Goal: Task Accomplishment & Management: Manage account settings

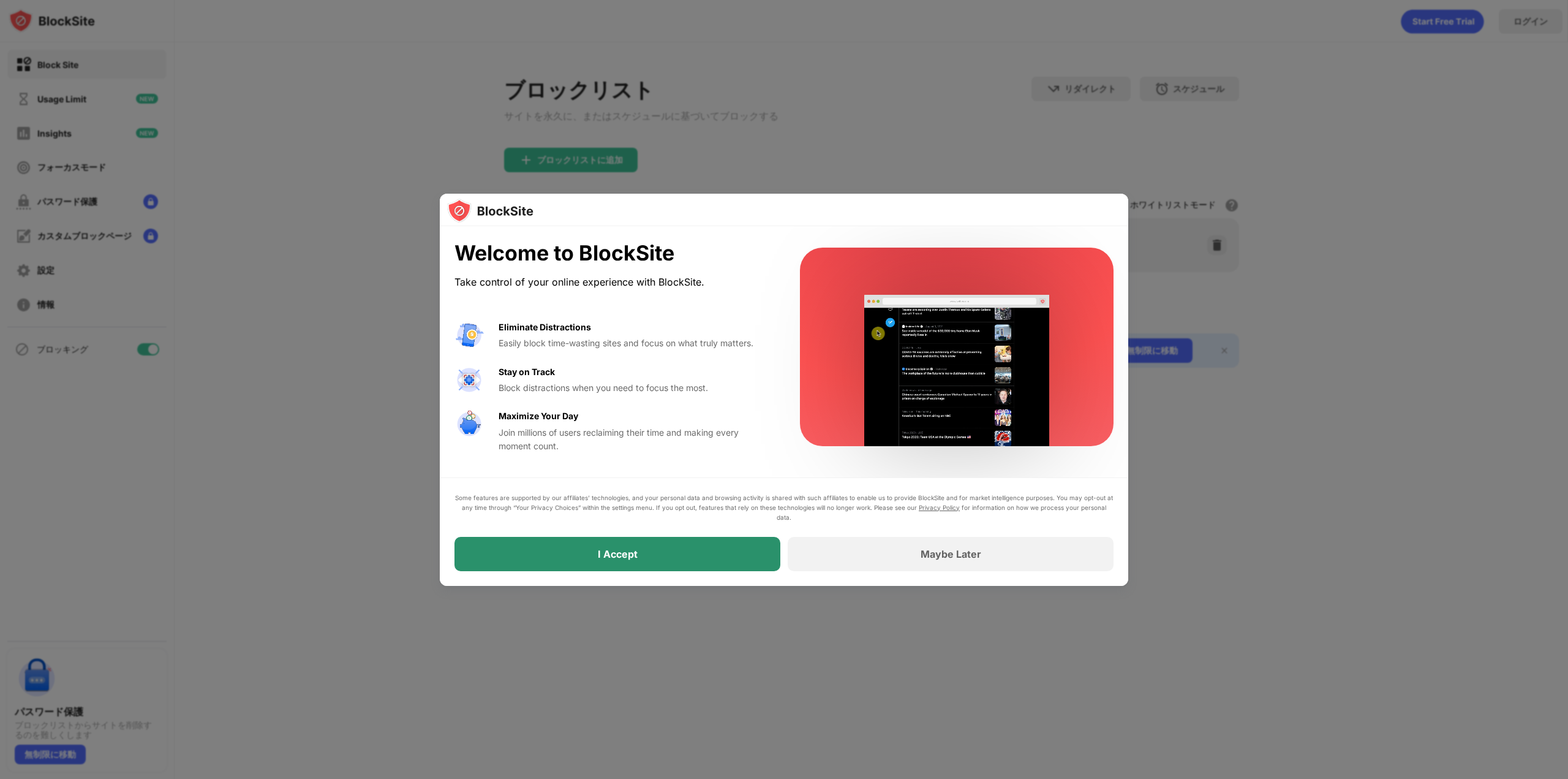
click at [664, 550] on div "I Accept" at bounding box center [617, 554] width 326 height 34
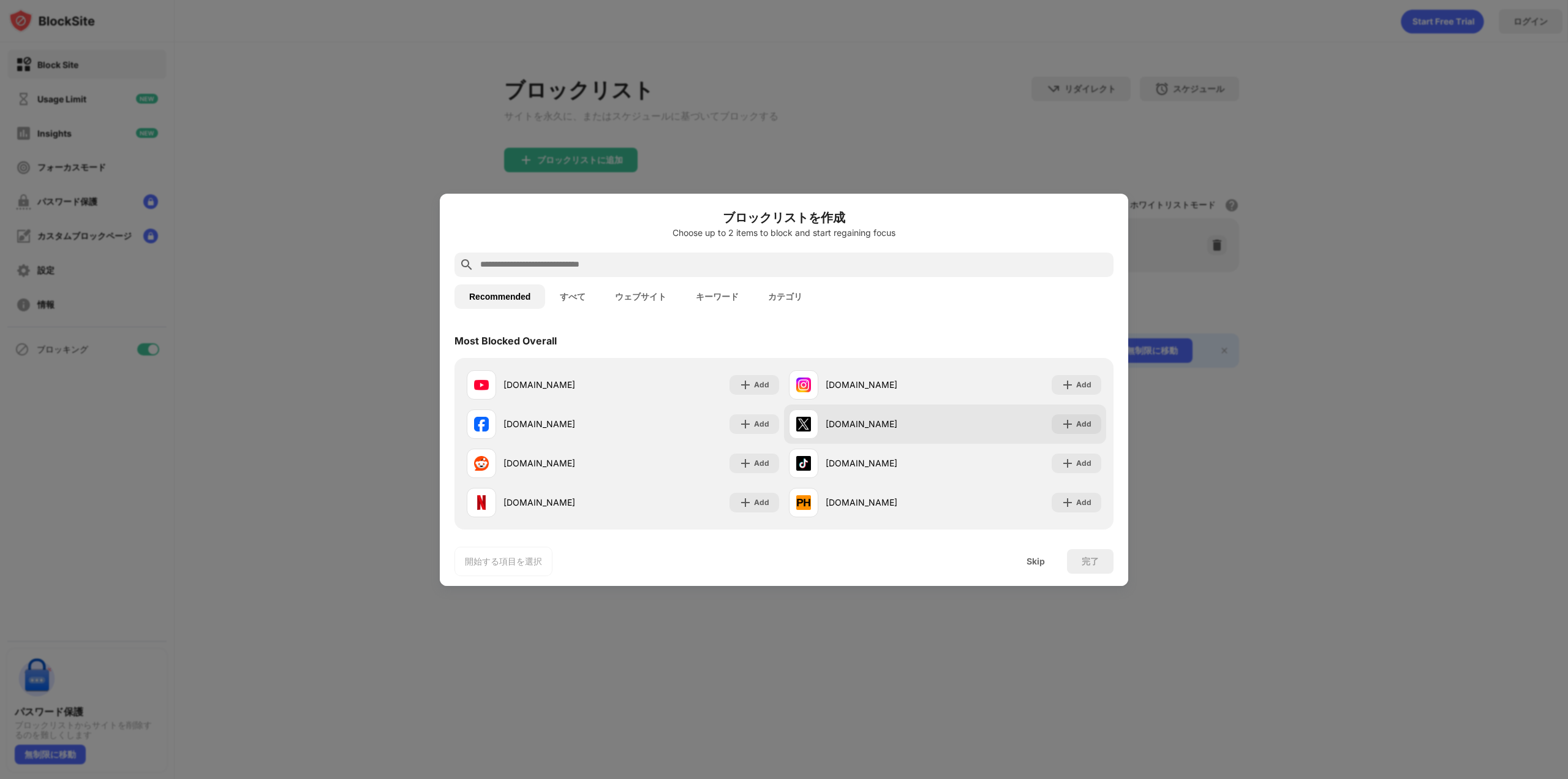
click at [867, 420] on div "x.com" at bounding box center [885, 423] width 120 height 13
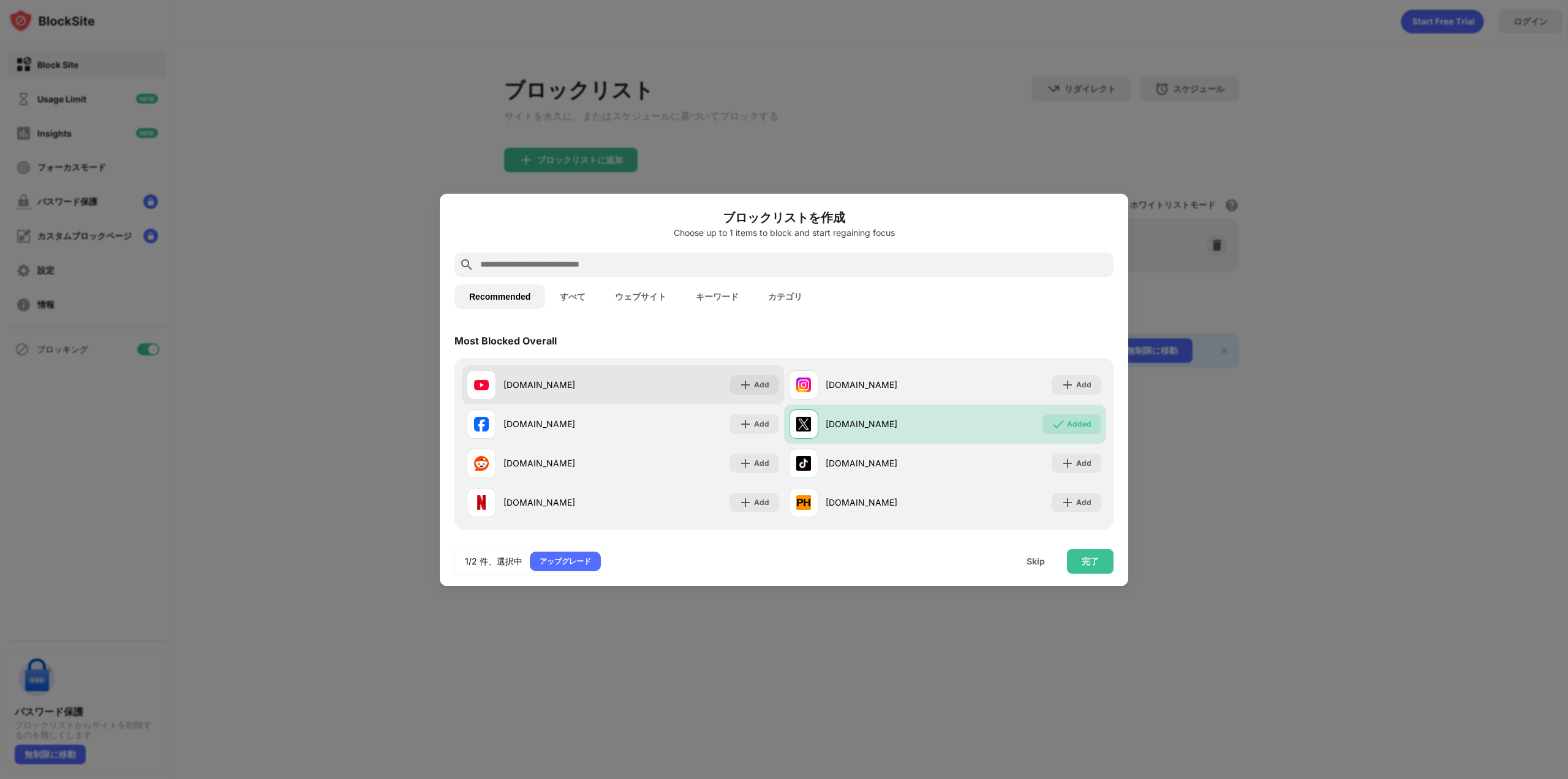
click at [625, 379] on div "youtube.com Add" at bounding box center [623, 385] width 323 height 39
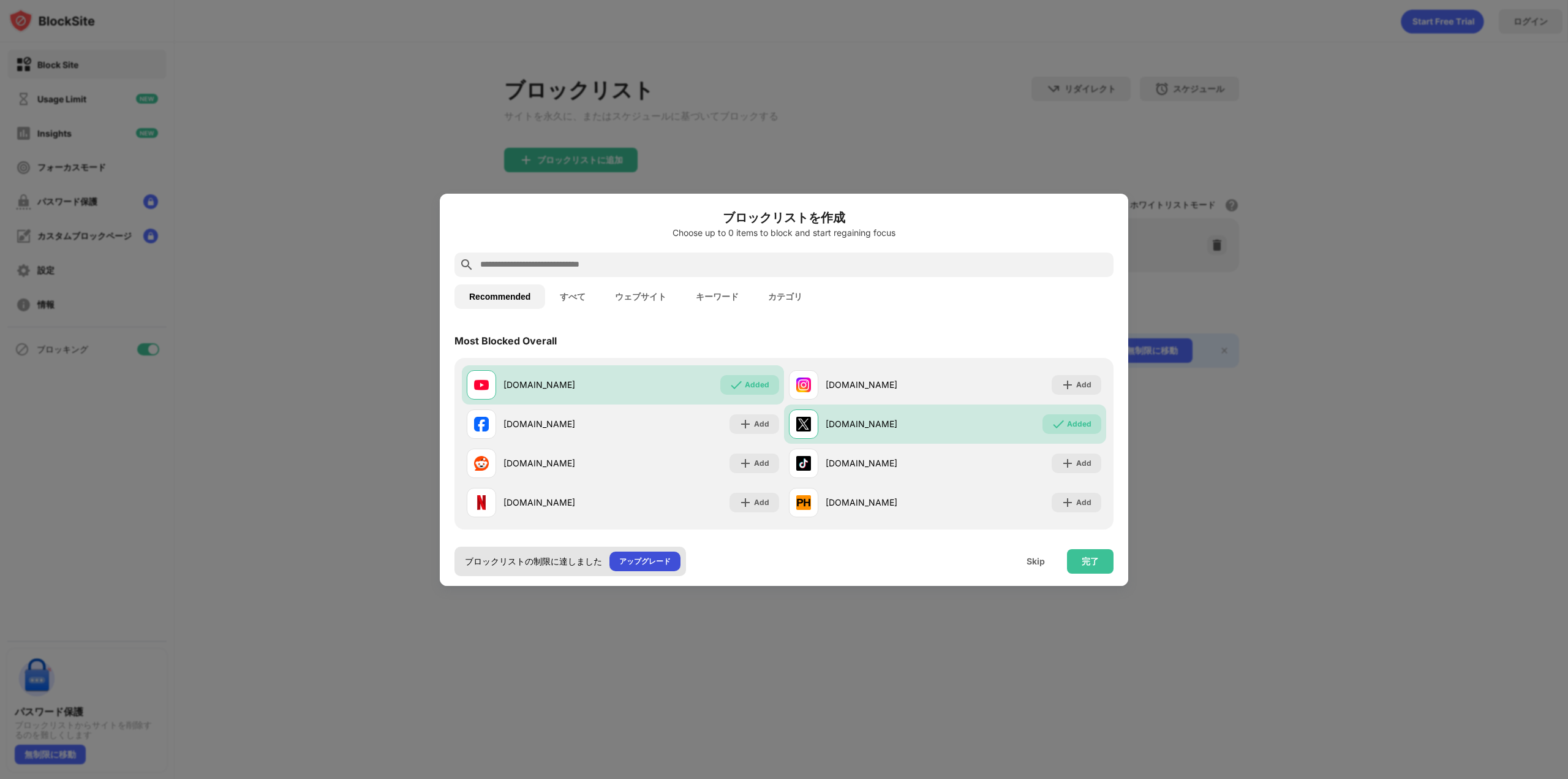
click at [652, 554] on div "アップグレード" at bounding box center [644, 562] width 71 height 20
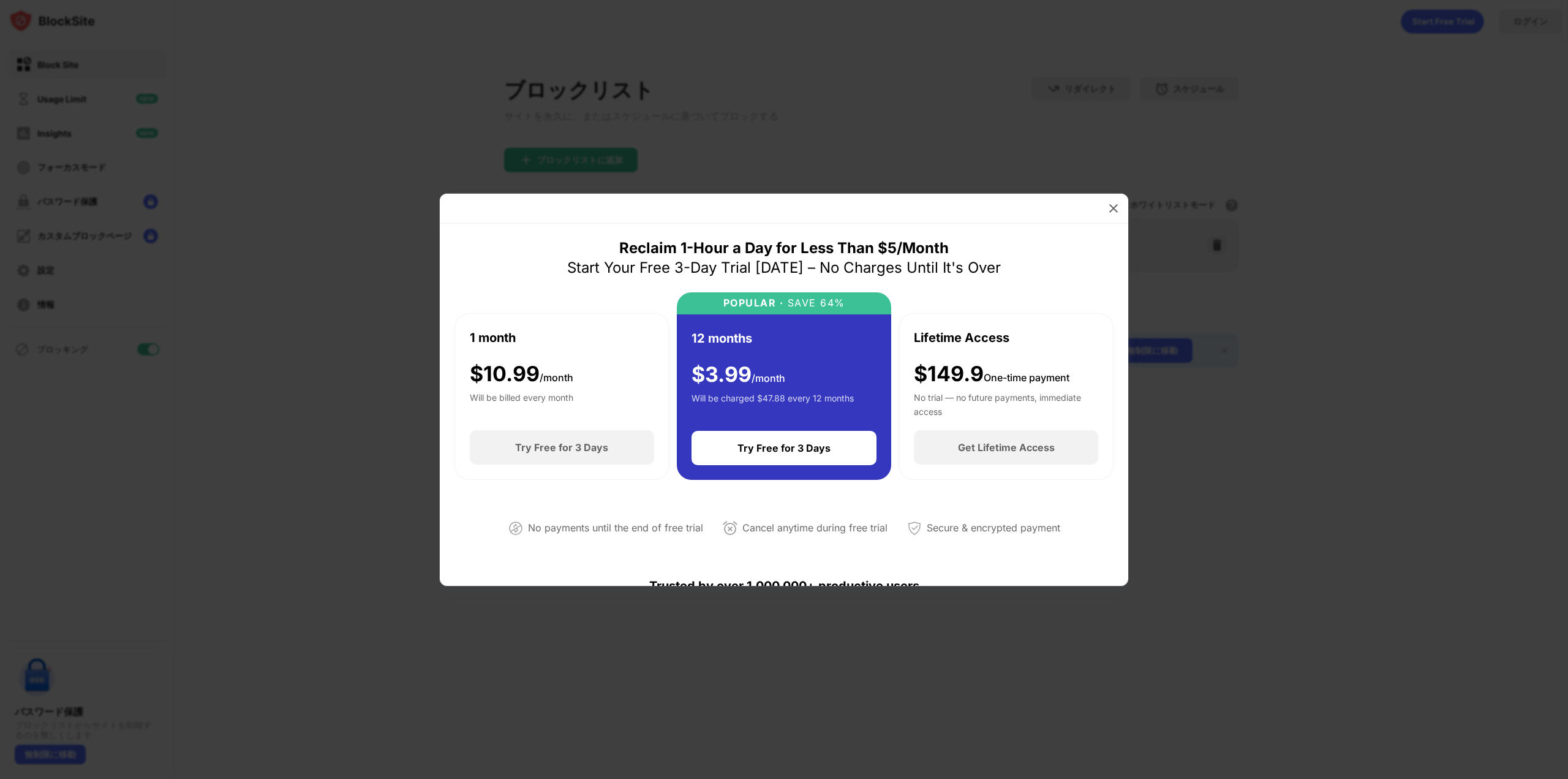
click at [606, 615] on div at bounding box center [784, 389] width 1568 height 779
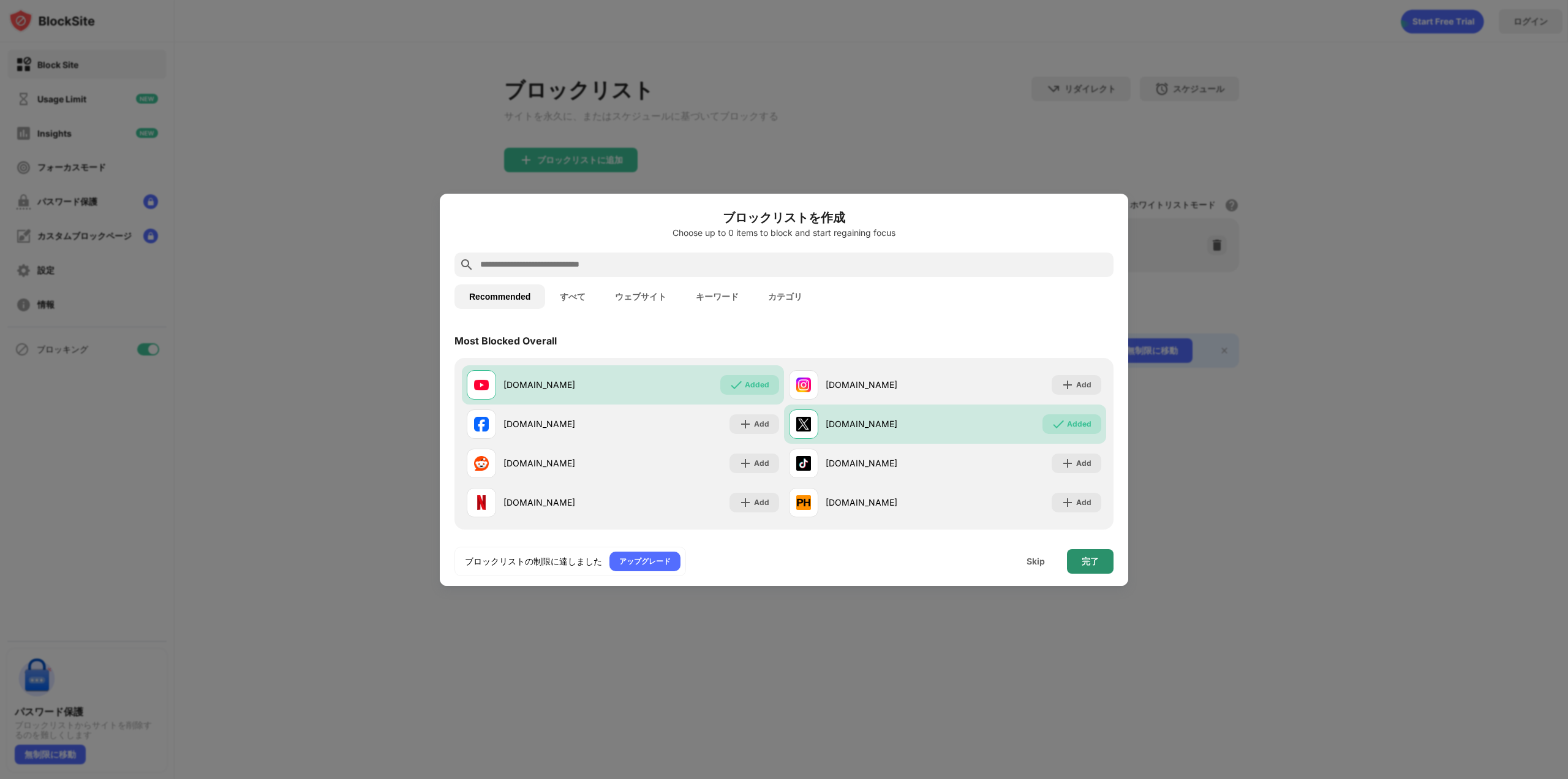
click at [1079, 561] on div "完了" at bounding box center [1090, 562] width 47 height 24
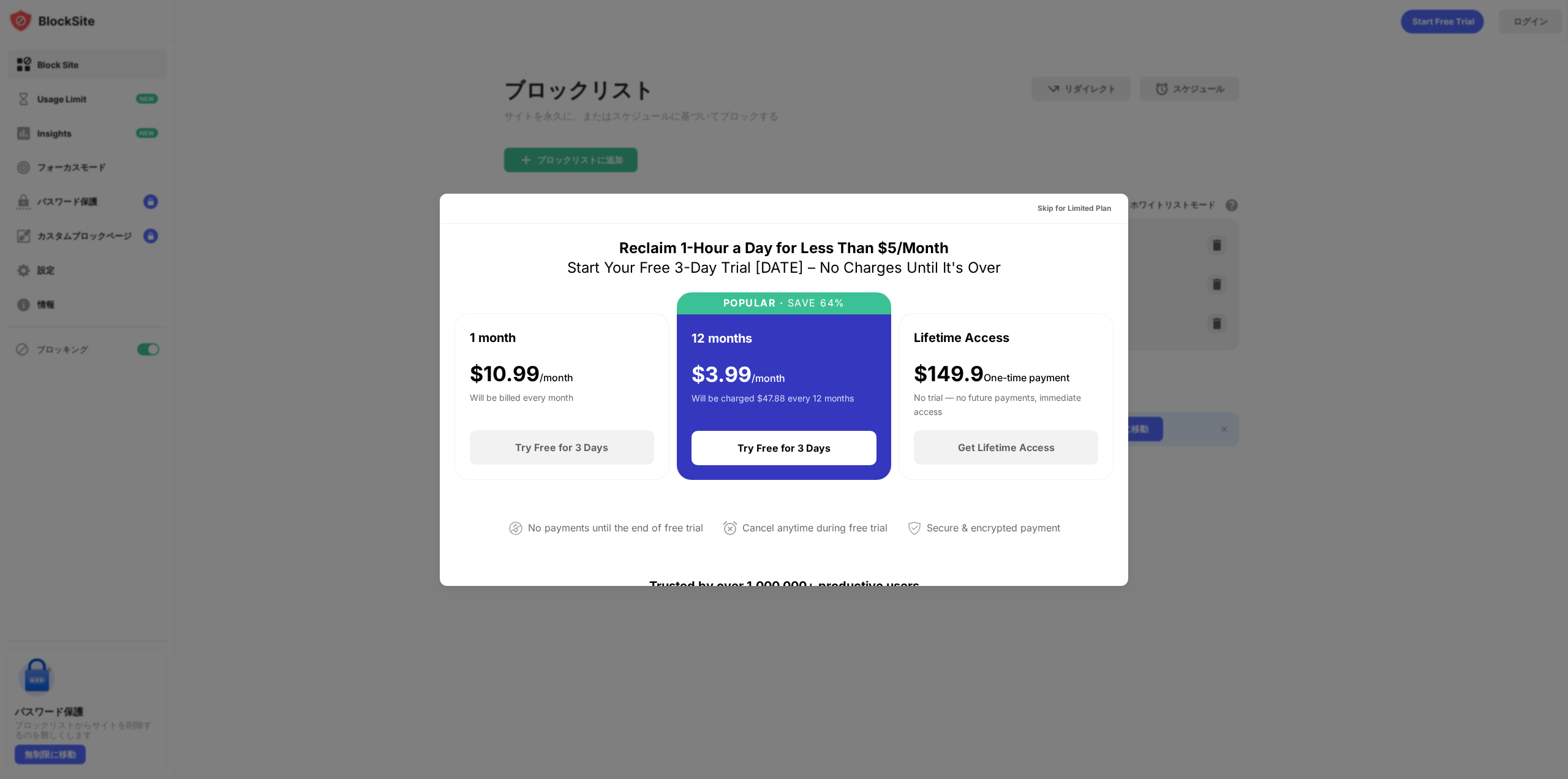
click at [1332, 225] on div at bounding box center [784, 389] width 1568 height 779
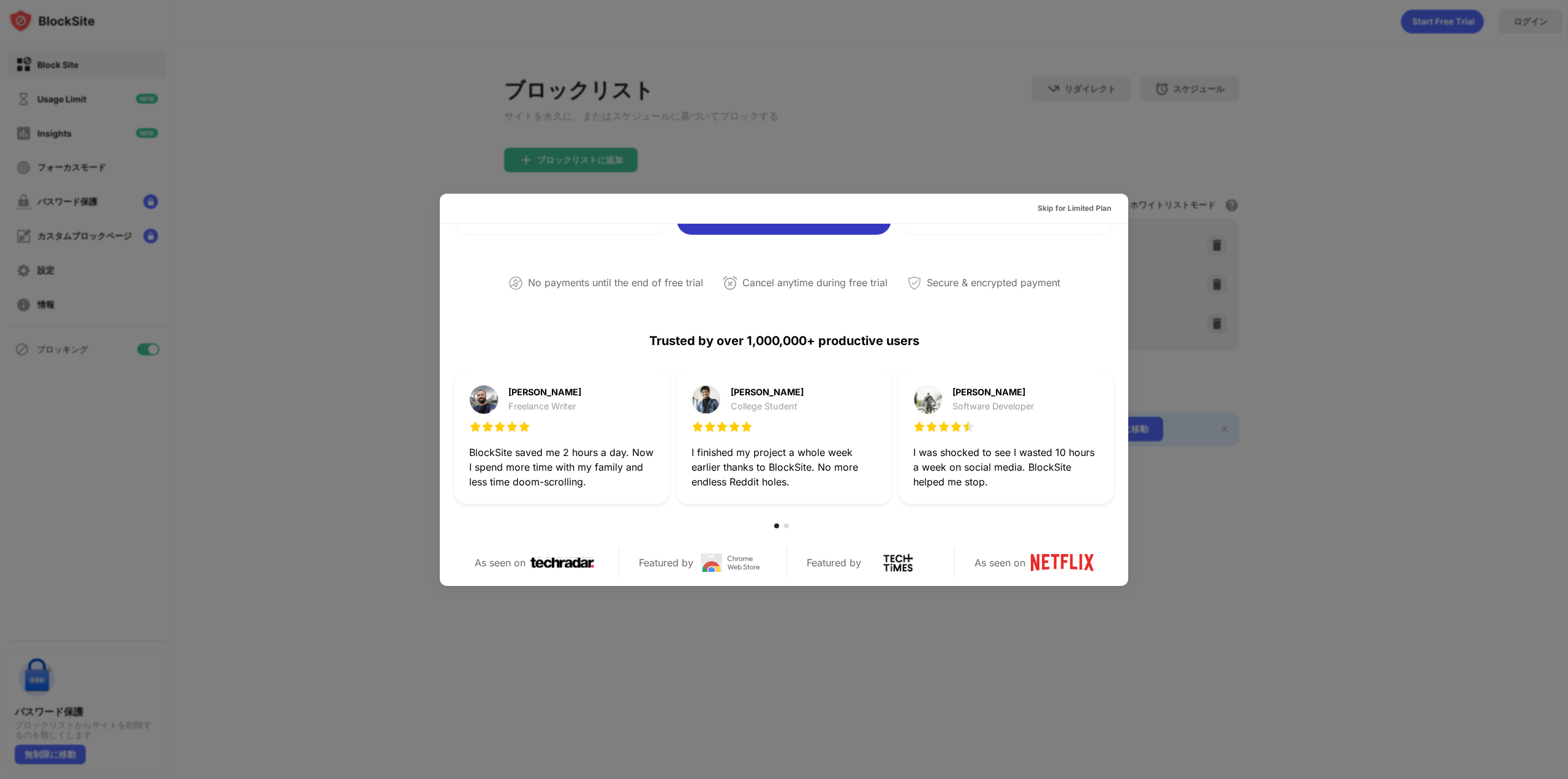
scroll to position [597, 0]
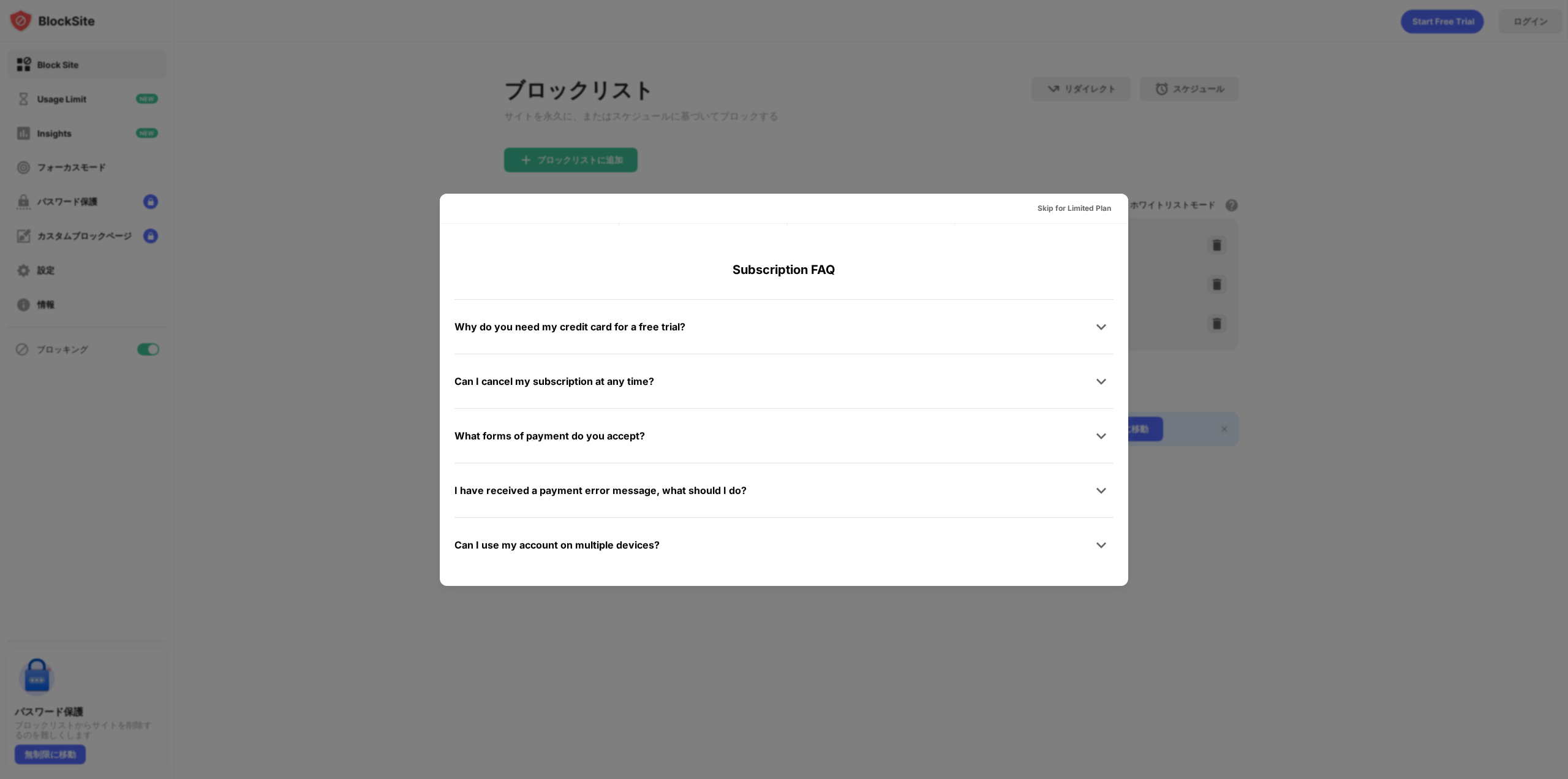
click at [291, 449] on div at bounding box center [784, 389] width 1568 height 779
click at [121, 205] on div at bounding box center [784, 389] width 1568 height 779
click at [1038, 210] on div "Skip for Limited Plan" at bounding box center [1075, 208] width 73 height 12
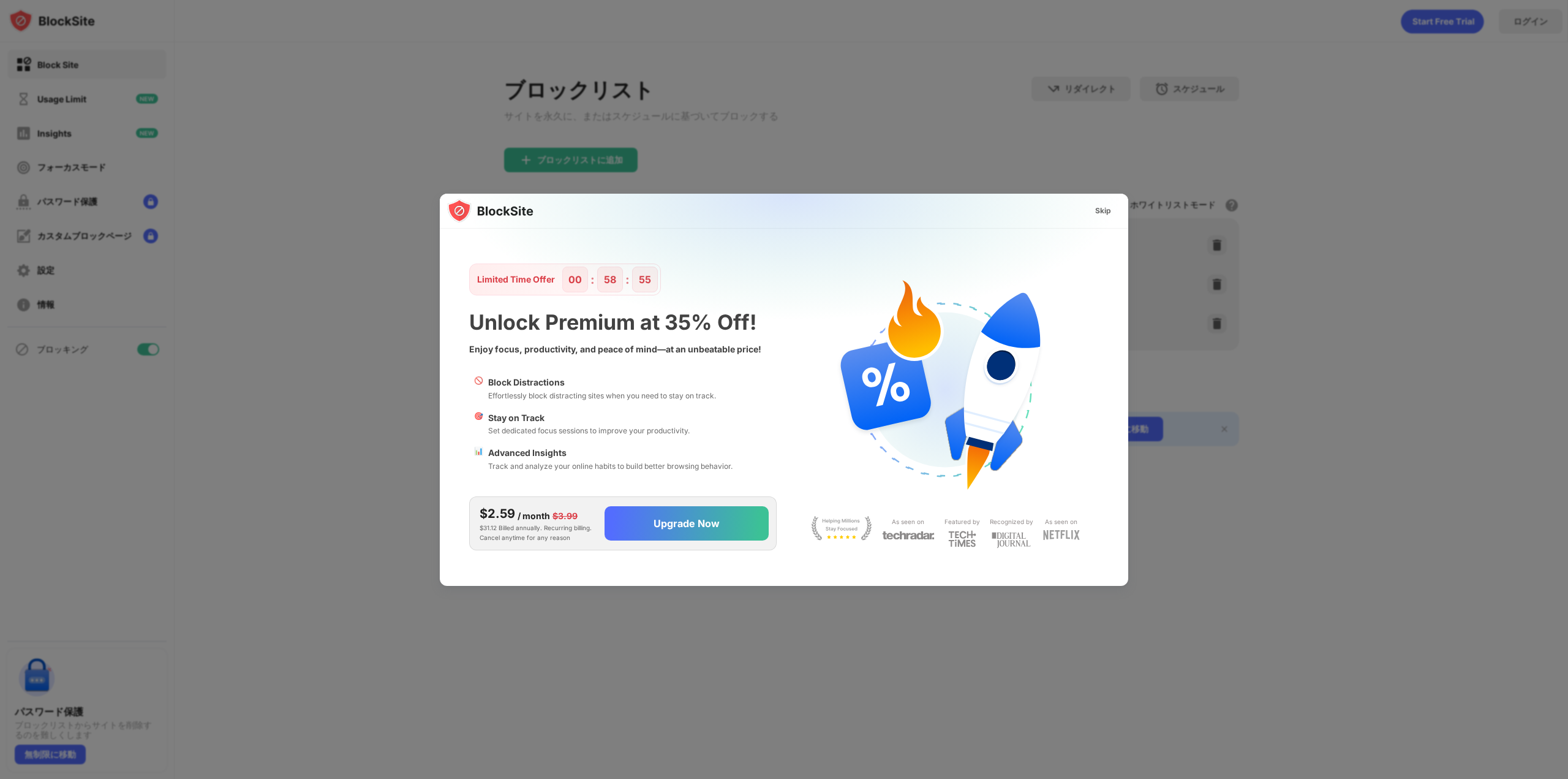
drag, startPoint x: 783, startPoint y: 301, endPoint x: 760, endPoint y: 401, distance: 102.6
click at [760, 401] on img at bounding box center [791, 315] width 689 height 243
drag, startPoint x: 741, startPoint y: 467, endPoint x: 486, endPoint y: 370, distance: 272.8
click at [486, 370] on div "Skip Limited Time Offer 00 : 58 : 53 Unlock Premium at 35% Off! Enjoy focus, pr…" at bounding box center [784, 390] width 689 height 392
click at [1097, 213] on div "Skip" at bounding box center [1103, 211] width 16 height 12
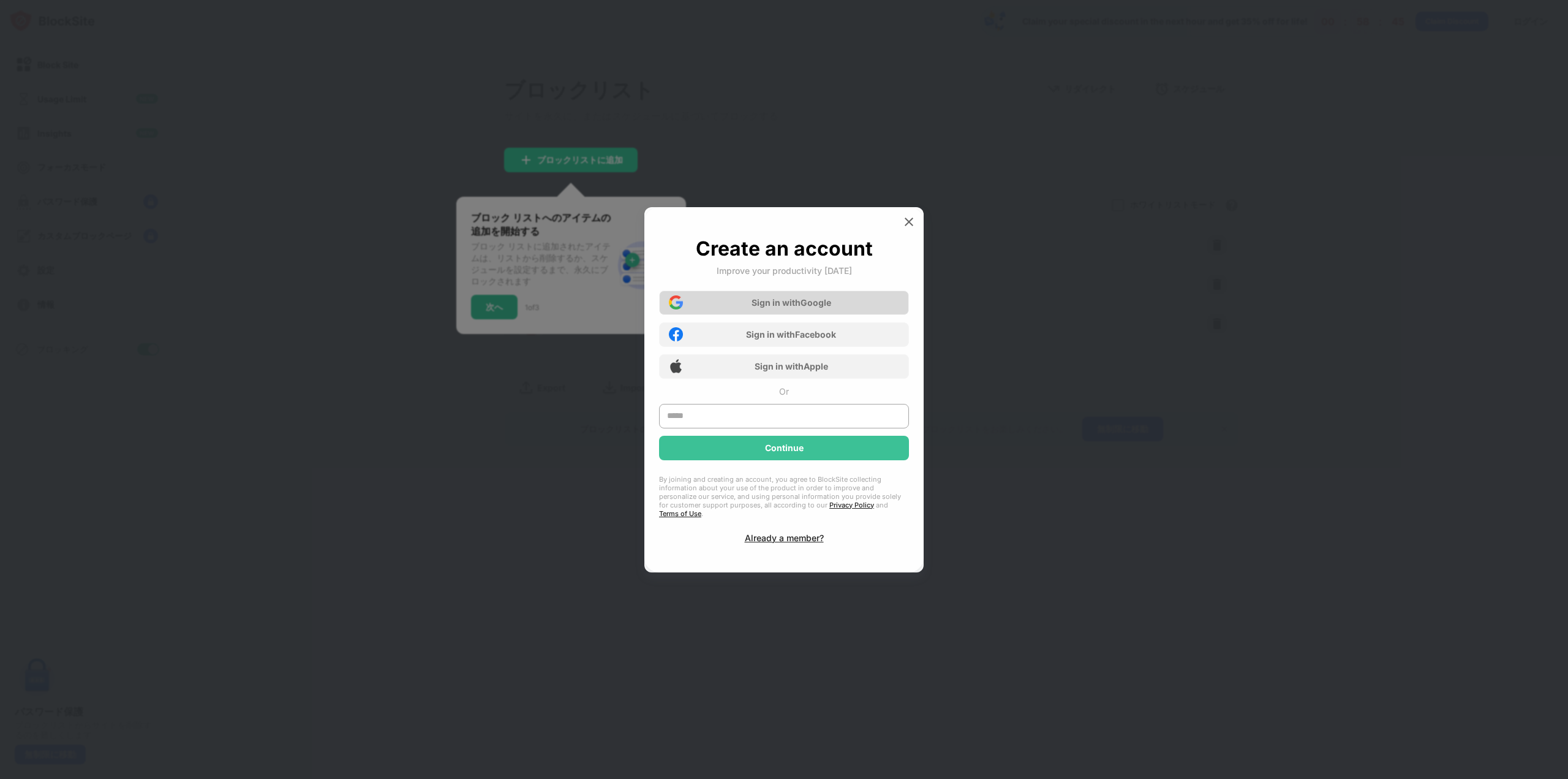
click at [837, 315] on div "Sign in with Google" at bounding box center [784, 303] width 250 height 24
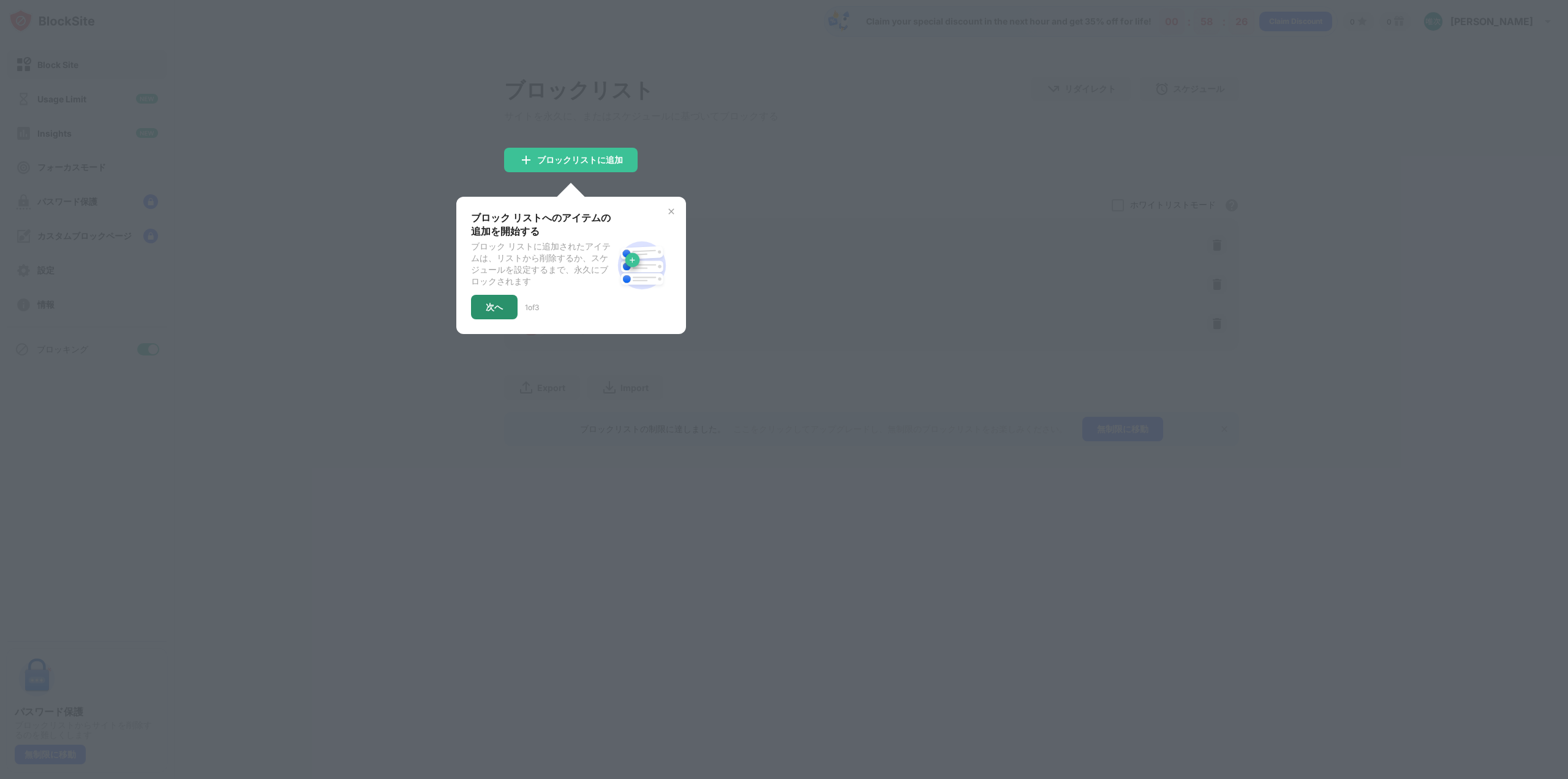
click at [479, 302] on div "次へ" at bounding box center [494, 307] width 47 height 24
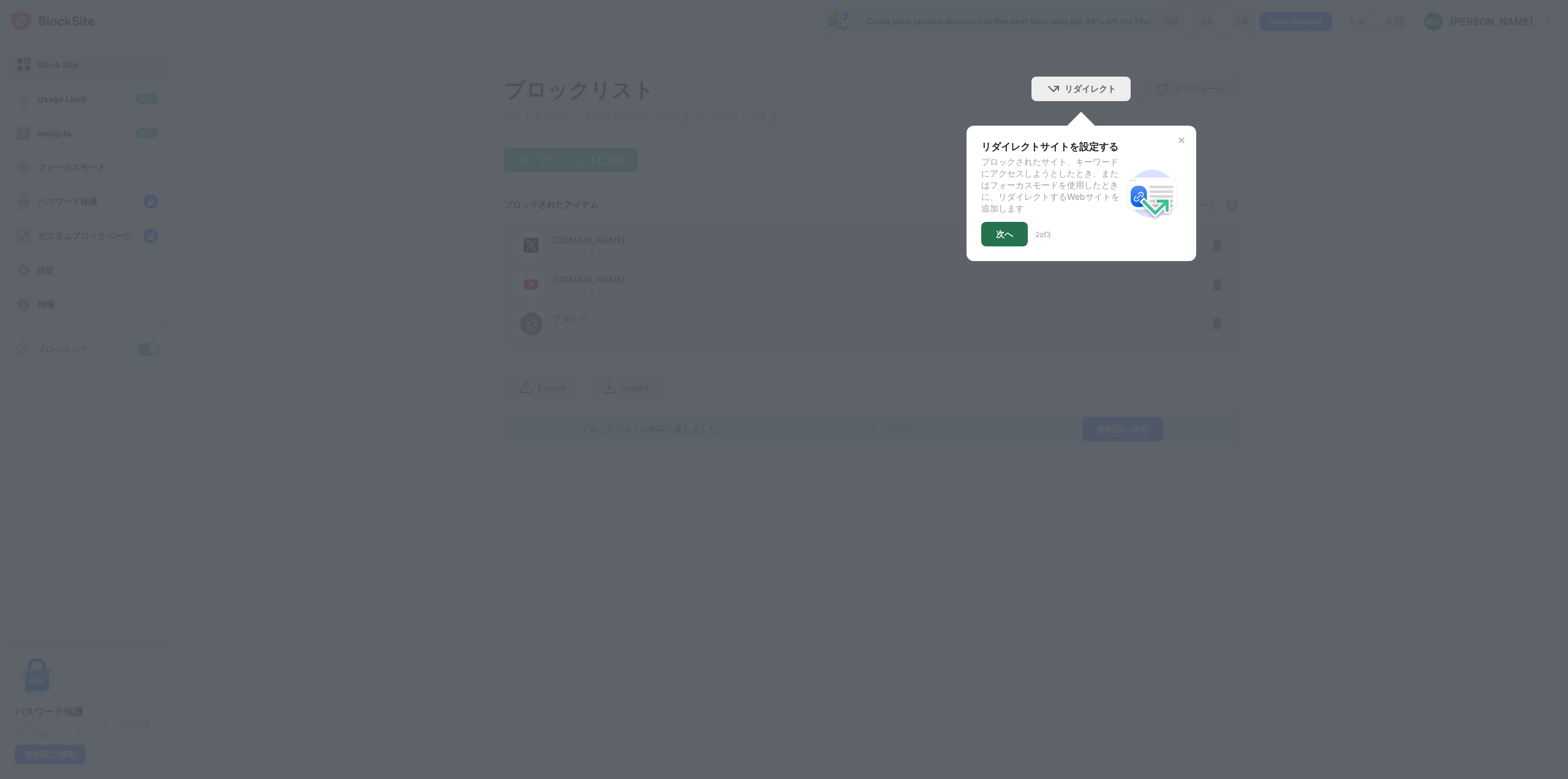
click at [988, 232] on div "次へ" at bounding box center [1004, 234] width 47 height 24
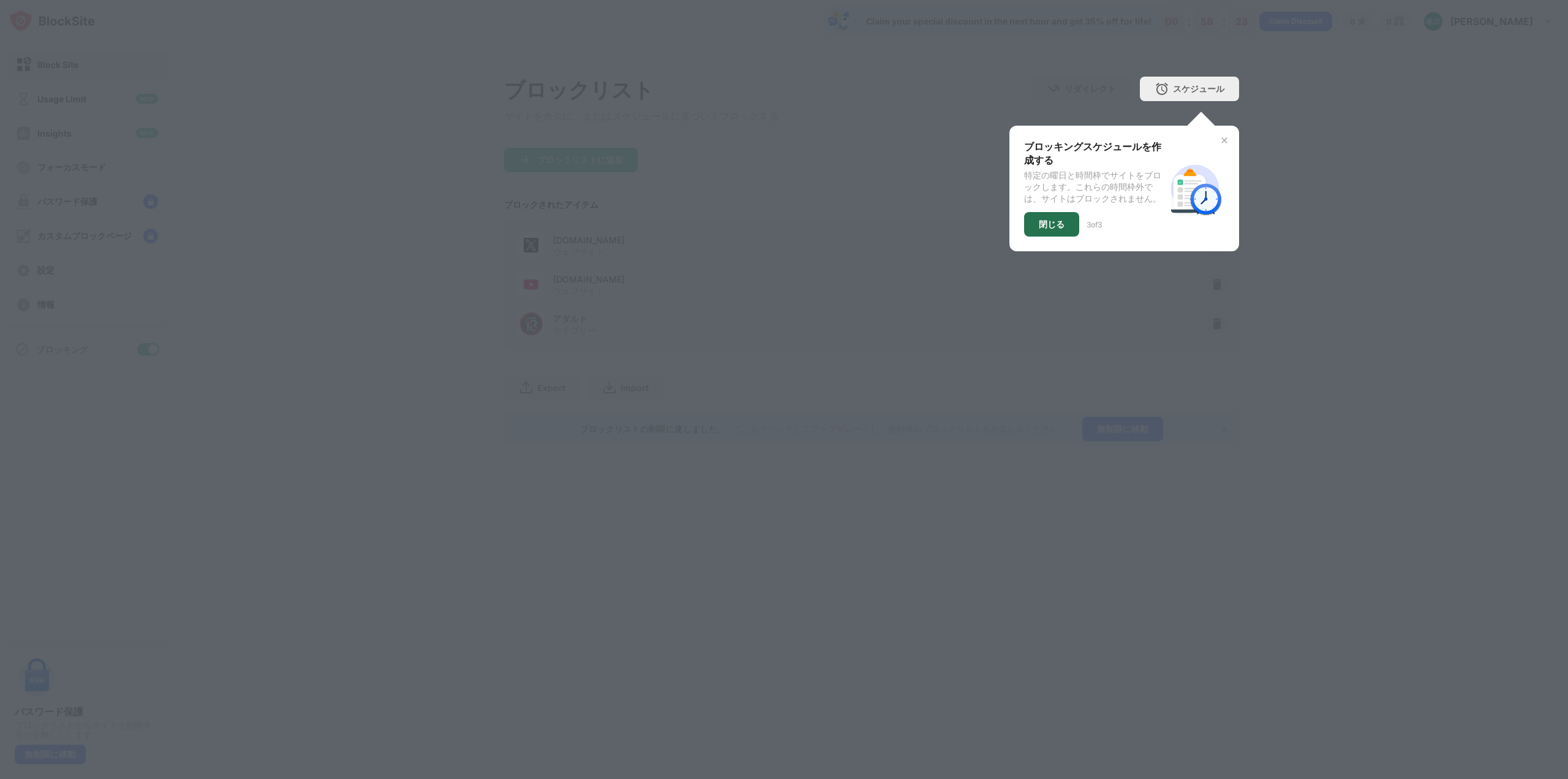
click at [1028, 227] on div "閉じる" at bounding box center [1052, 224] width 55 height 24
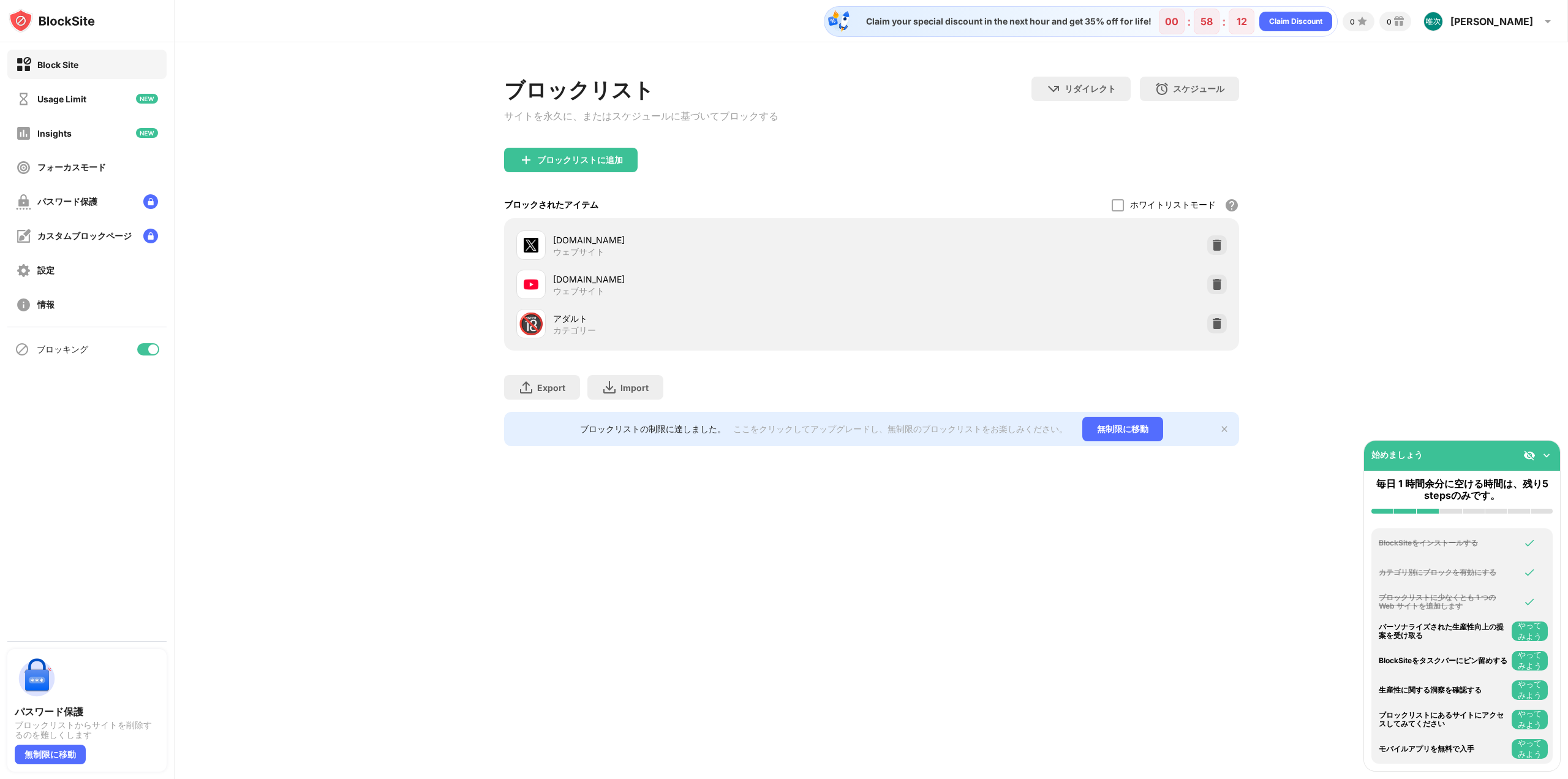
click at [1537, 663] on button "やってみよう" at bounding box center [1529, 661] width 36 height 20
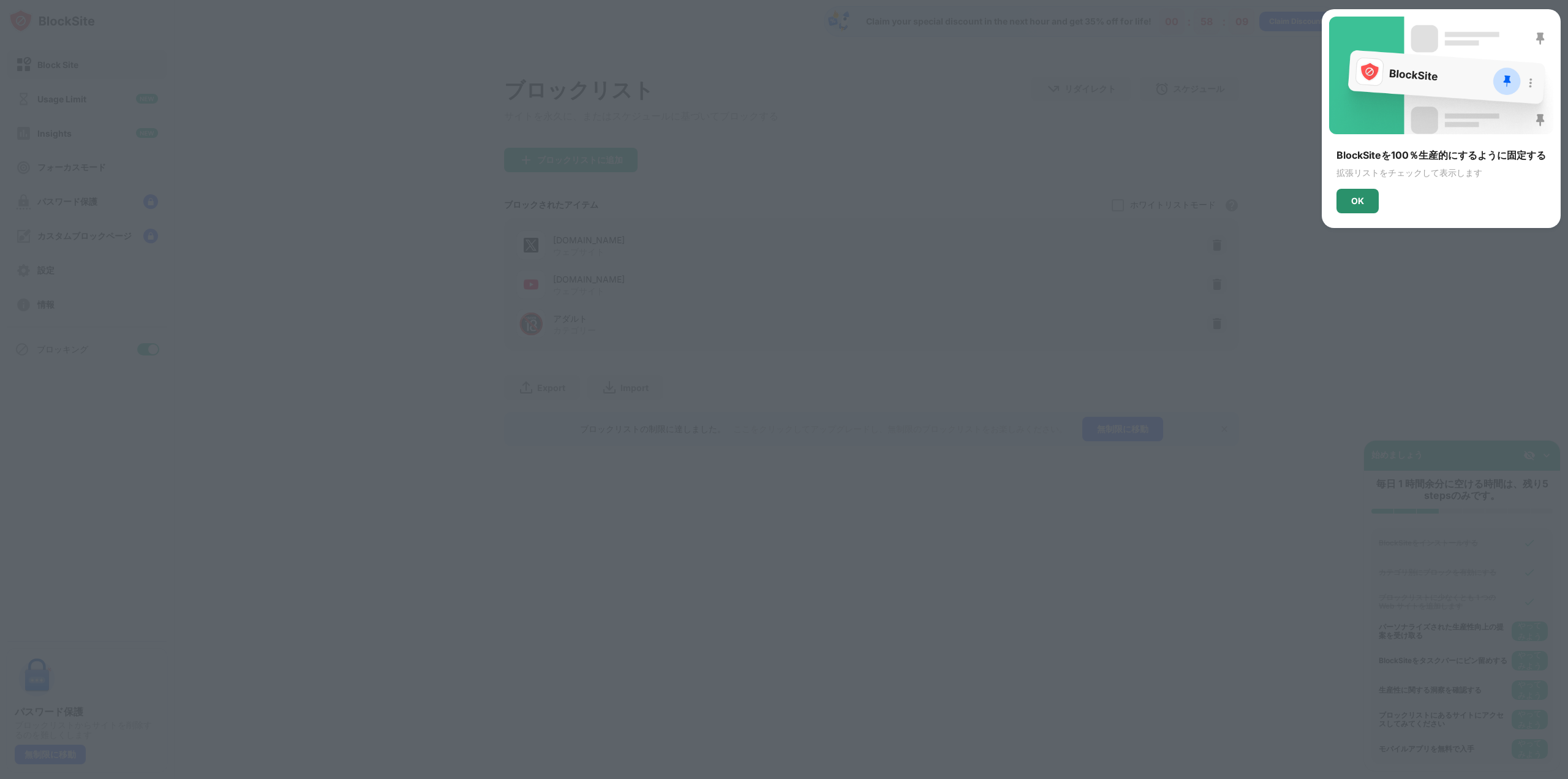
click at [1349, 199] on div "OK" at bounding box center [1358, 201] width 42 height 24
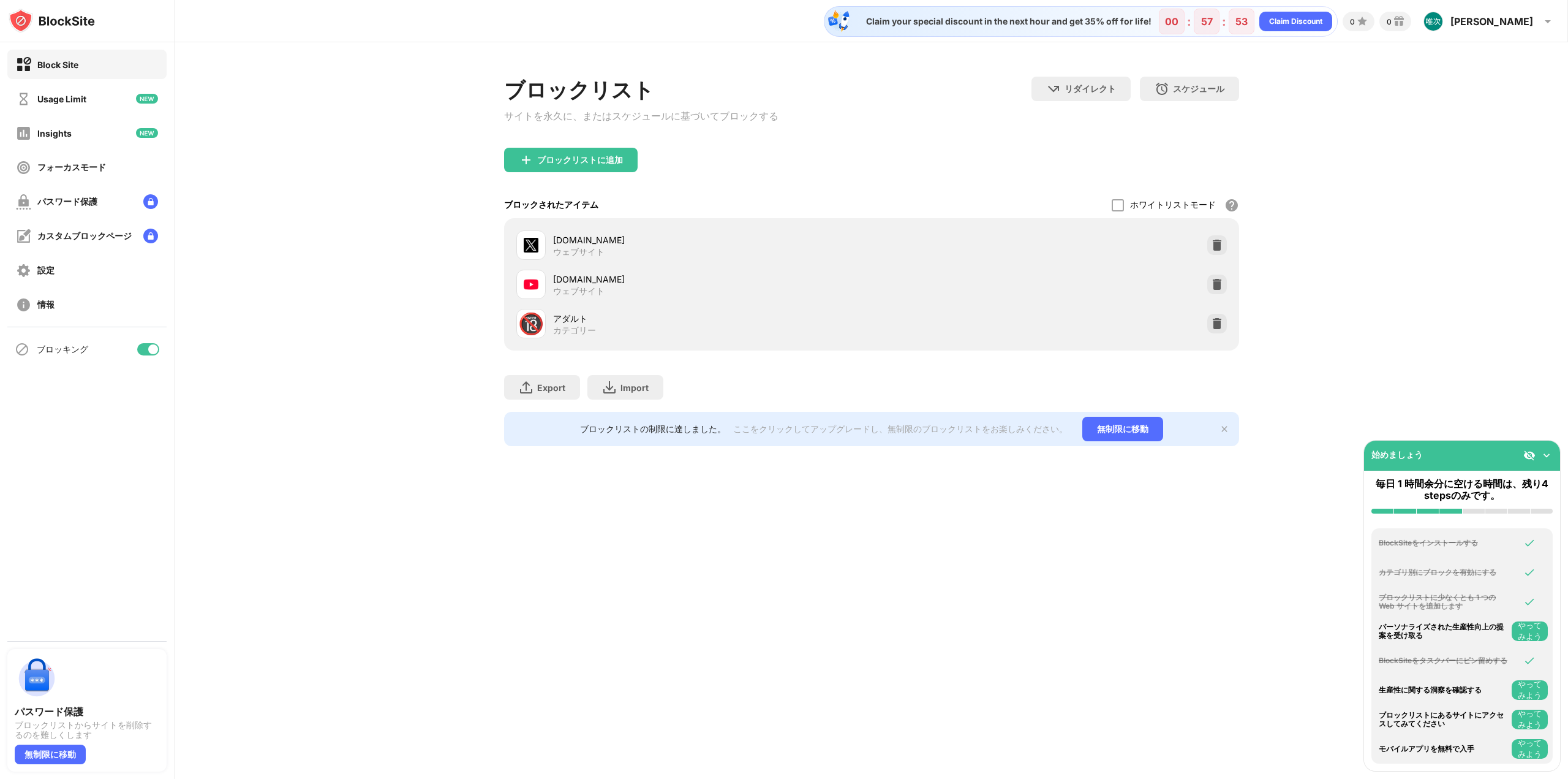
click at [1522, 626] on button "やってみよう" at bounding box center [1529, 632] width 36 height 20
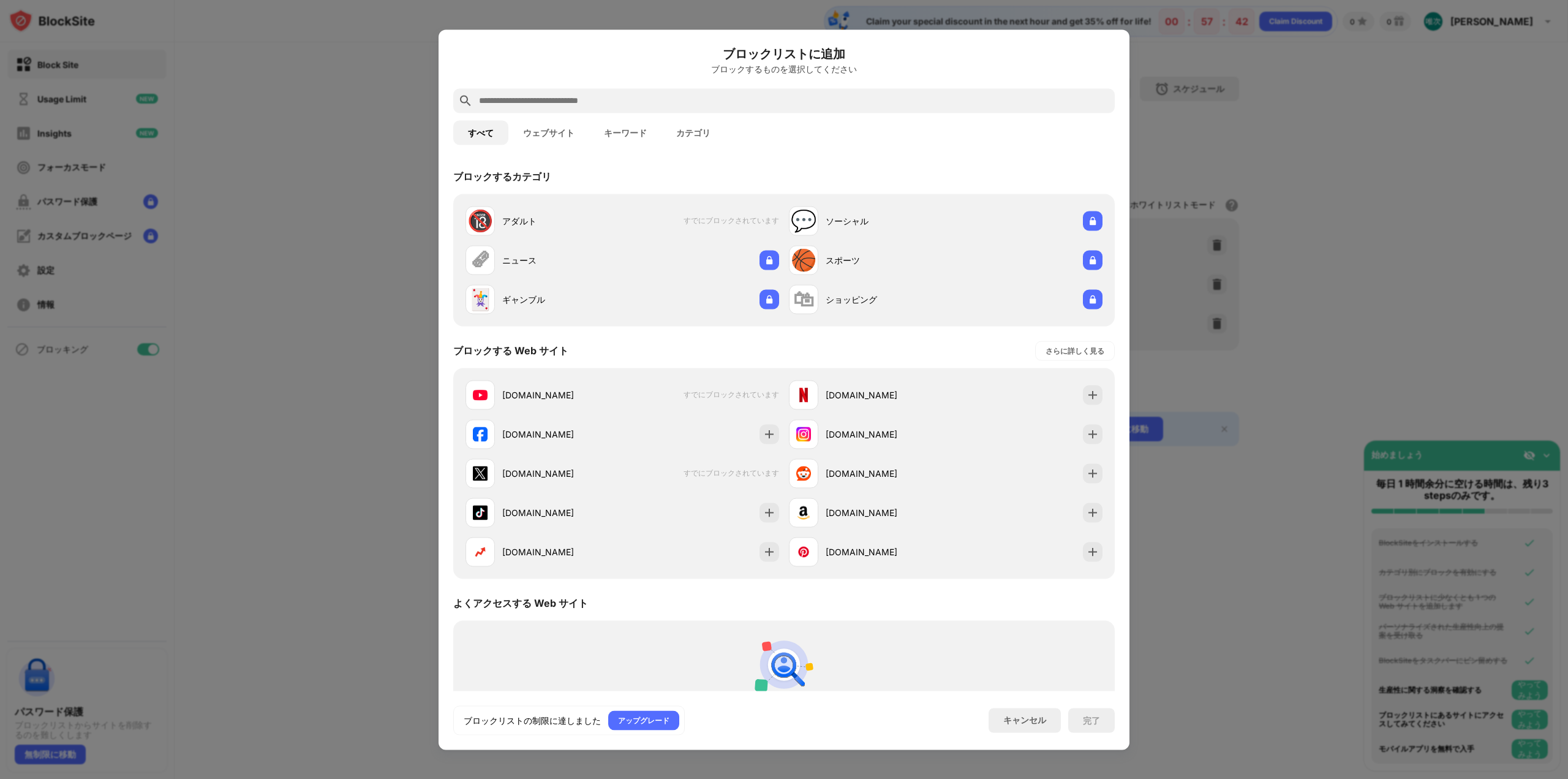
click at [554, 137] on button "ウェブサイト" at bounding box center [549, 132] width 81 height 24
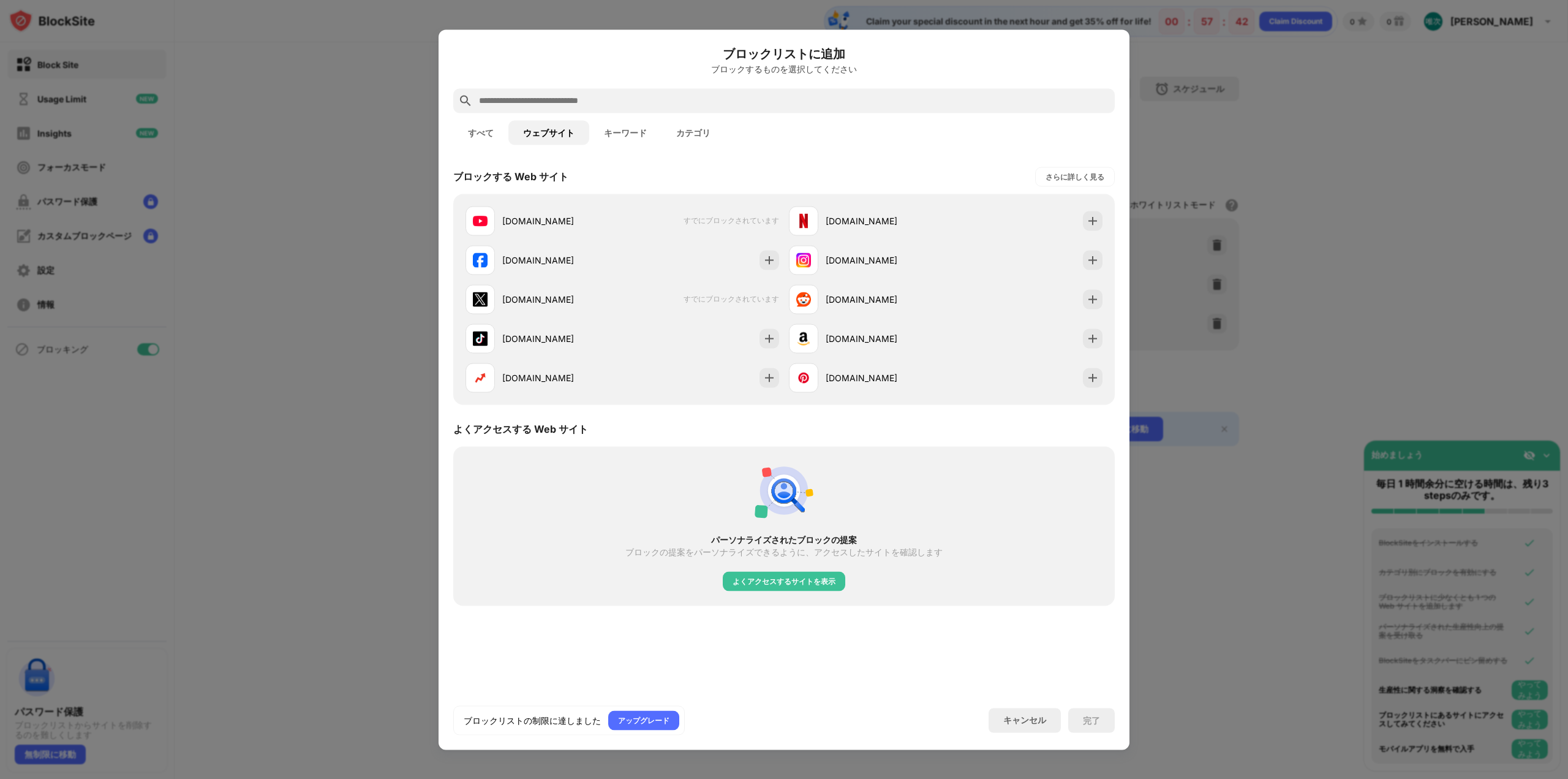
click at [625, 134] on button "キーワード" at bounding box center [625, 132] width 72 height 24
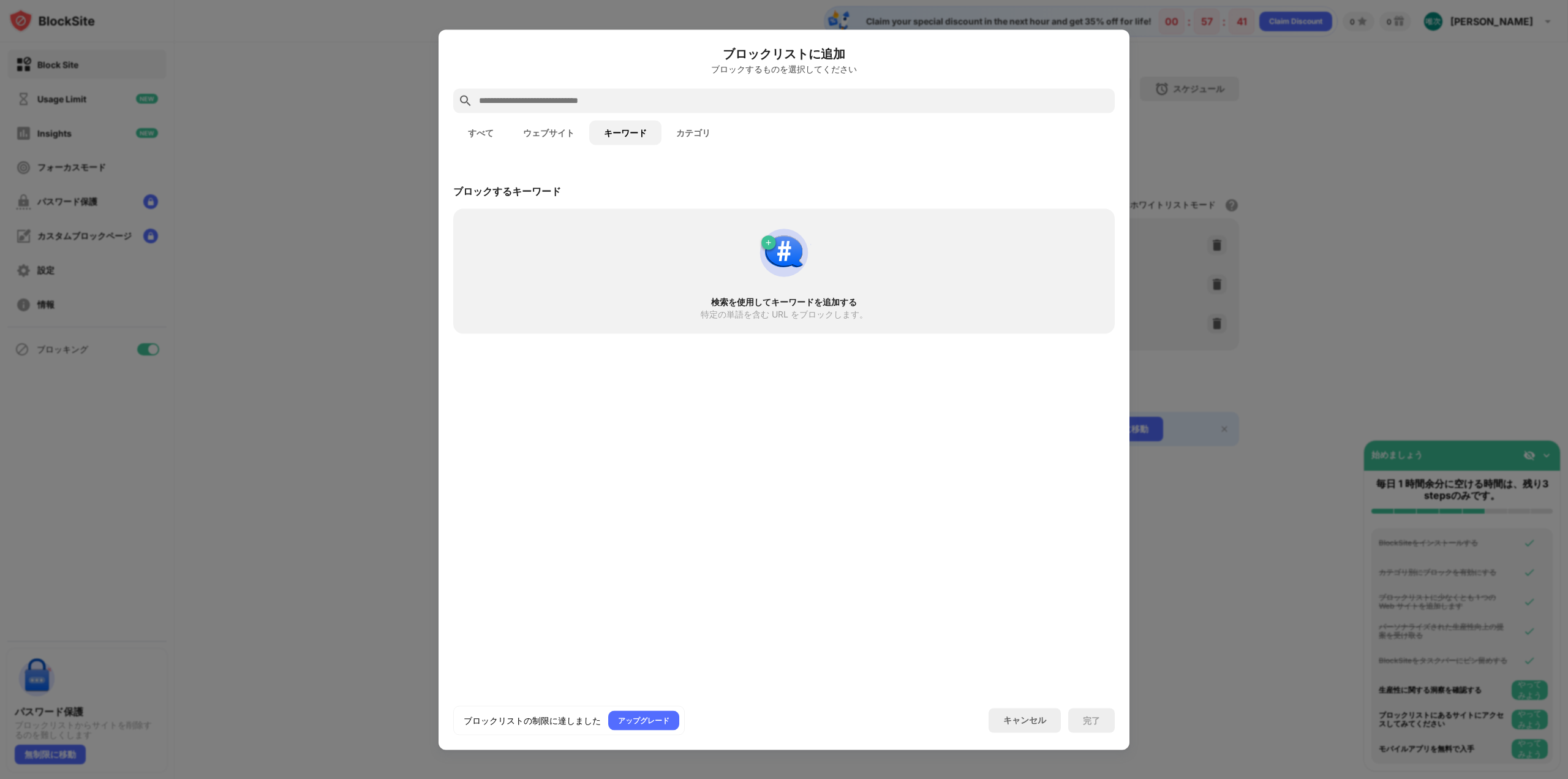
click at [694, 137] on button "カテゴリ" at bounding box center [694, 132] width 64 height 24
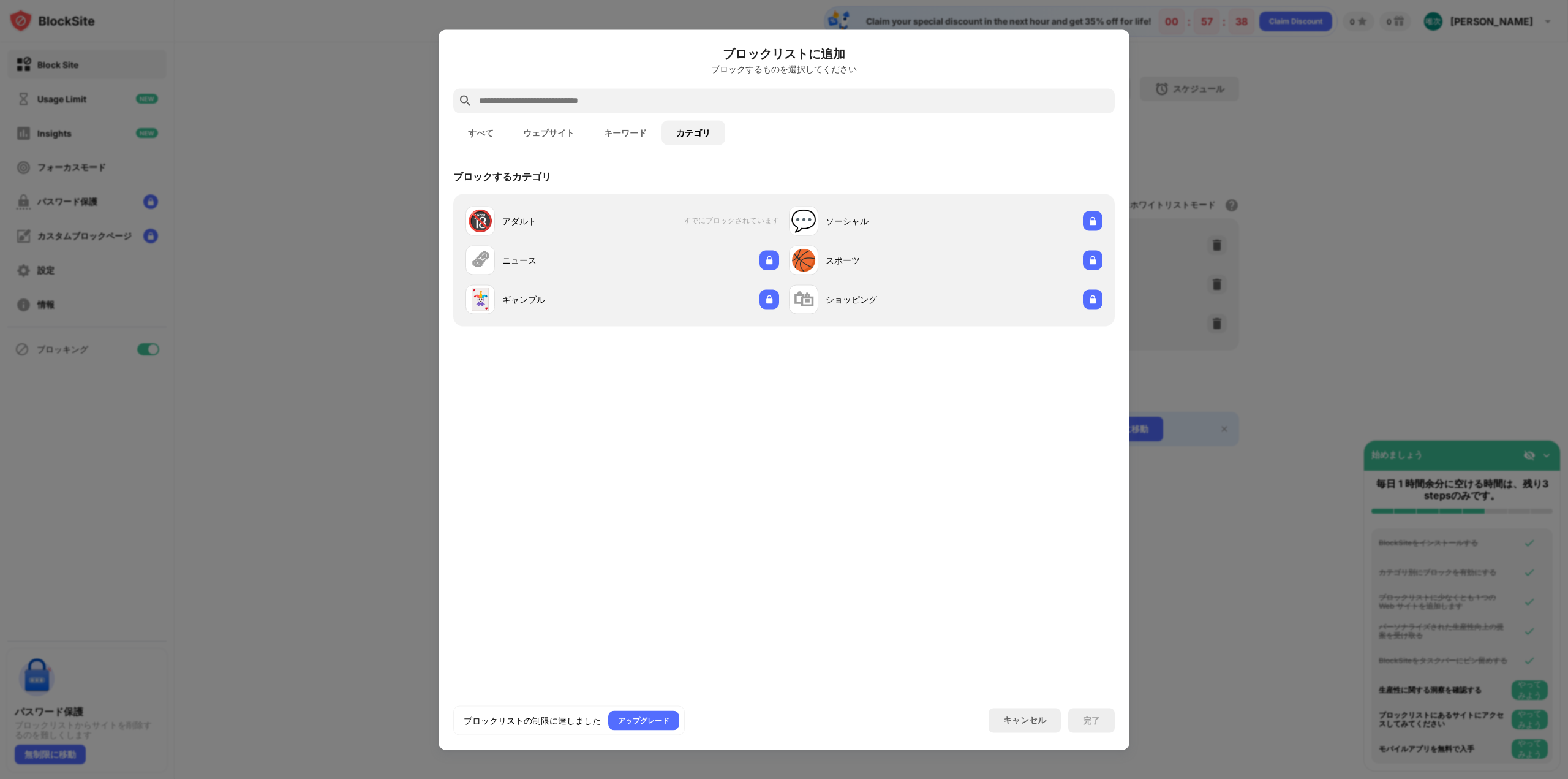
click at [498, 137] on button "すべて" at bounding box center [480, 132] width 55 height 24
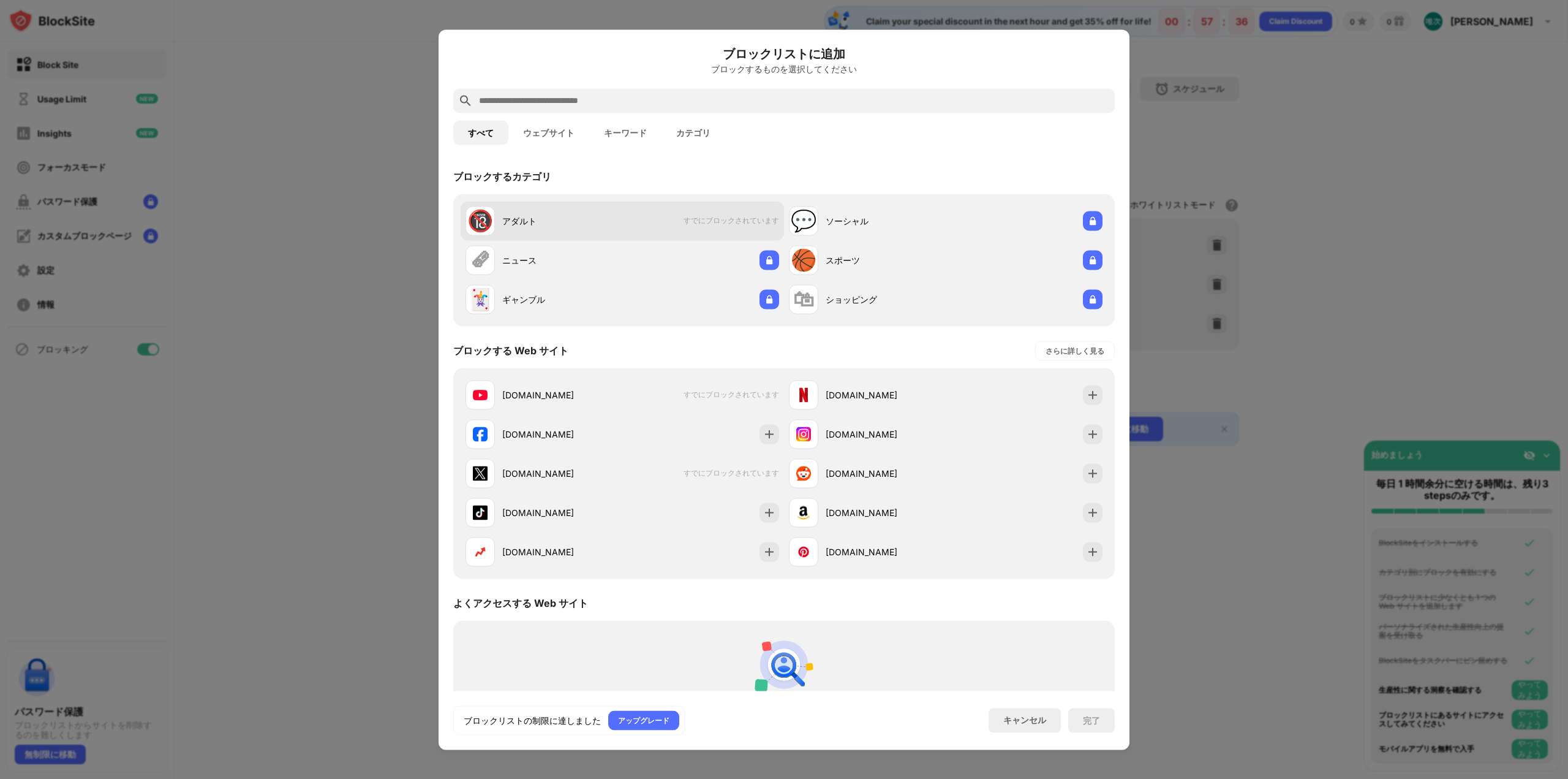
click at [748, 220] on span "すでにブロックされています" at bounding box center [731, 221] width 95 height 11
click at [734, 225] on span "すでにブロックされています" at bounding box center [731, 221] width 95 height 11
click at [556, 125] on button "ウェブサイト" at bounding box center [549, 132] width 81 height 24
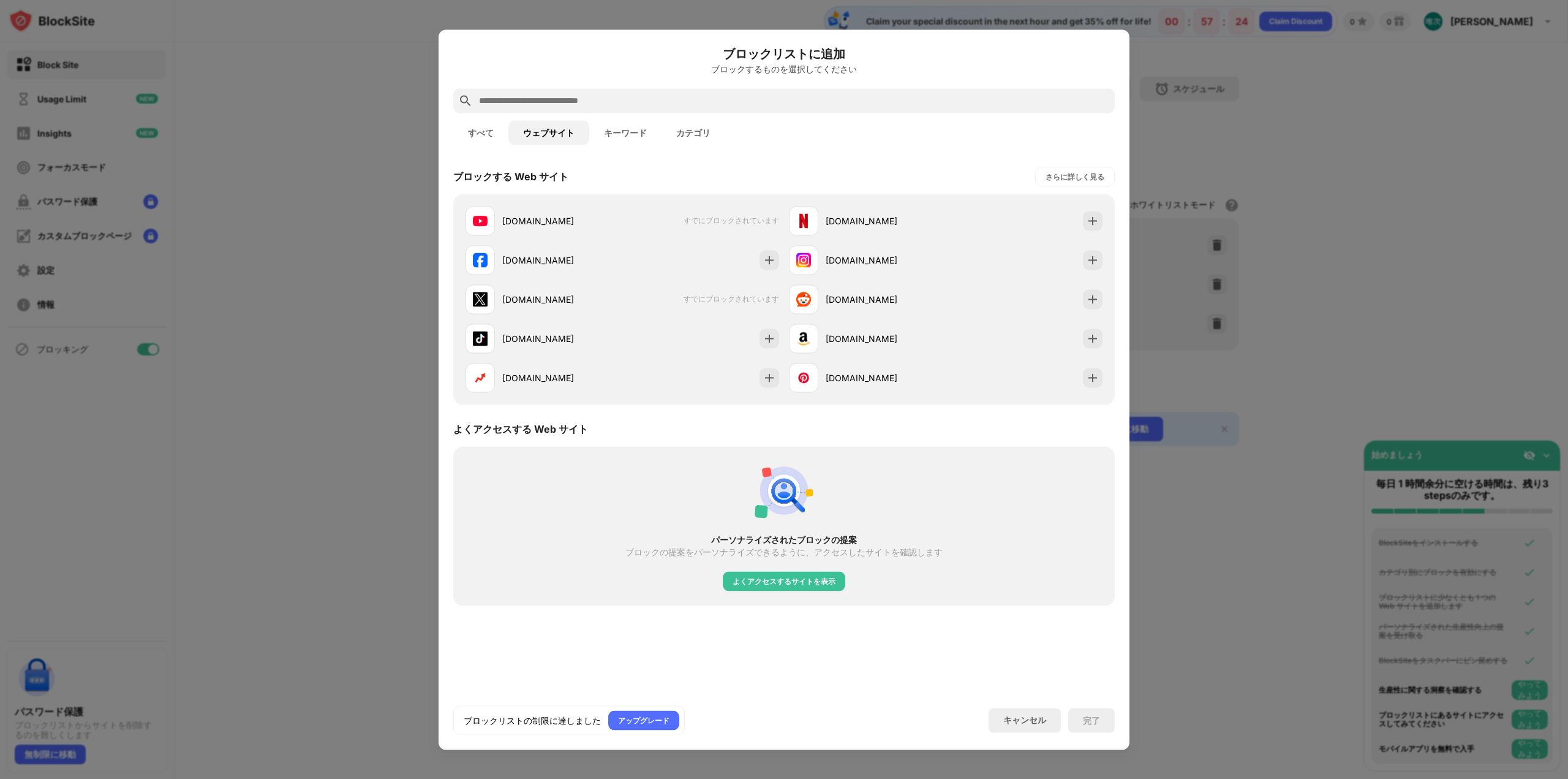
click at [599, 130] on button "キーワード" at bounding box center [625, 132] width 72 height 24
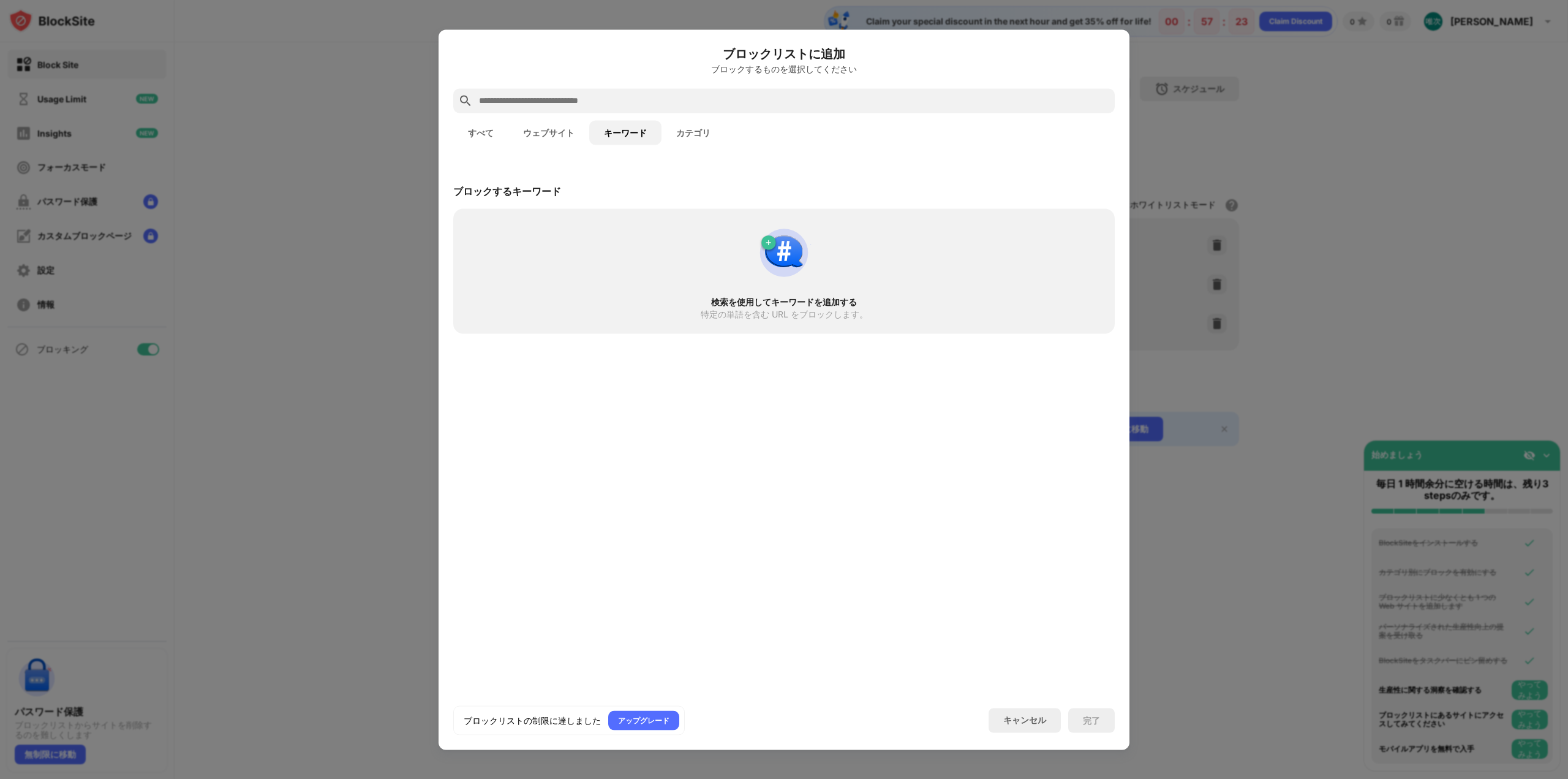
click at [669, 123] on button "カテゴリ" at bounding box center [694, 132] width 64 height 24
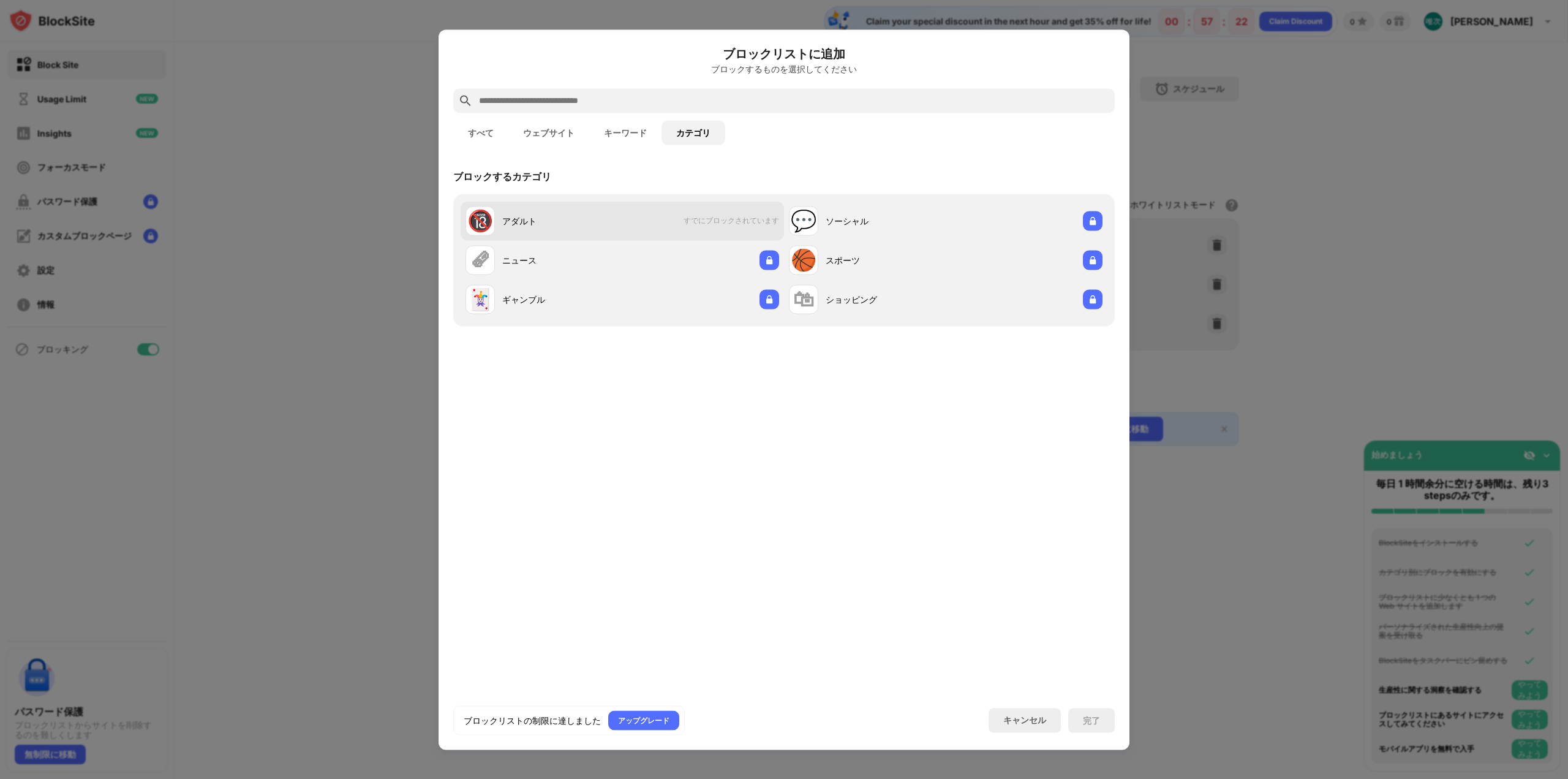
click at [711, 211] on div "🔞 アダルト すでにブロックされています" at bounding box center [622, 220] width 323 height 39
click at [708, 223] on span "すでにブロックされています" at bounding box center [731, 221] width 95 height 11
click at [705, 224] on span "すでにブロックされています" at bounding box center [731, 221] width 95 height 11
click at [496, 129] on button "すべて" at bounding box center [480, 132] width 55 height 24
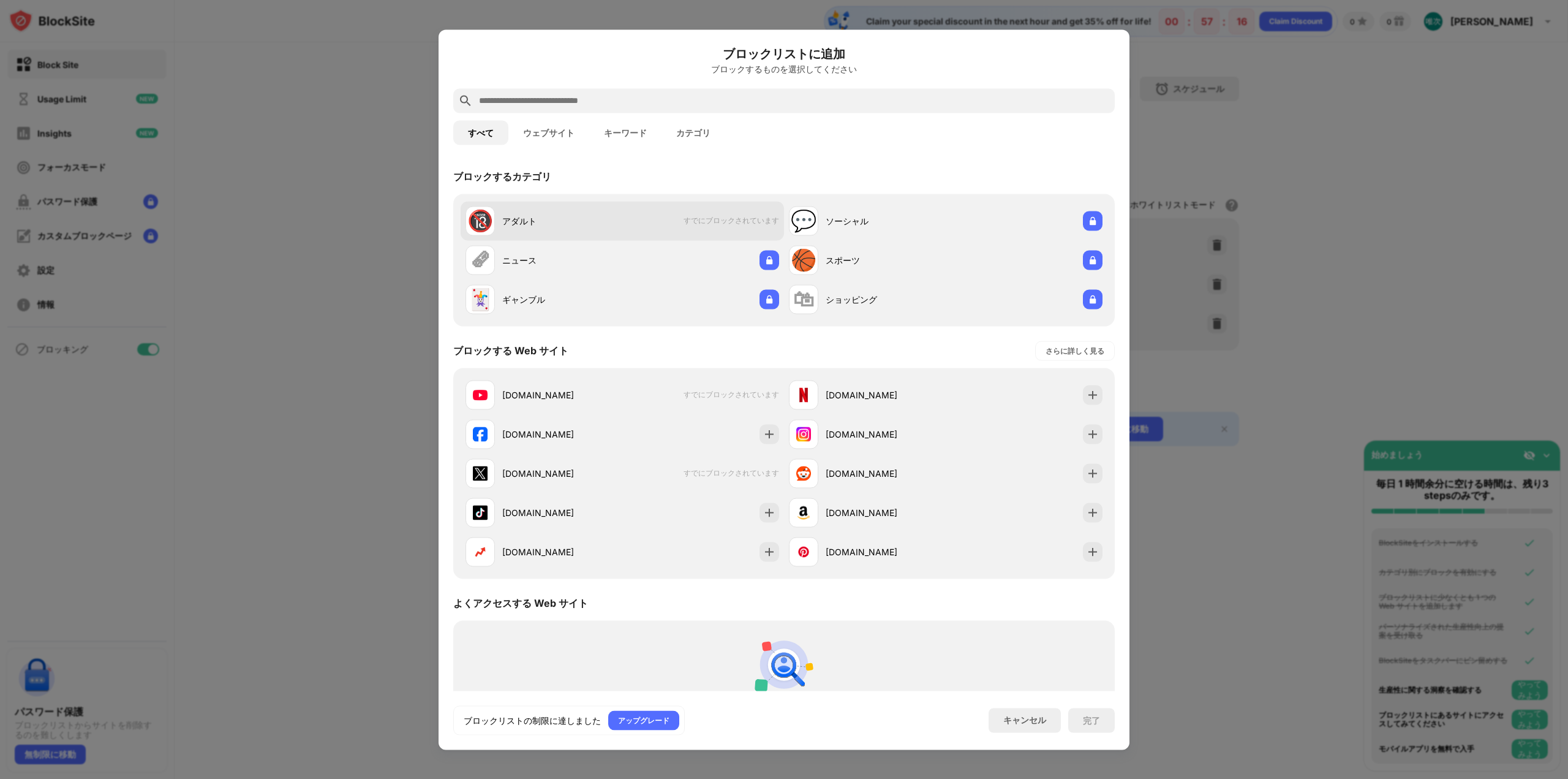
click at [640, 223] on div "🔞 アダルト すでにブロックされています" at bounding box center [622, 220] width 323 height 39
click at [1046, 353] on div "さらに詳しく見る" at bounding box center [1075, 350] width 59 height 12
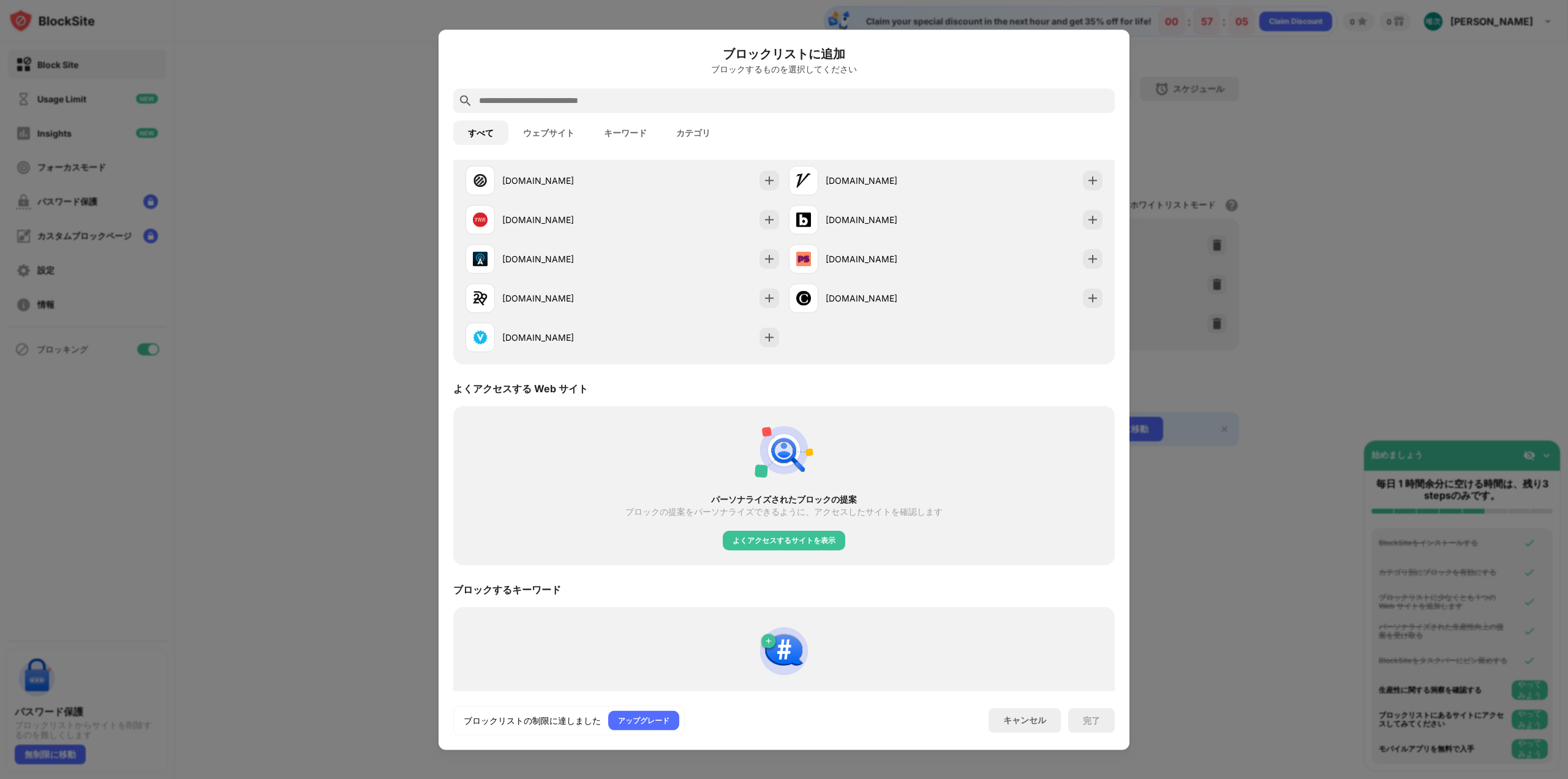
scroll to position [1431, 0]
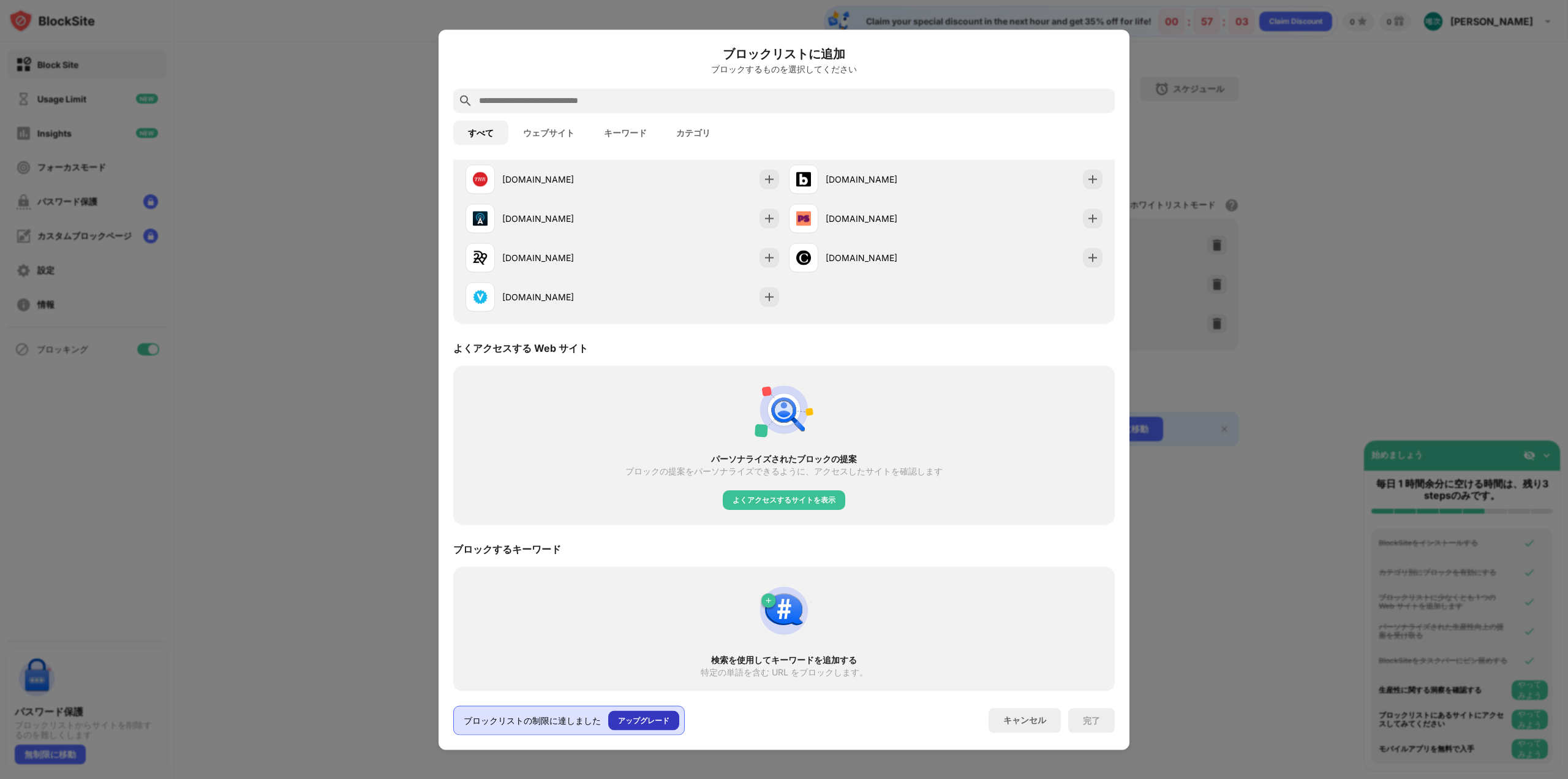
click at [635, 730] on div "アップグレード" at bounding box center [644, 720] width 71 height 20
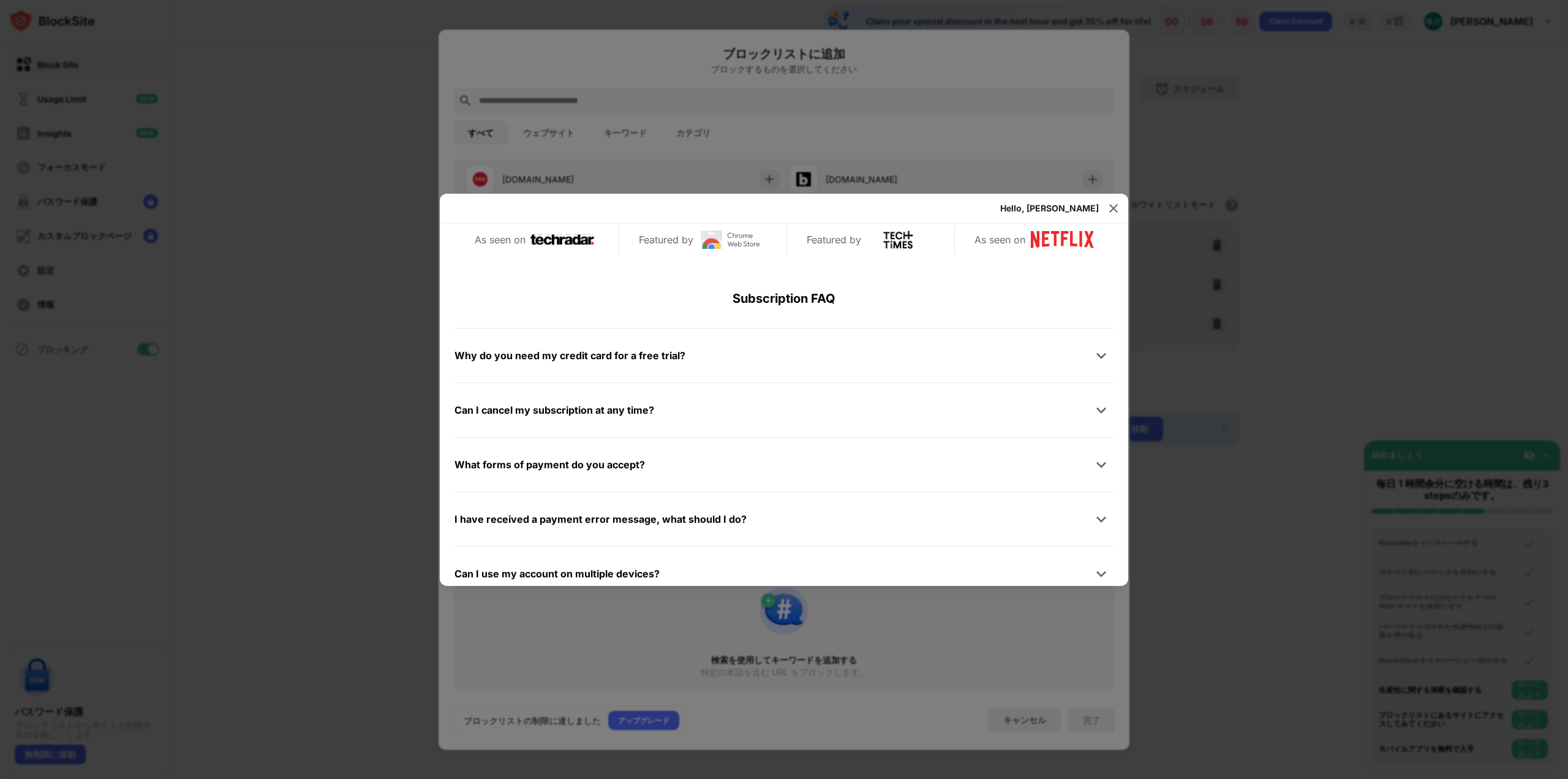
scroll to position [582, 0]
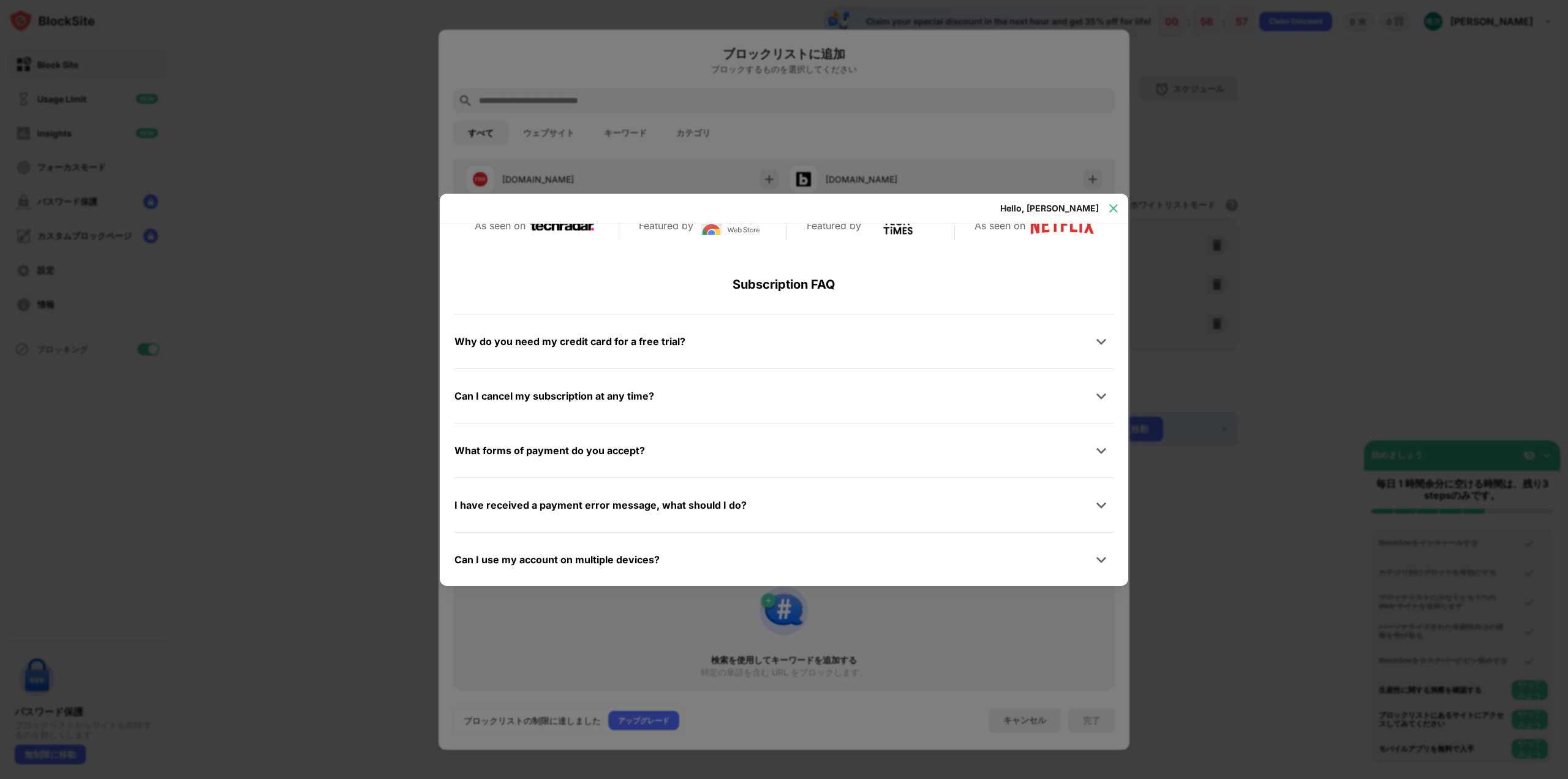
click at [1107, 208] on div at bounding box center [1114, 208] width 20 height 20
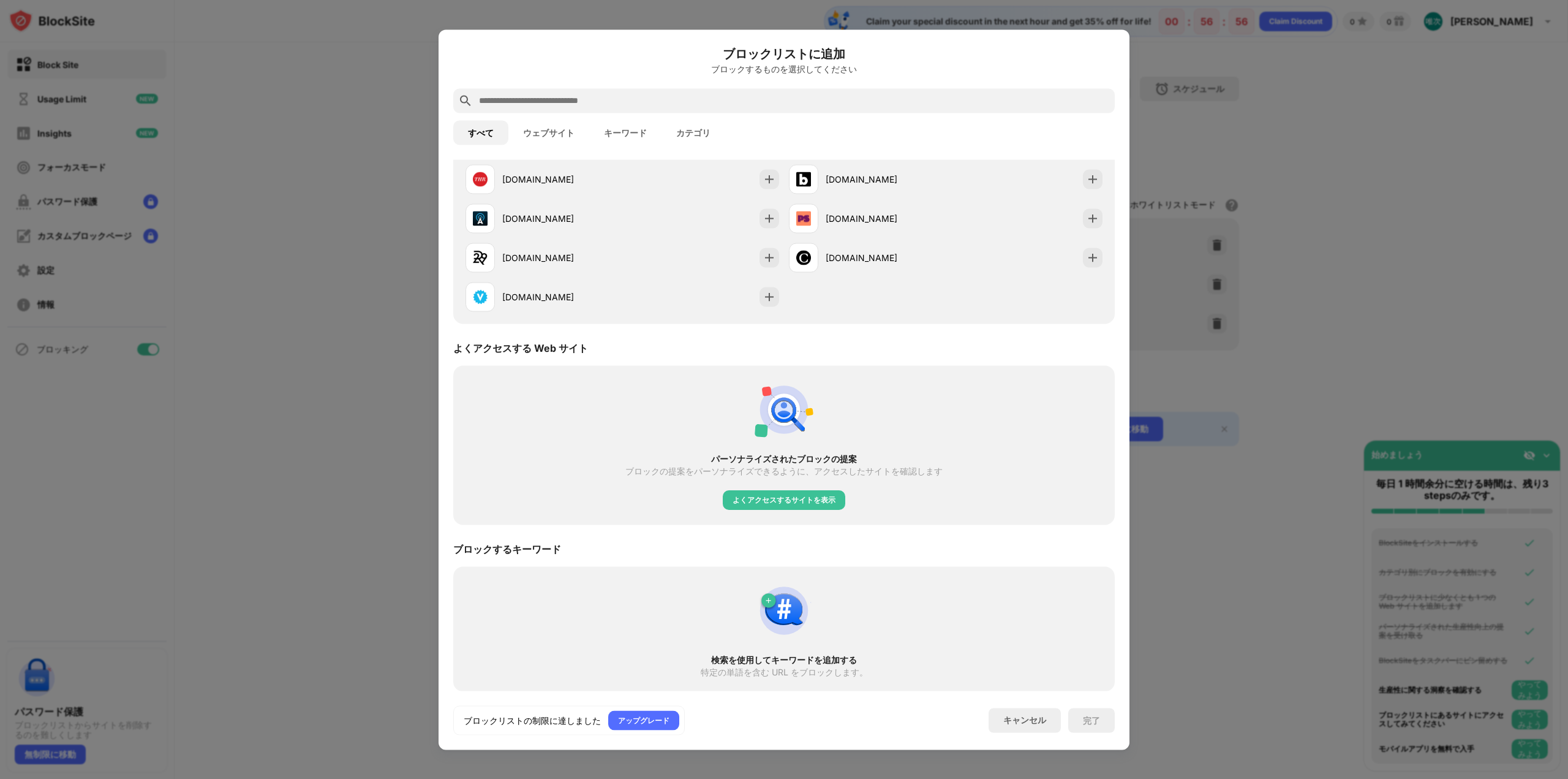
click at [1184, 209] on div at bounding box center [784, 389] width 1568 height 779
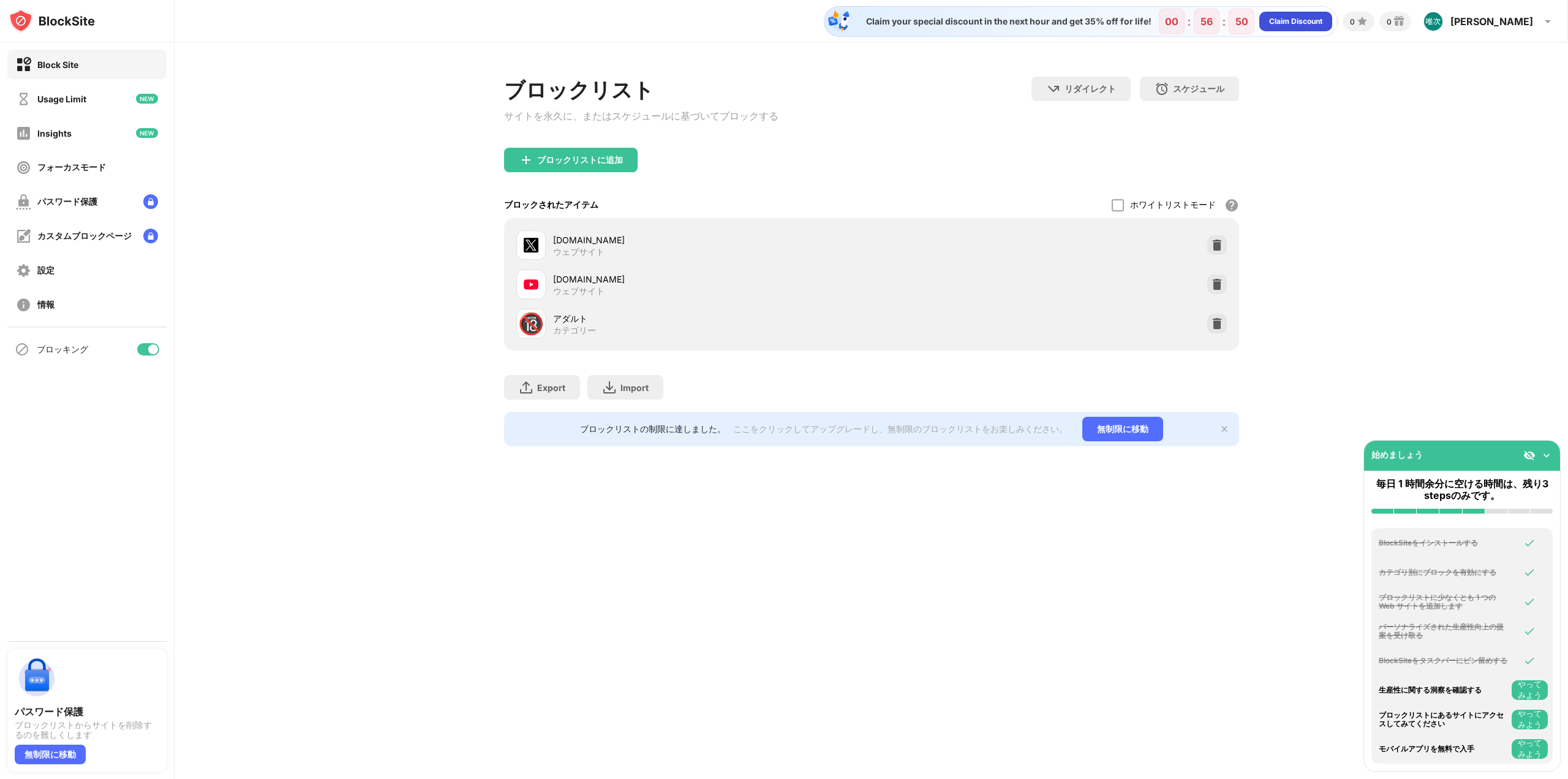
click at [1313, 17] on div "Claim Discount" at bounding box center [1296, 21] width 53 height 12
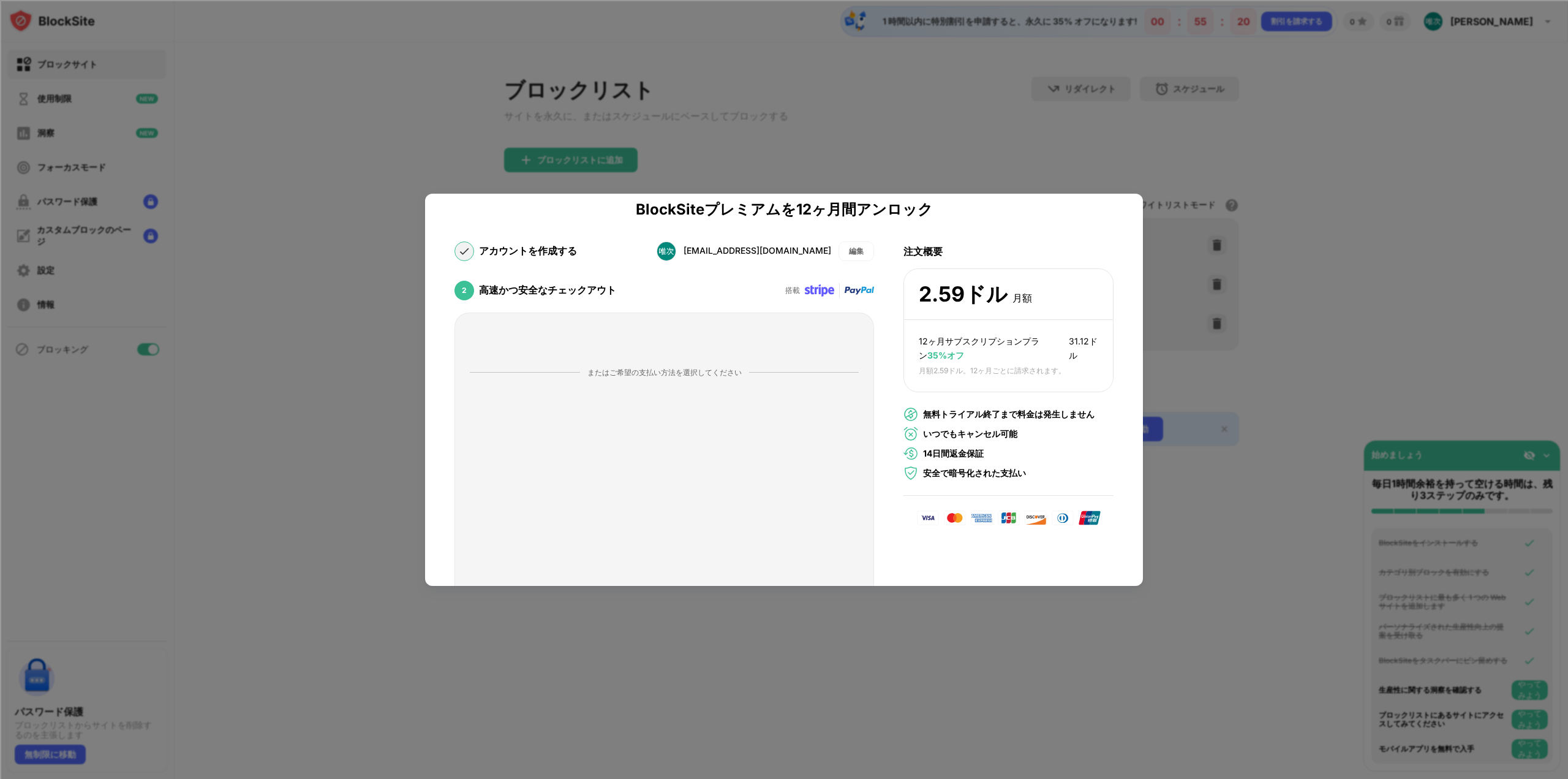
scroll to position [0, 0]
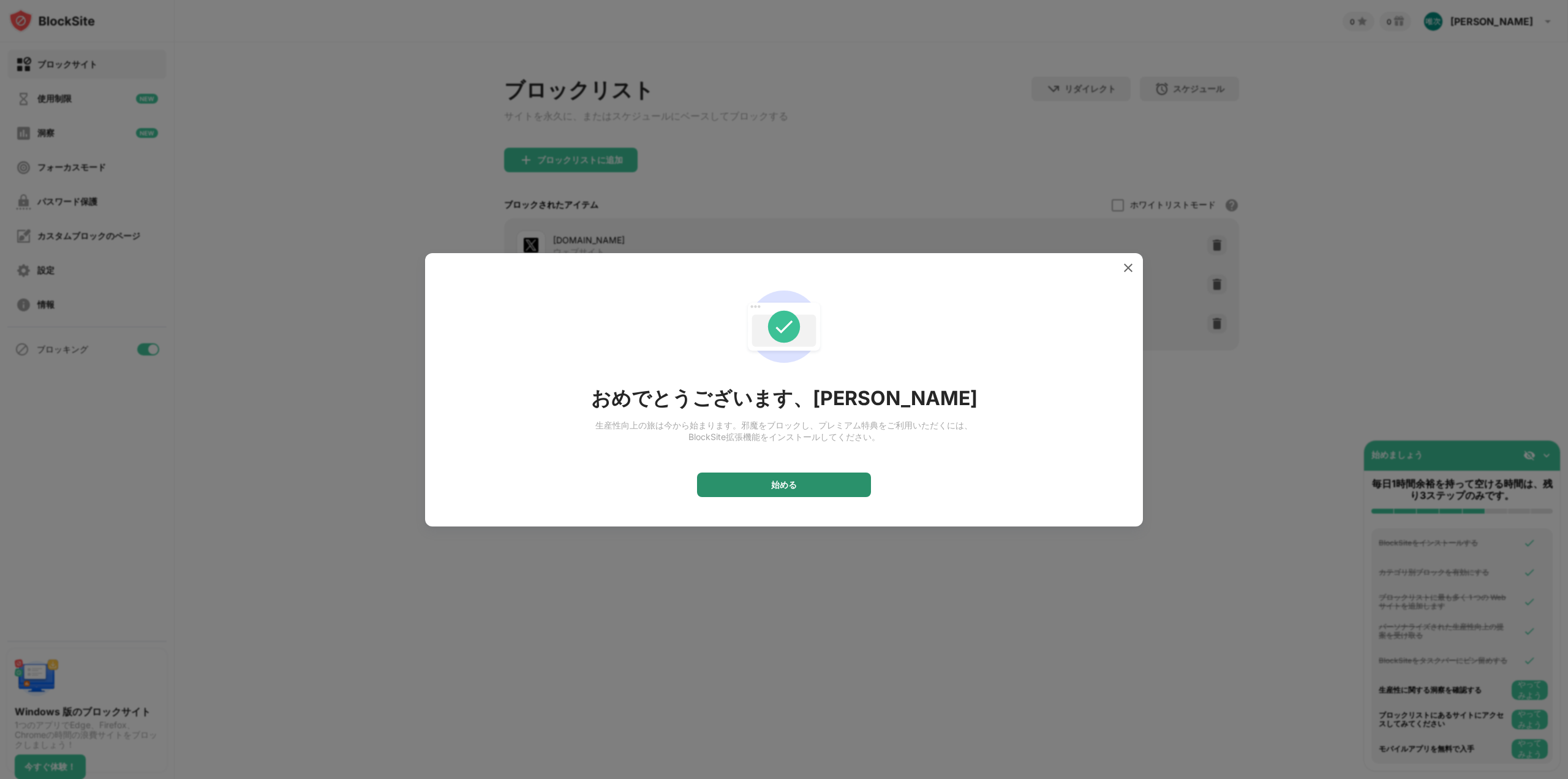
click at [831, 494] on div "始める" at bounding box center [784, 484] width 174 height 24
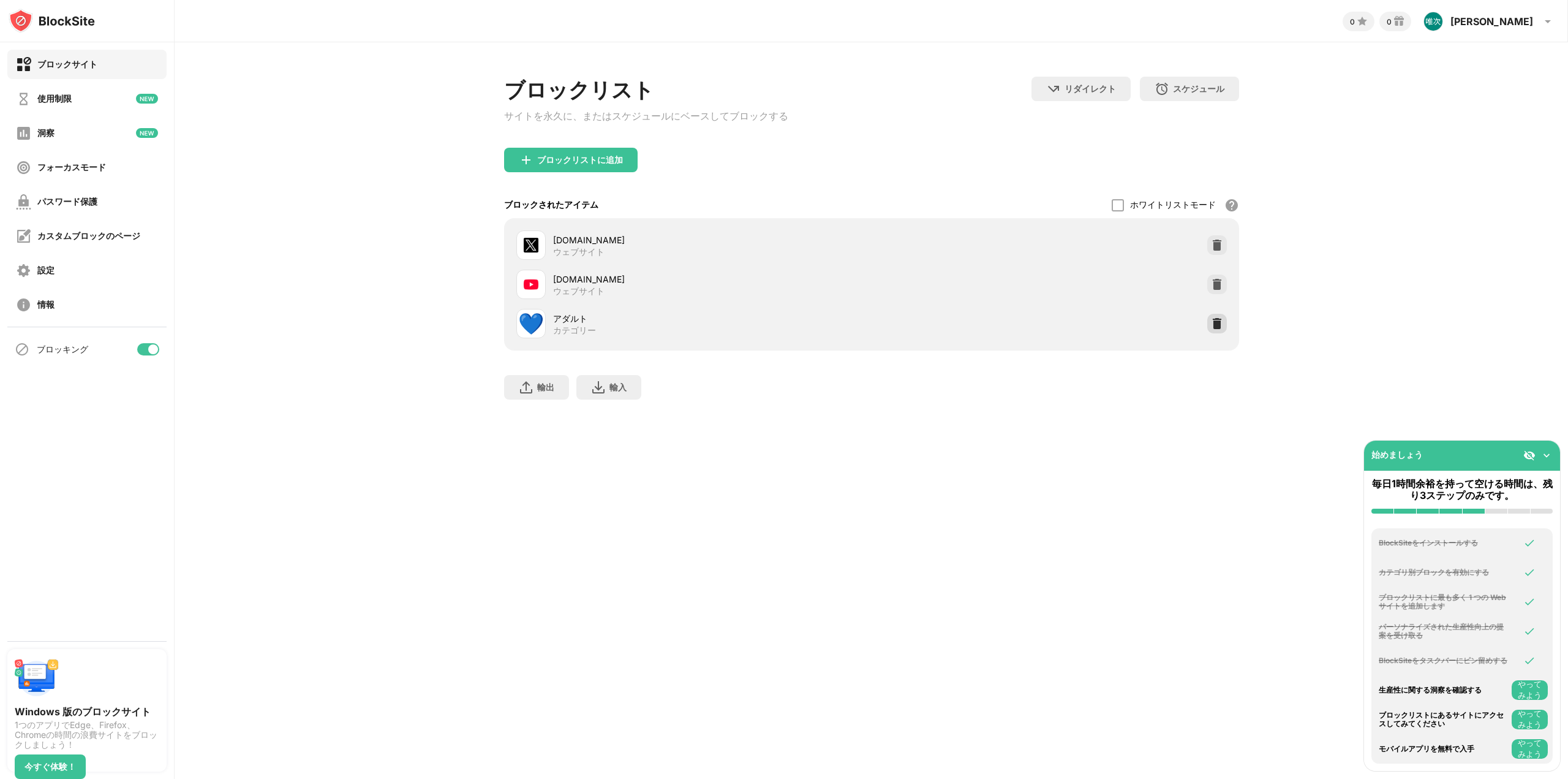
click at [1216, 327] on img at bounding box center [1217, 324] width 12 height 12
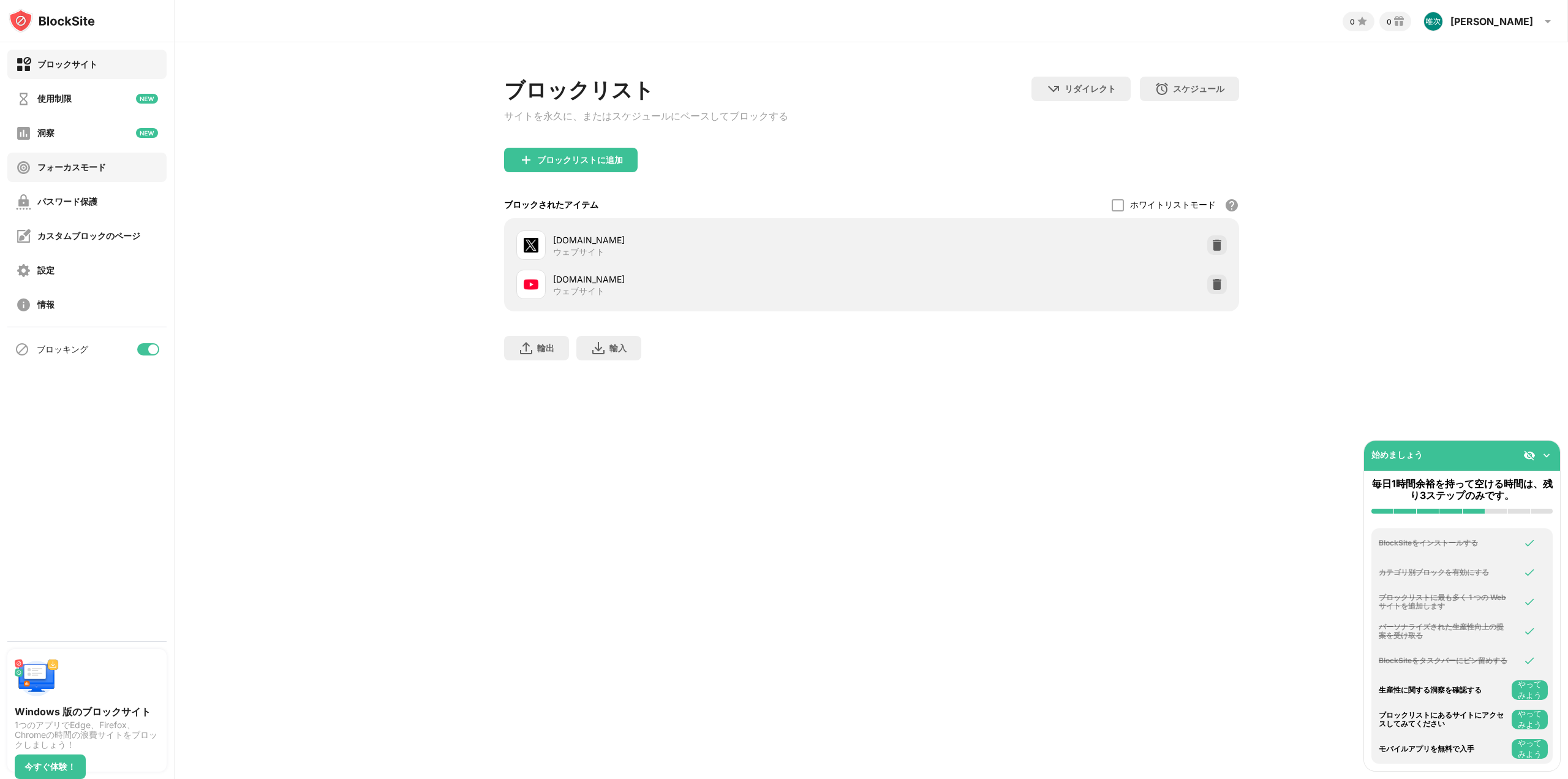
click at [87, 167] on font "フォーカスモード" at bounding box center [72, 167] width 69 height 11
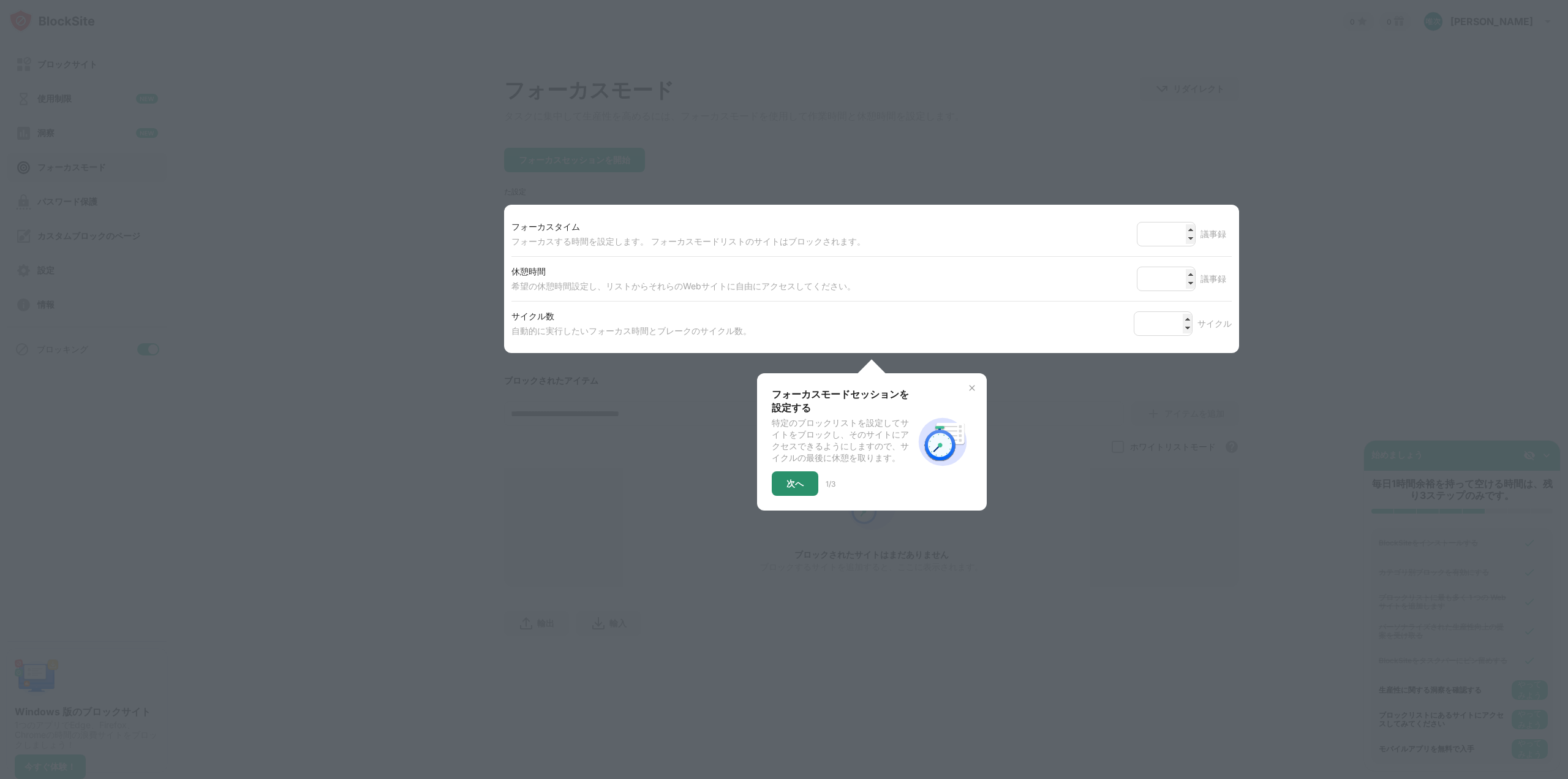
click at [793, 488] on font "次へ" at bounding box center [795, 484] width 17 height 11
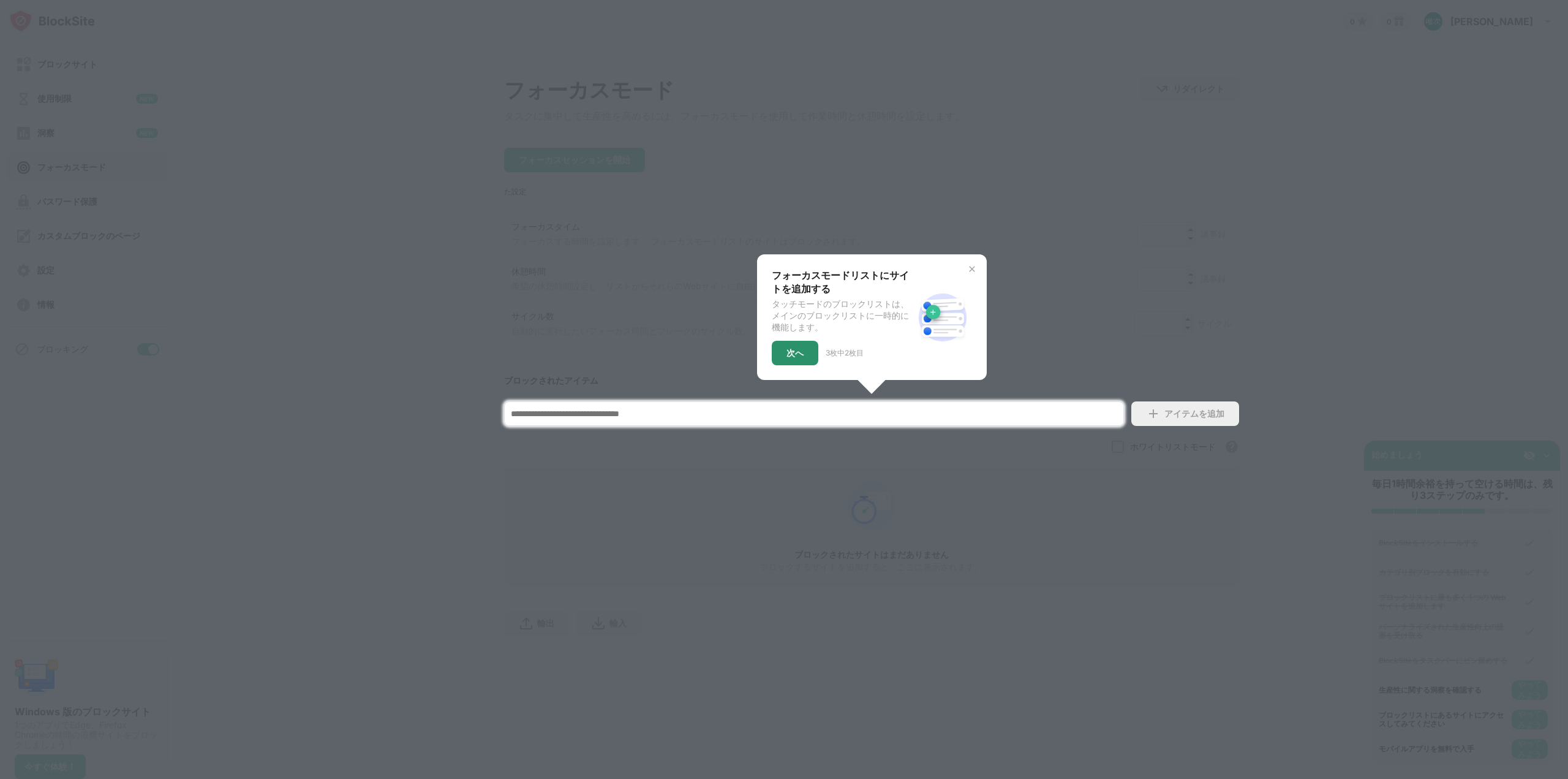
click at [796, 351] on font "次へ" at bounding box center [795, 352] width 17 height 11
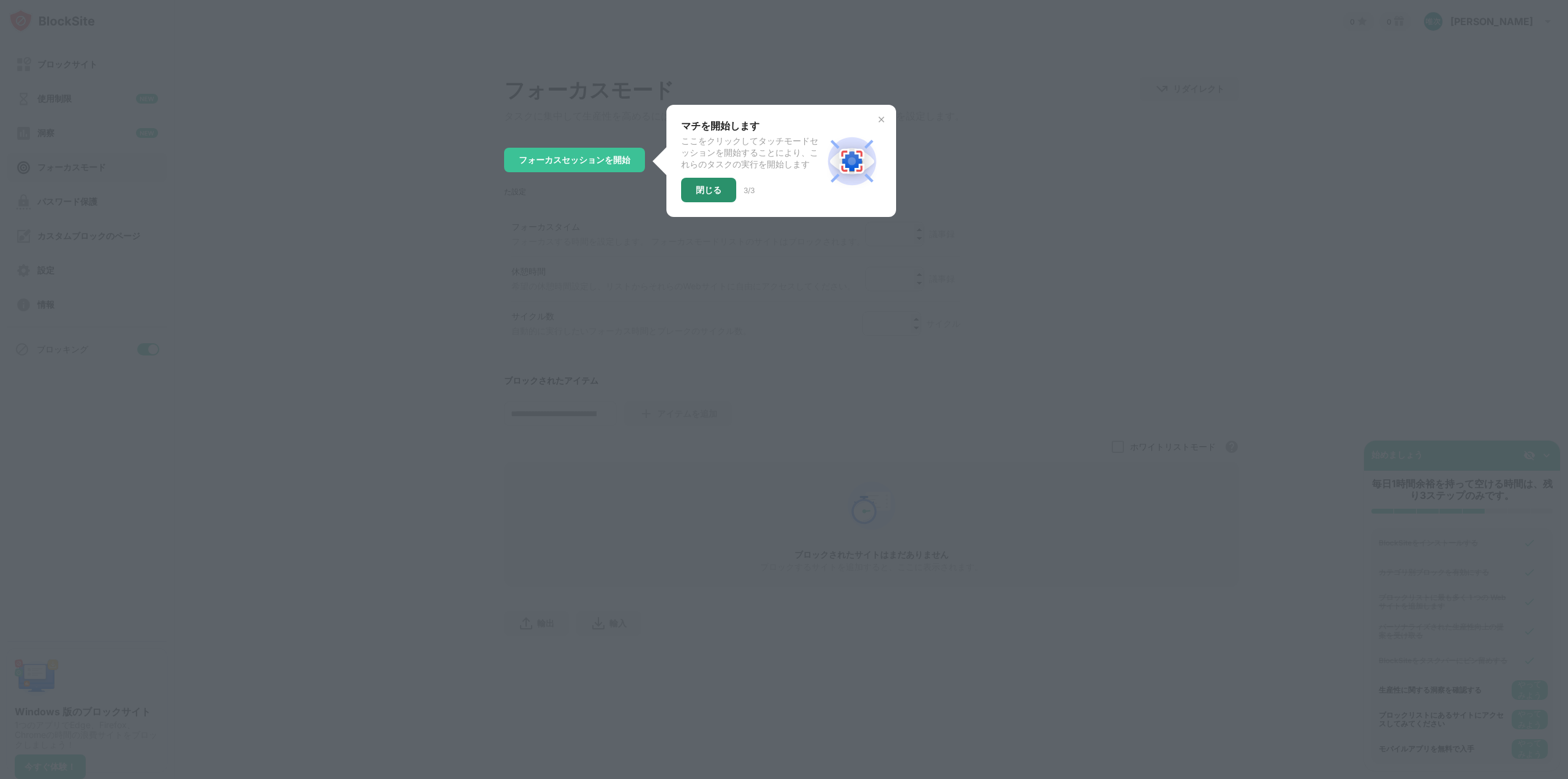
click at [702, 202] on div "閉じる" at bounding box center [708, 190] width 55 height 24
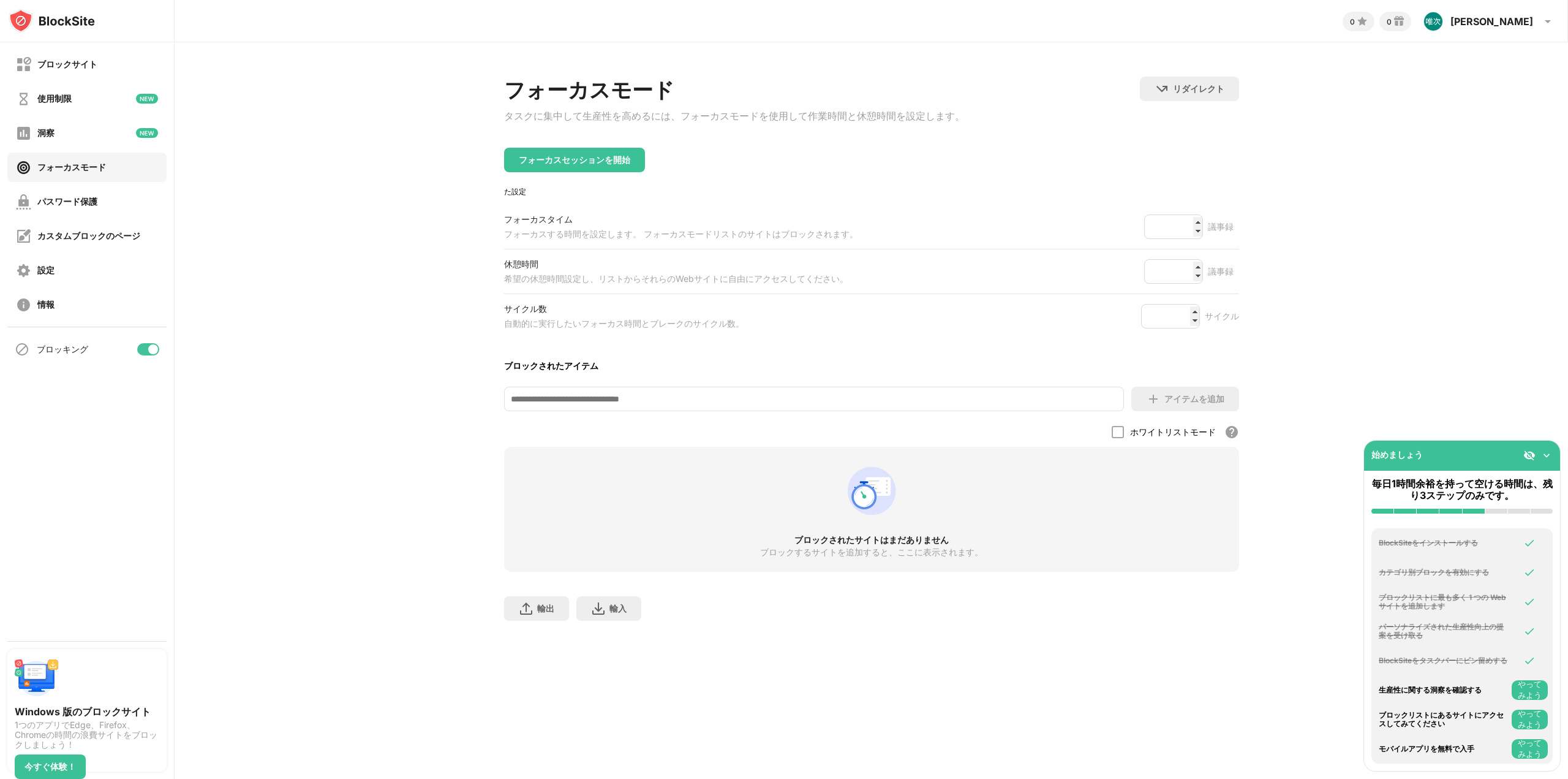
drag, startPoint x: 403, startPoint y: 337, endPoint x: 400, endPoint y: 322, distance: 15.3
click at [403, 333] on div "フォーカスモード タスクに集中して生産性を高めるには、フォーカスモードを使用して作業時間と休憩時間を設定します。 リダイレクト クリックしてリダイレクトのウェ…" at bounding box center [871, 354] width 1393 height 625
click at [35, 200] on div "パスワード保護" at bounding box center [56, 202] width 82 height 15
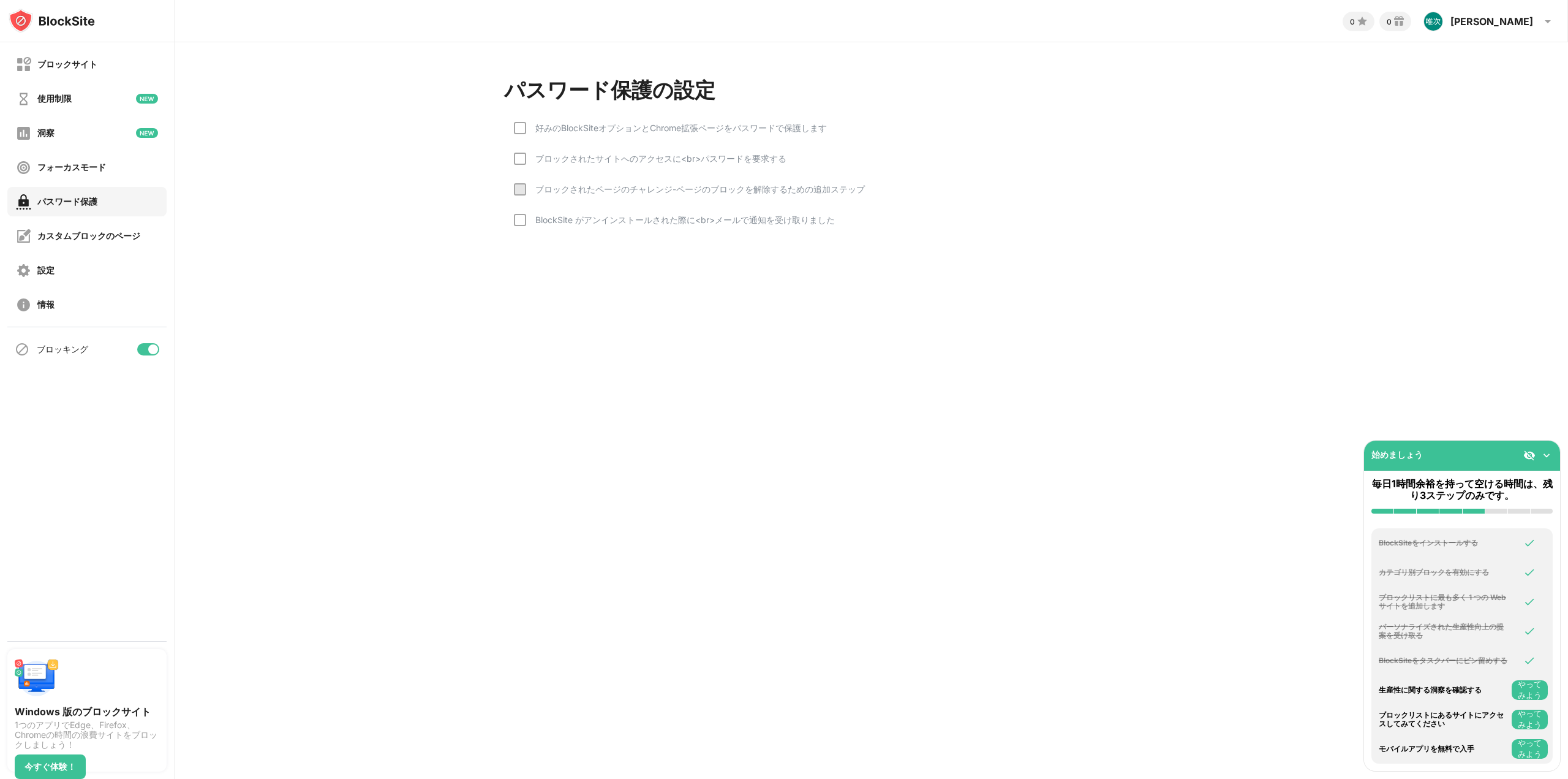
click at [1530, 688] on font "やってみよう" at bounding box center [1530, 690] width 24 height 21
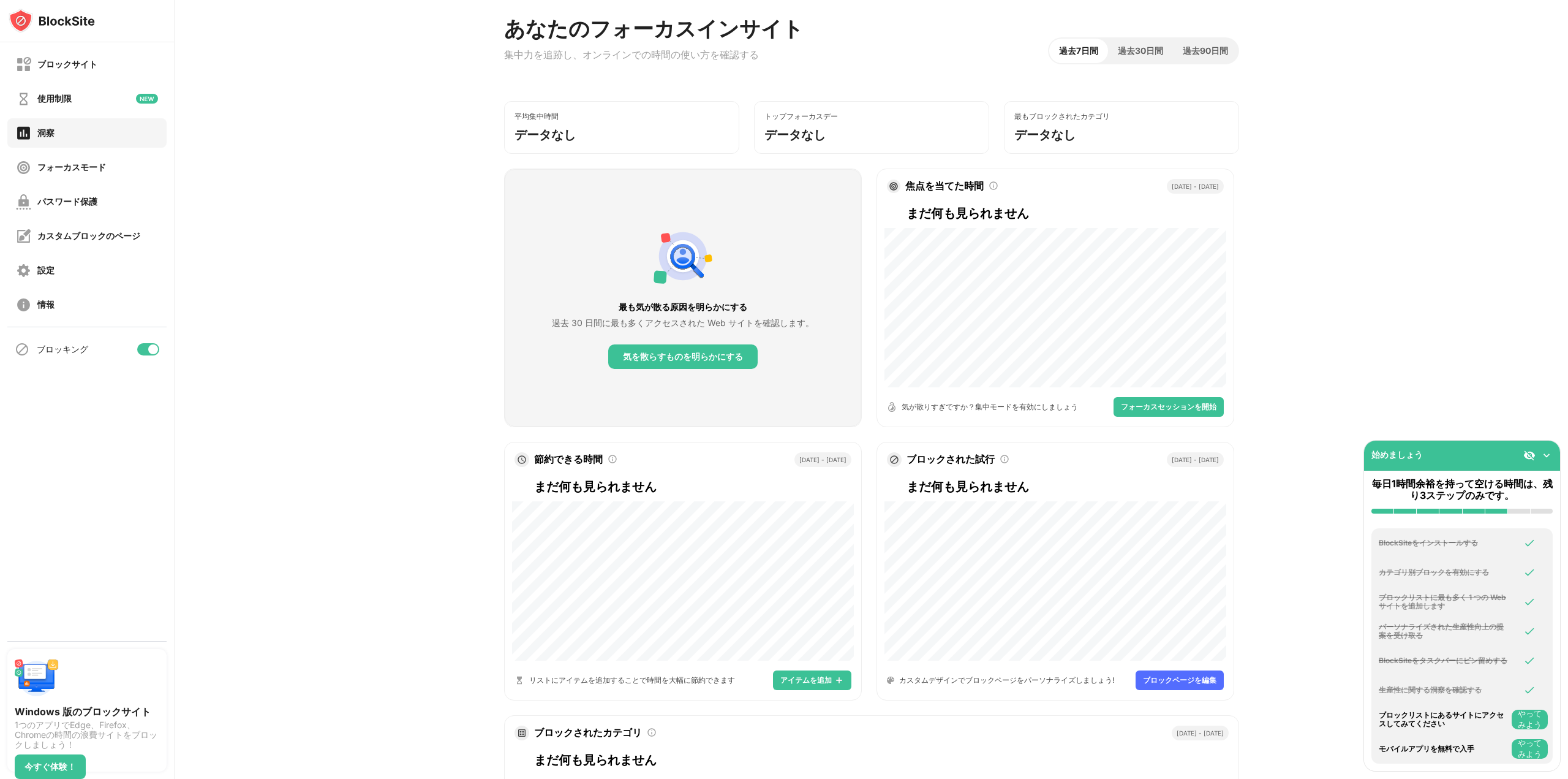
scroll to position [184, 0]
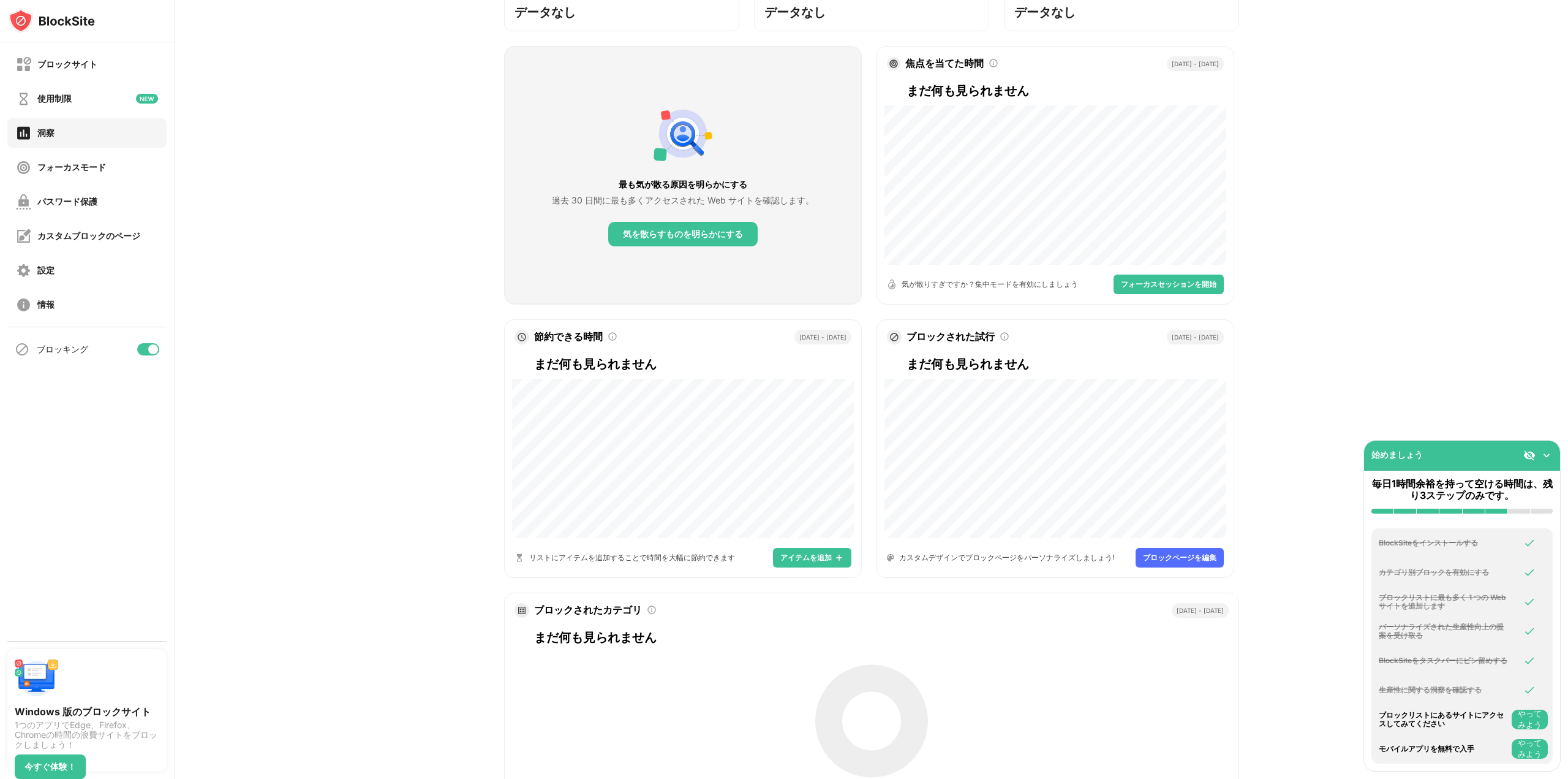
click at [1531, 720] on font "やってみよう" at bounding box center [1530, 719] width 29 height 22
click at [122, 238] on font "カスタムブロックのページ" at bounding box center [88, 236] width 103 height 11
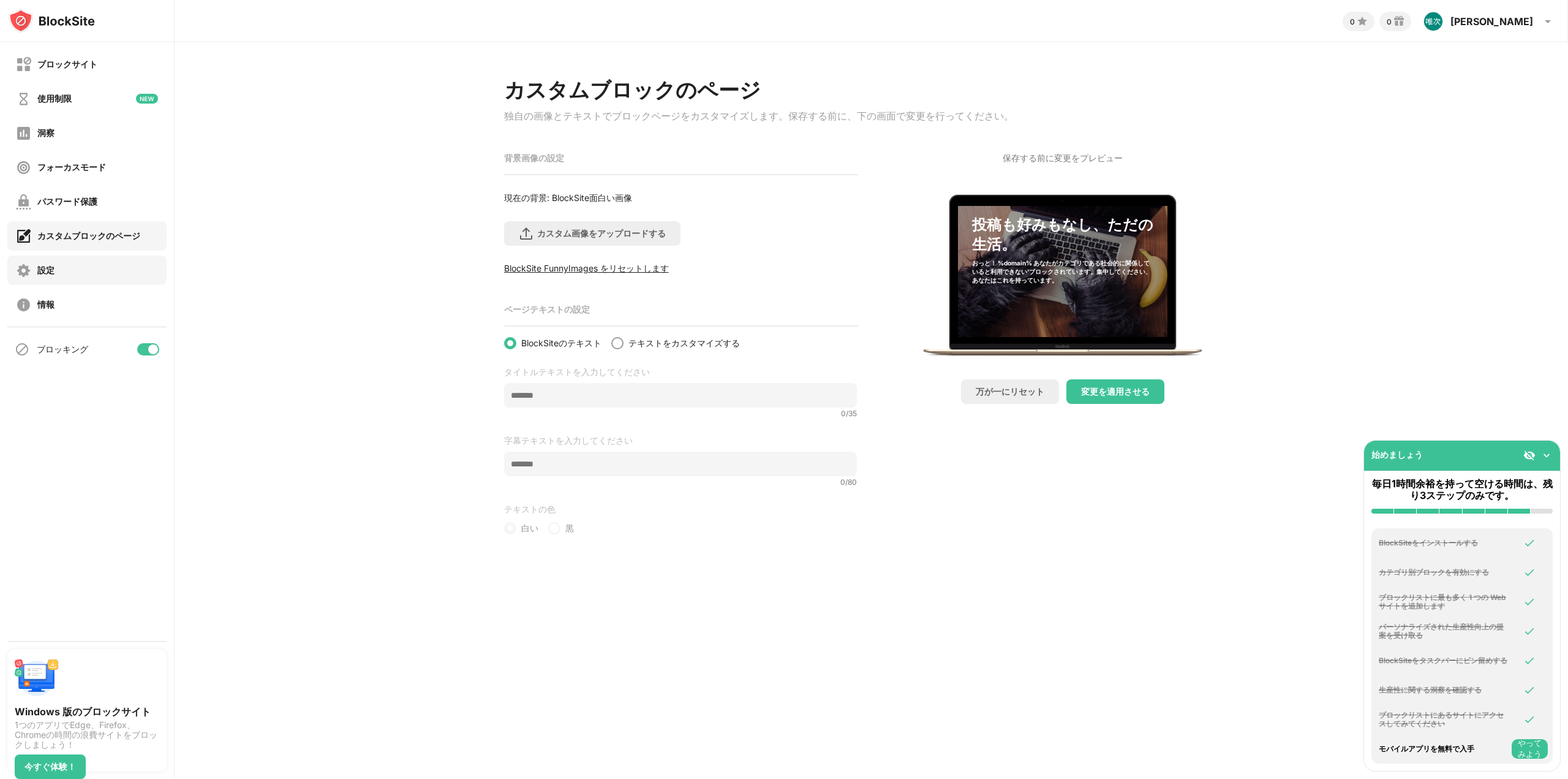
click at [72, 272] on div "設定" at bounding box center [87, 270] width 159 height 30
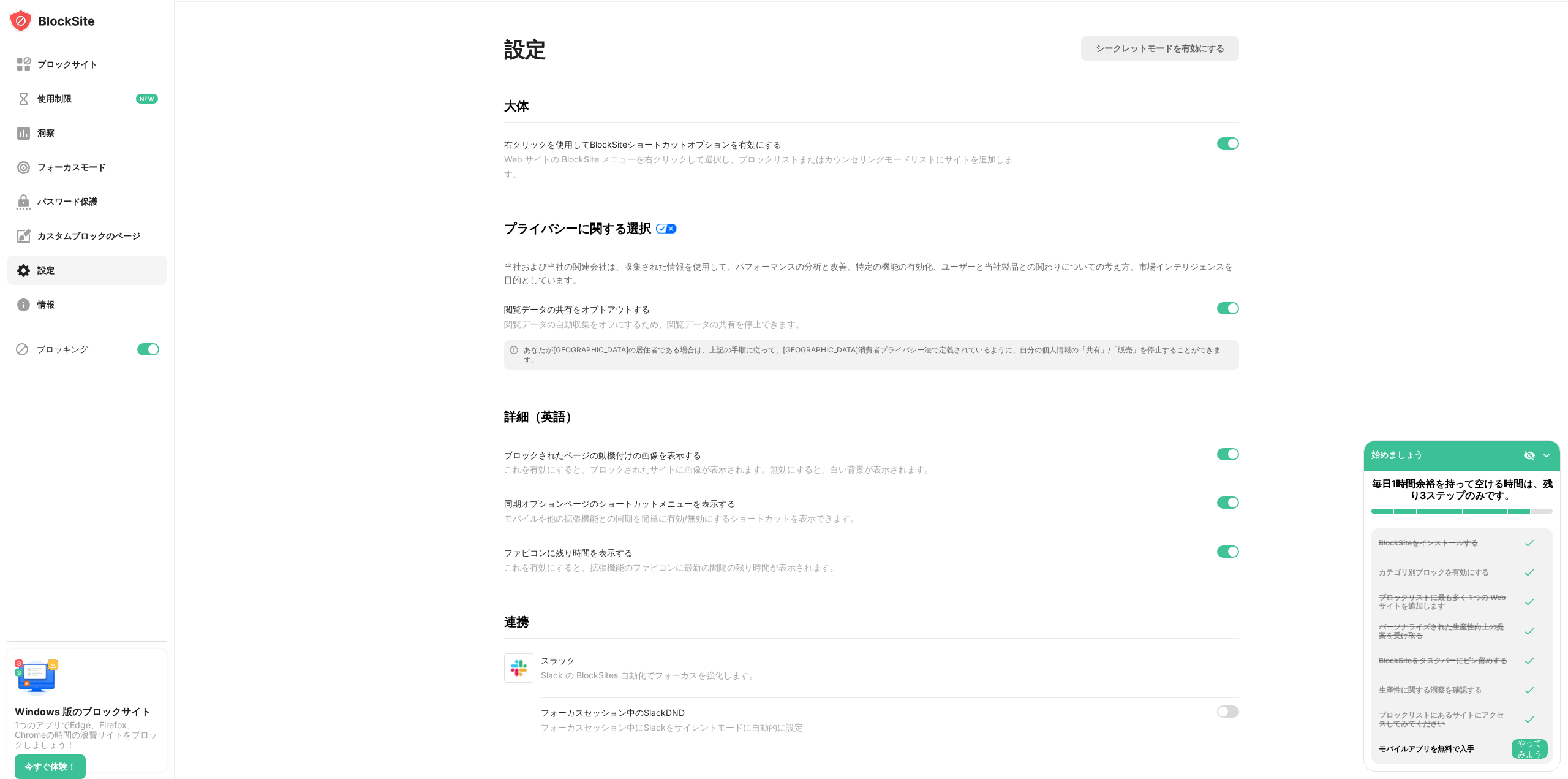
scroll to position [57, 0]
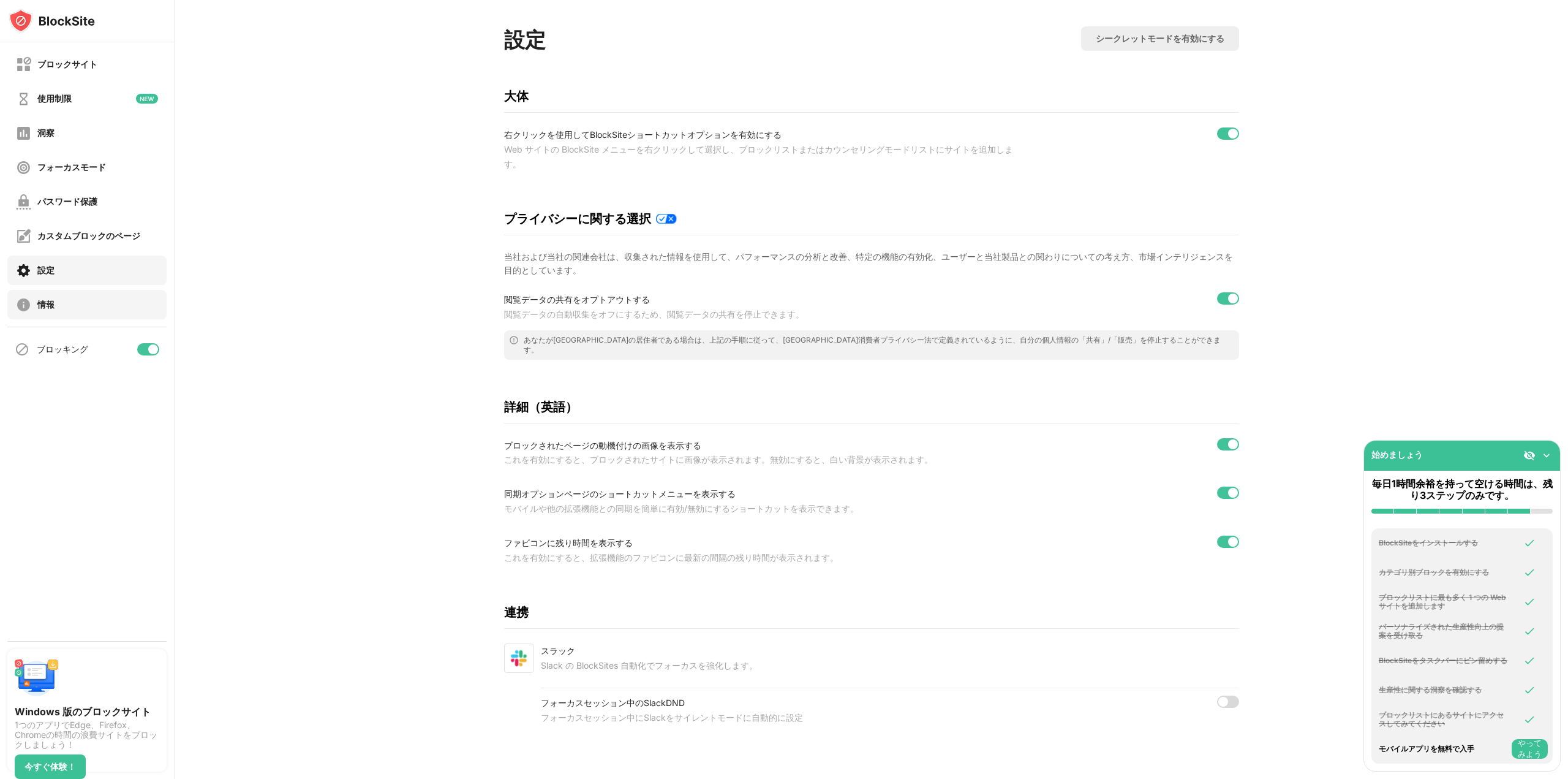
click at [65, 307] on div "情報" at bounding box center [87, 304] width 159 height 30
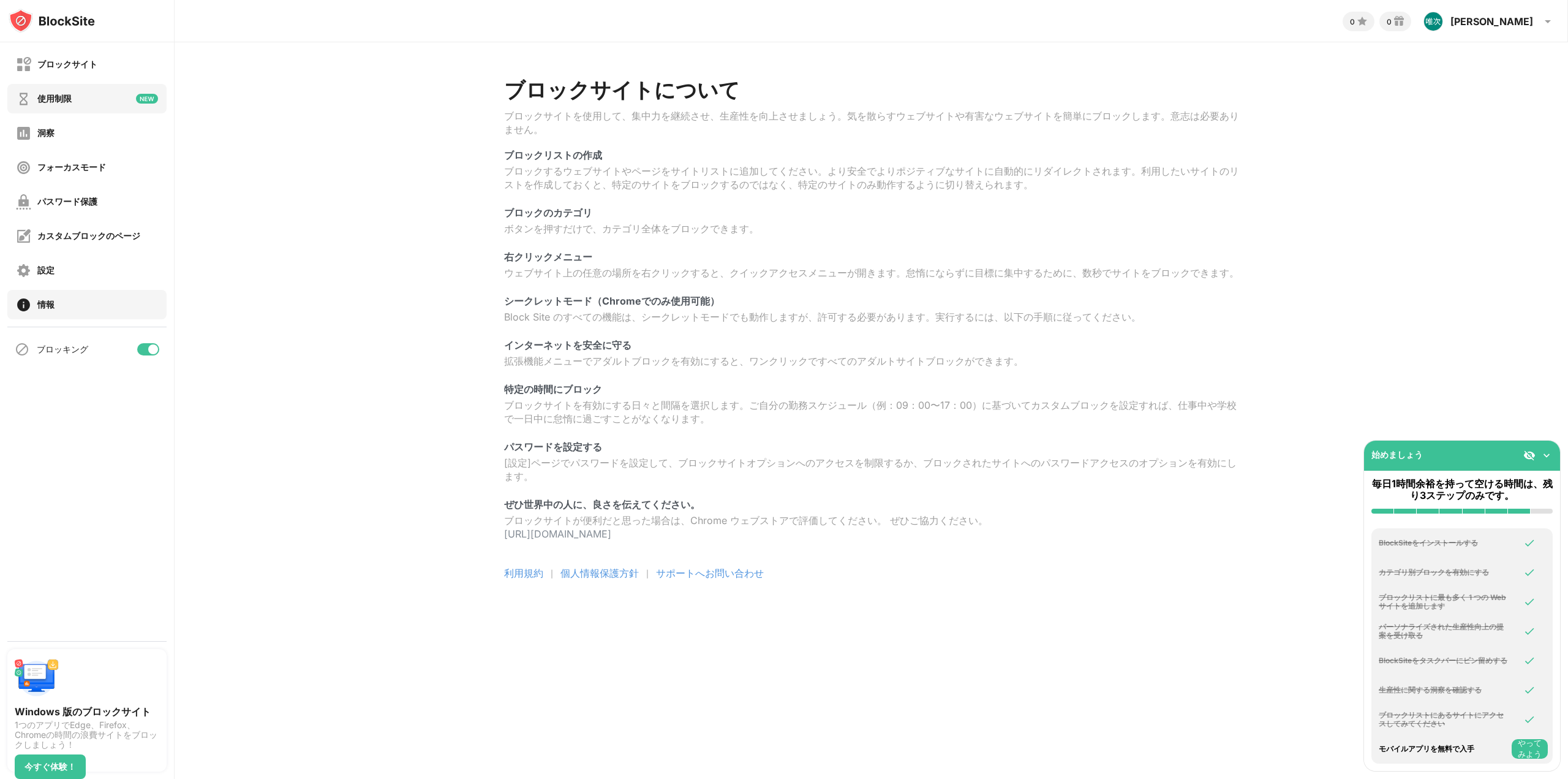
click at [66, 100] on font "使用制限" at bounding box center [54, 98] width 34 height 11
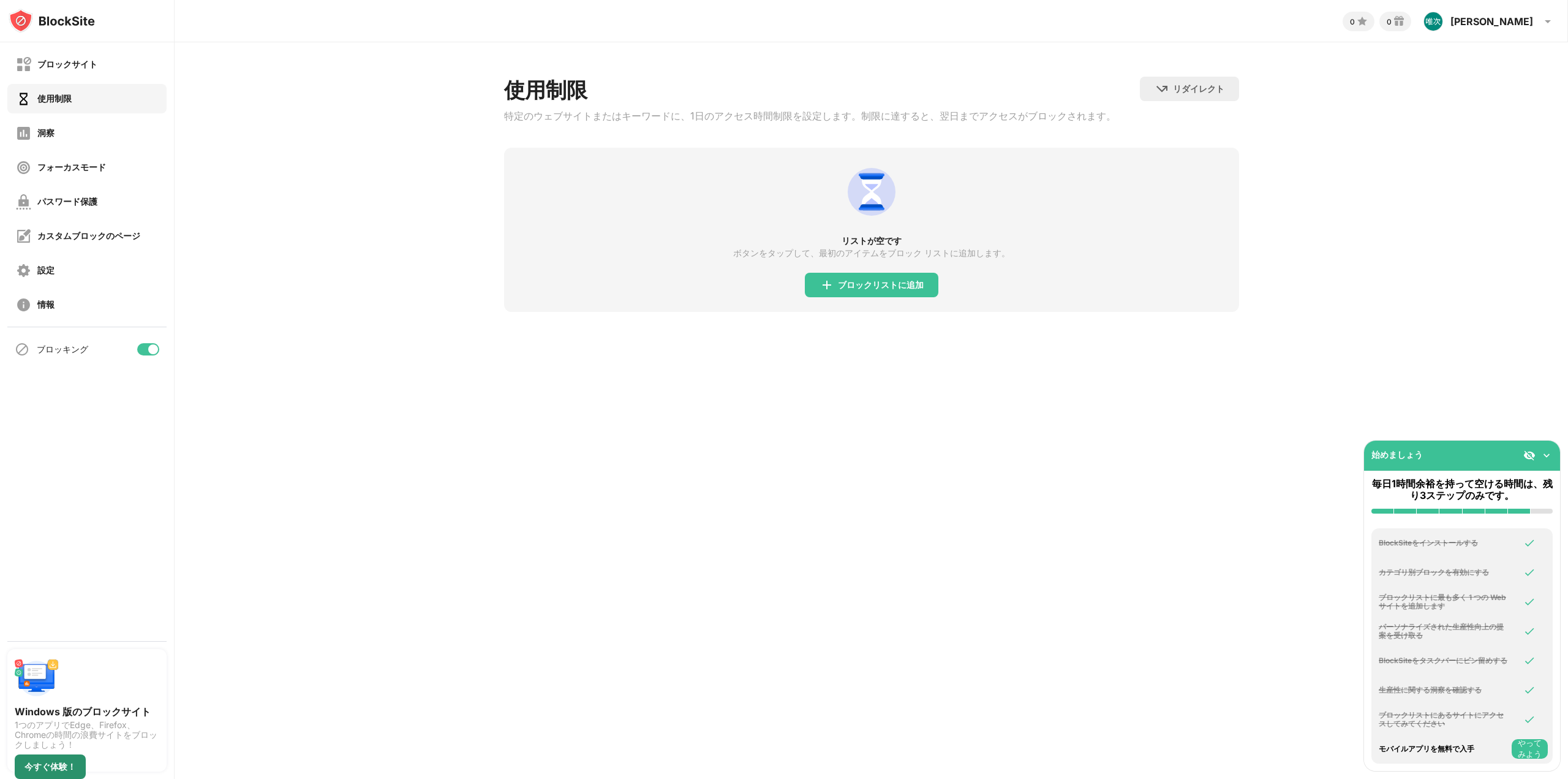
click at [70, 767] on font "今すぐ体験！" at bounding box center [50, 767] width 51 height 11
click at [91, 57] on div "ブロックサイト" at bounding box center [56, 65] width 82 height 15
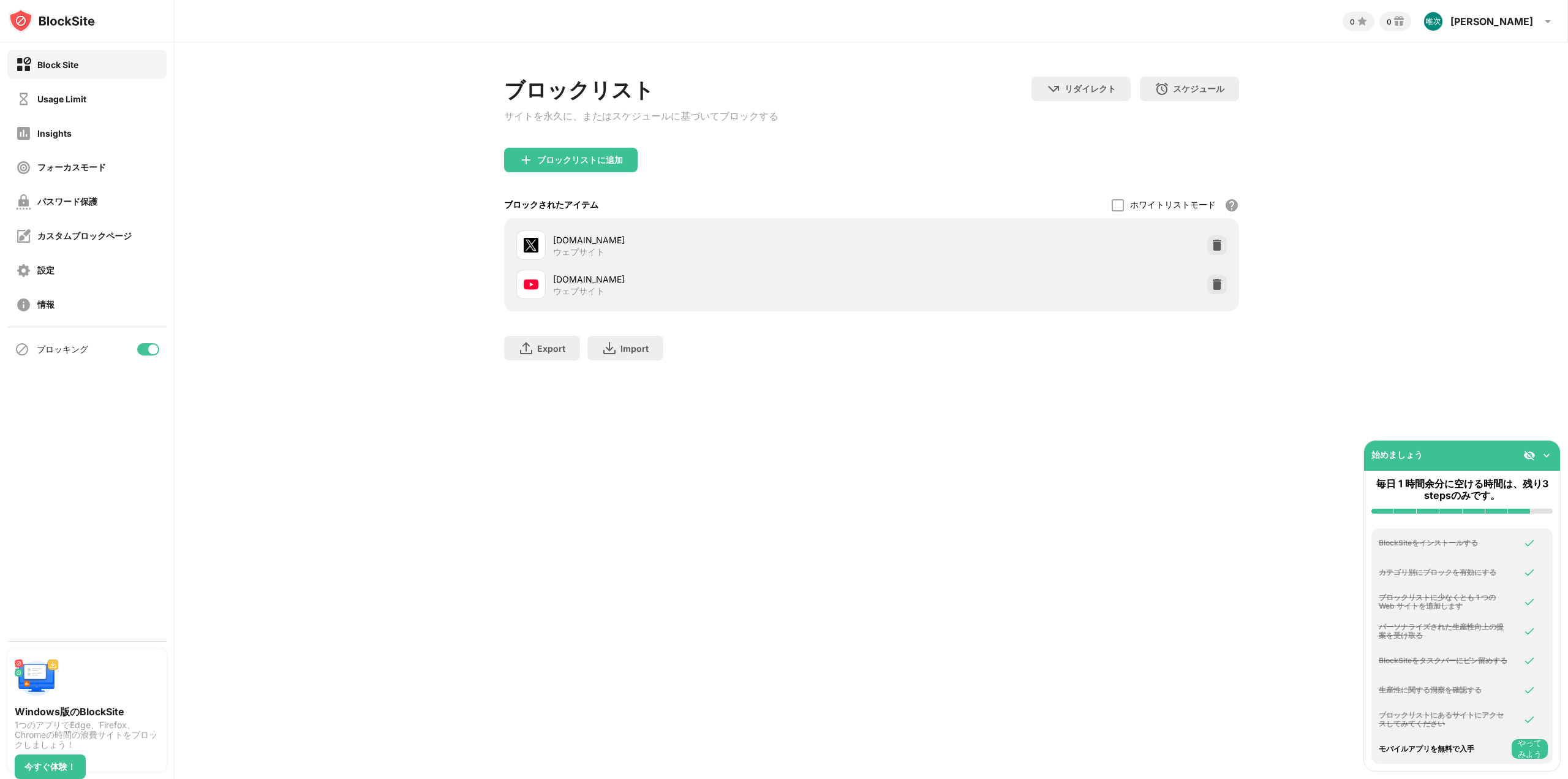
click at [522, 288] on div at bounding box center [531, 284] width 30 height 30
click at [80, 162] on div "フォーカスモード" at bounding box center [72, 167] width 69 height 11
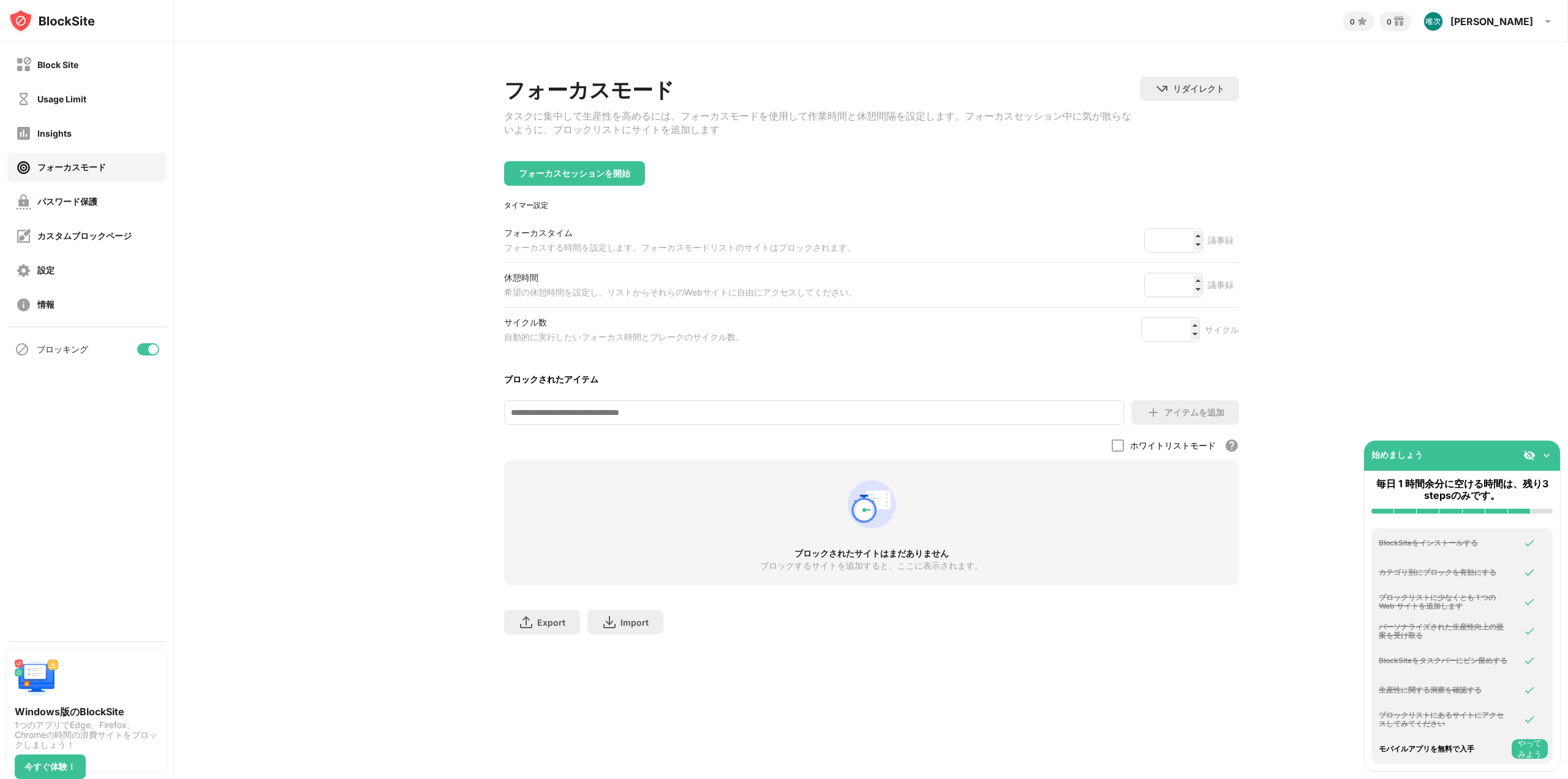
click at [1520, 743] on button "やってみよう" at bounding box center [1529, 749] width 36 height 20
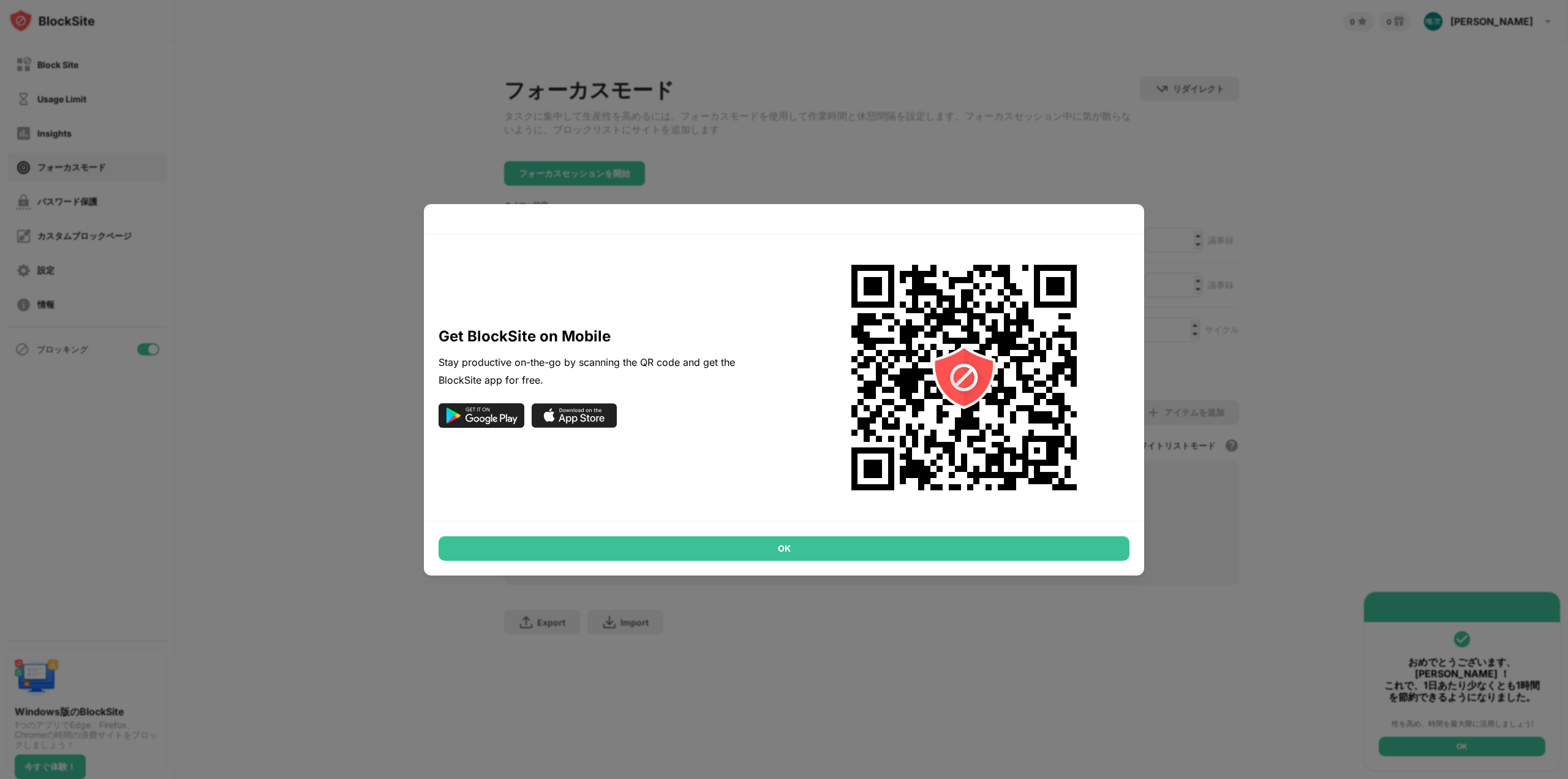
click at [818, 539] on div "OK" at bounding box center [784, 549] width 691 height 24
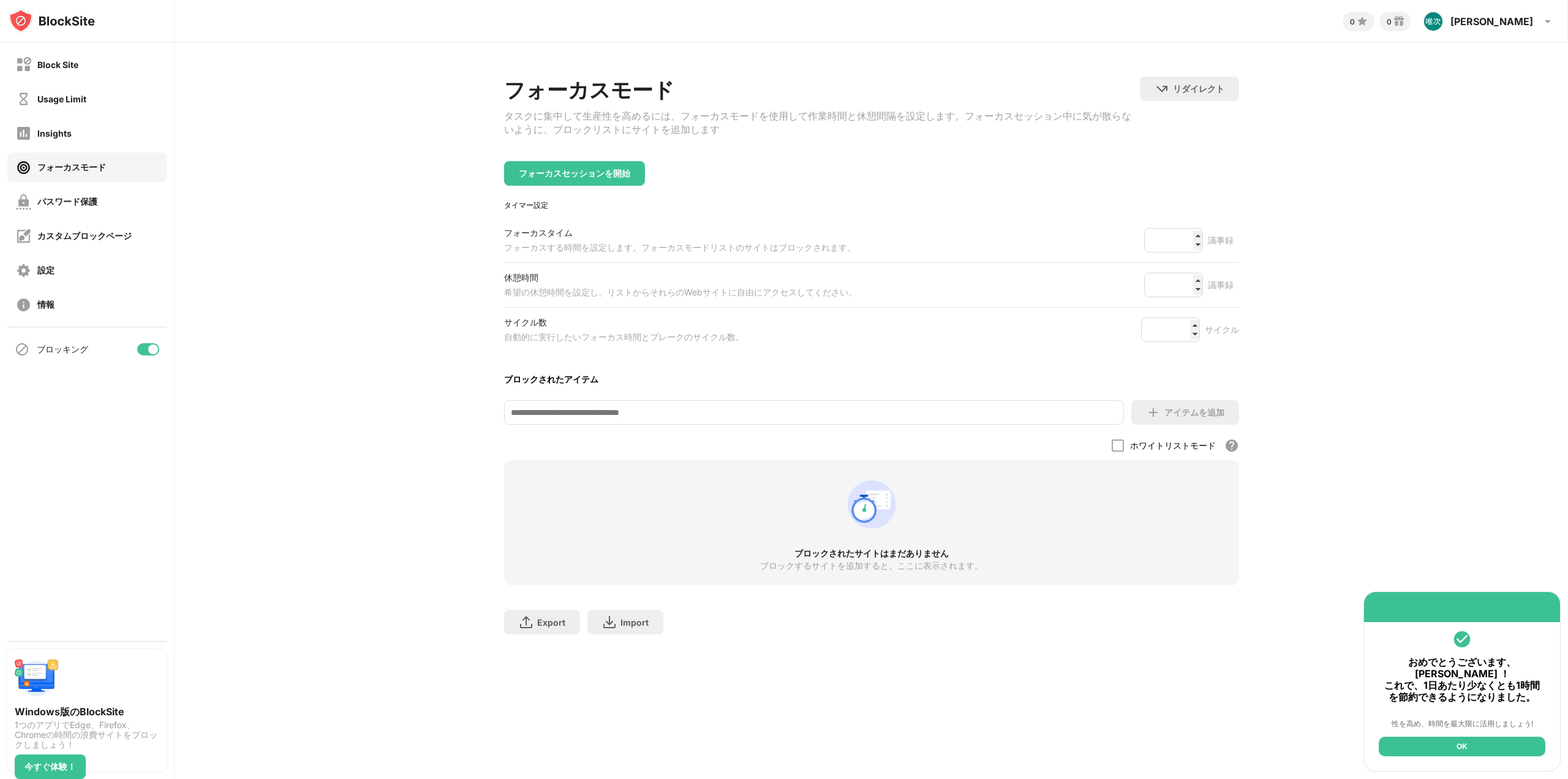
click at [1495, 739] on div "OK" at bounding box center [1462, 747] width 166 height 20
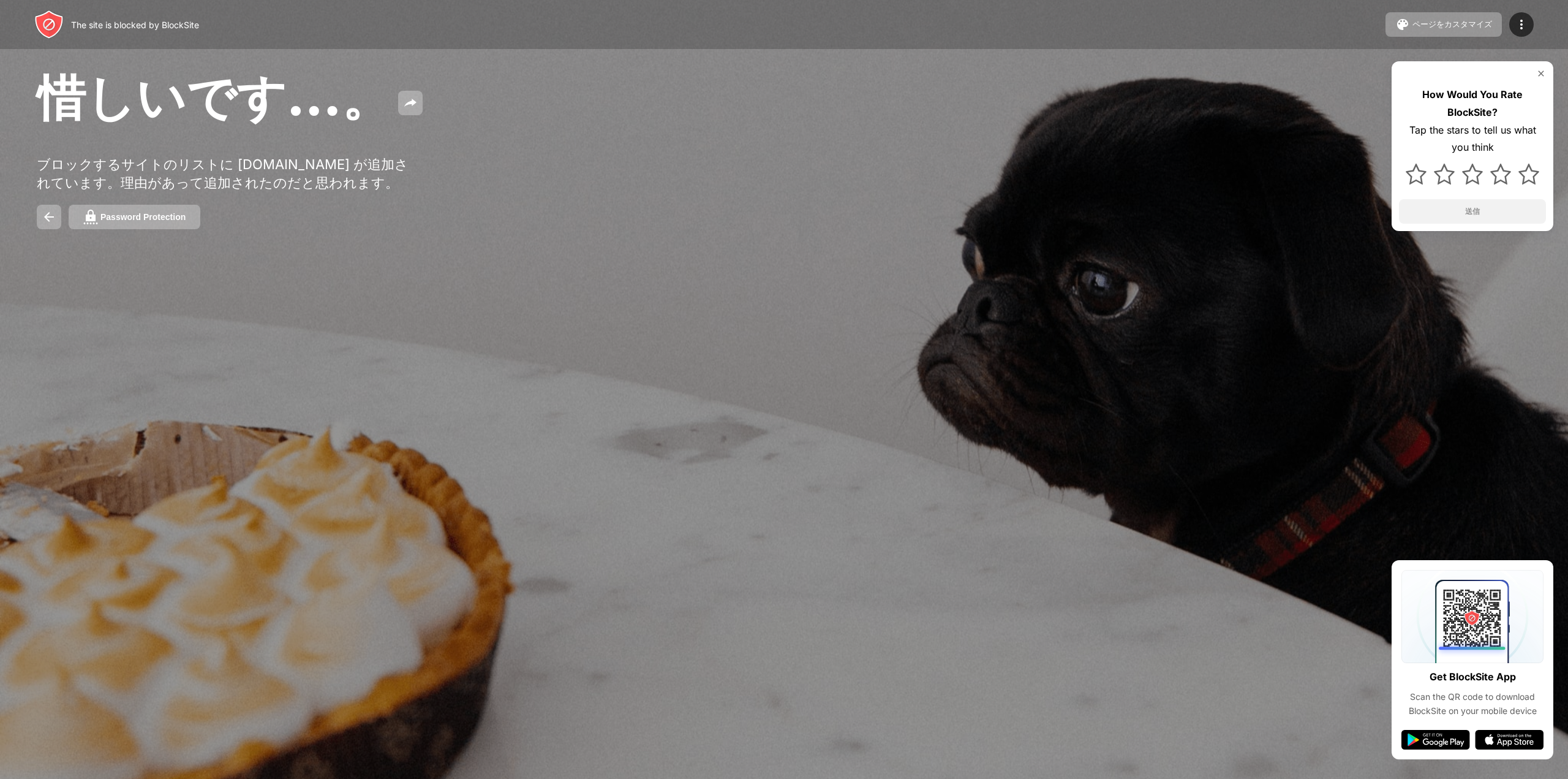
drag, startPoint x: 1219, startPoint y: 0, endPoint x: 867, endPoint y: 58, distance: 356.7
click at [898, 66] on div "惜しいです…。 ブロックするサイトのリストに youtube.com が追加されています。理由があって追加されたのだと思われます。 Password Prot…" at bounding box center [784, 147] width 1568 height 295
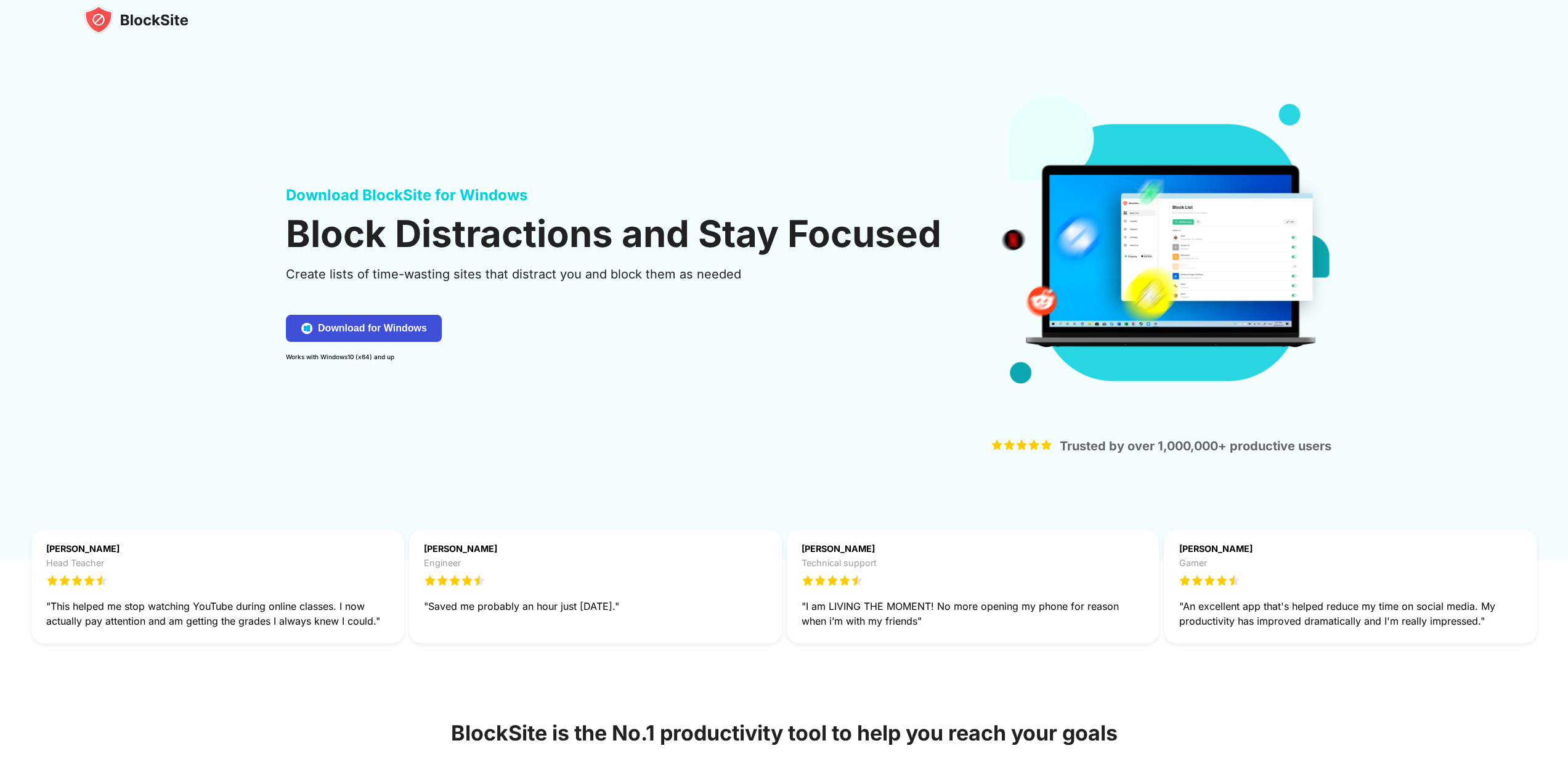
click at [354, 319] on button "Download for Windows" at bounding box center [364, 327] width 156 height 27
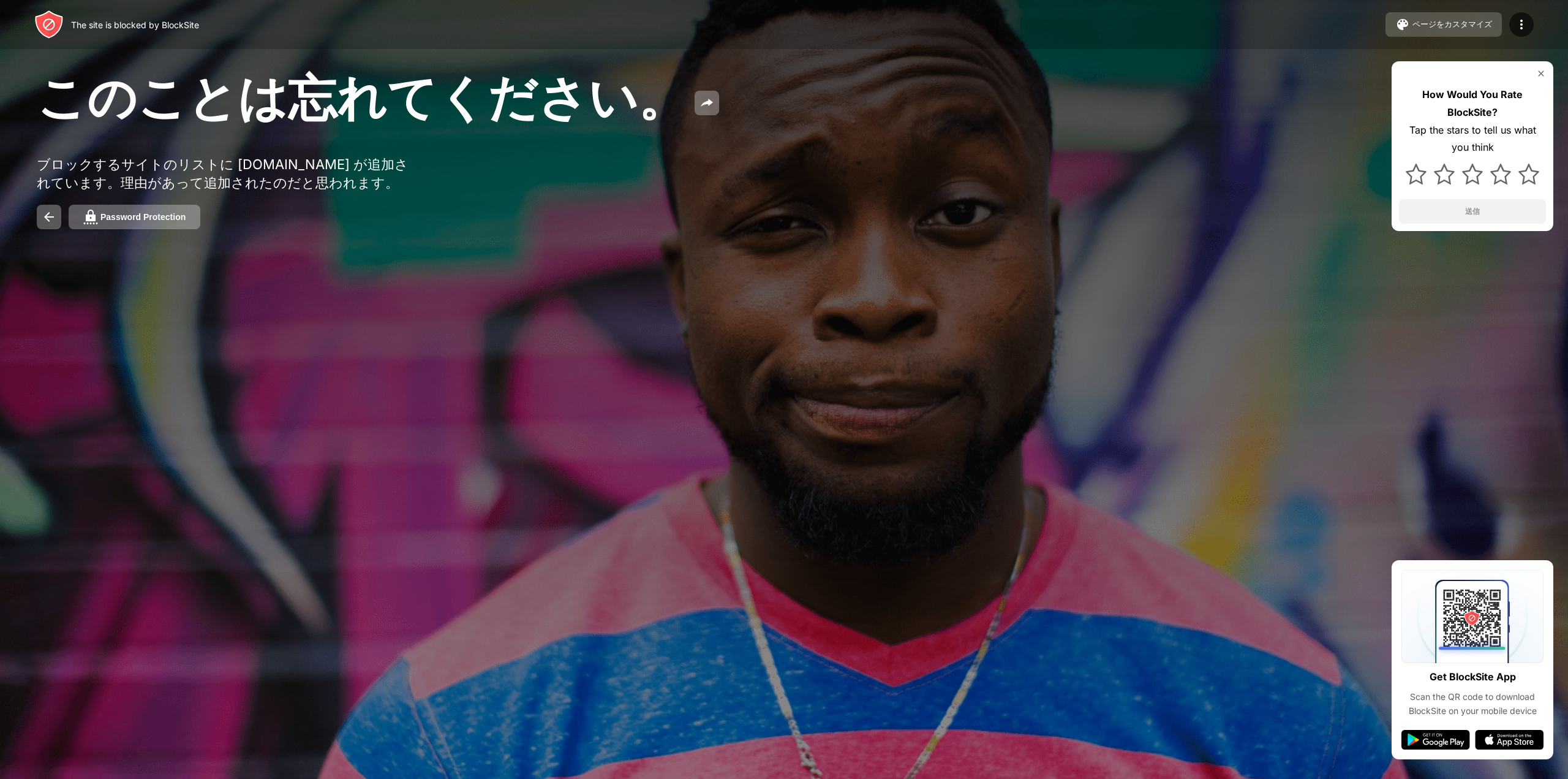
click at [1431, 21] on div "ページをカスタマイズ" at bounding box center [1452, 24] width 79 height 11
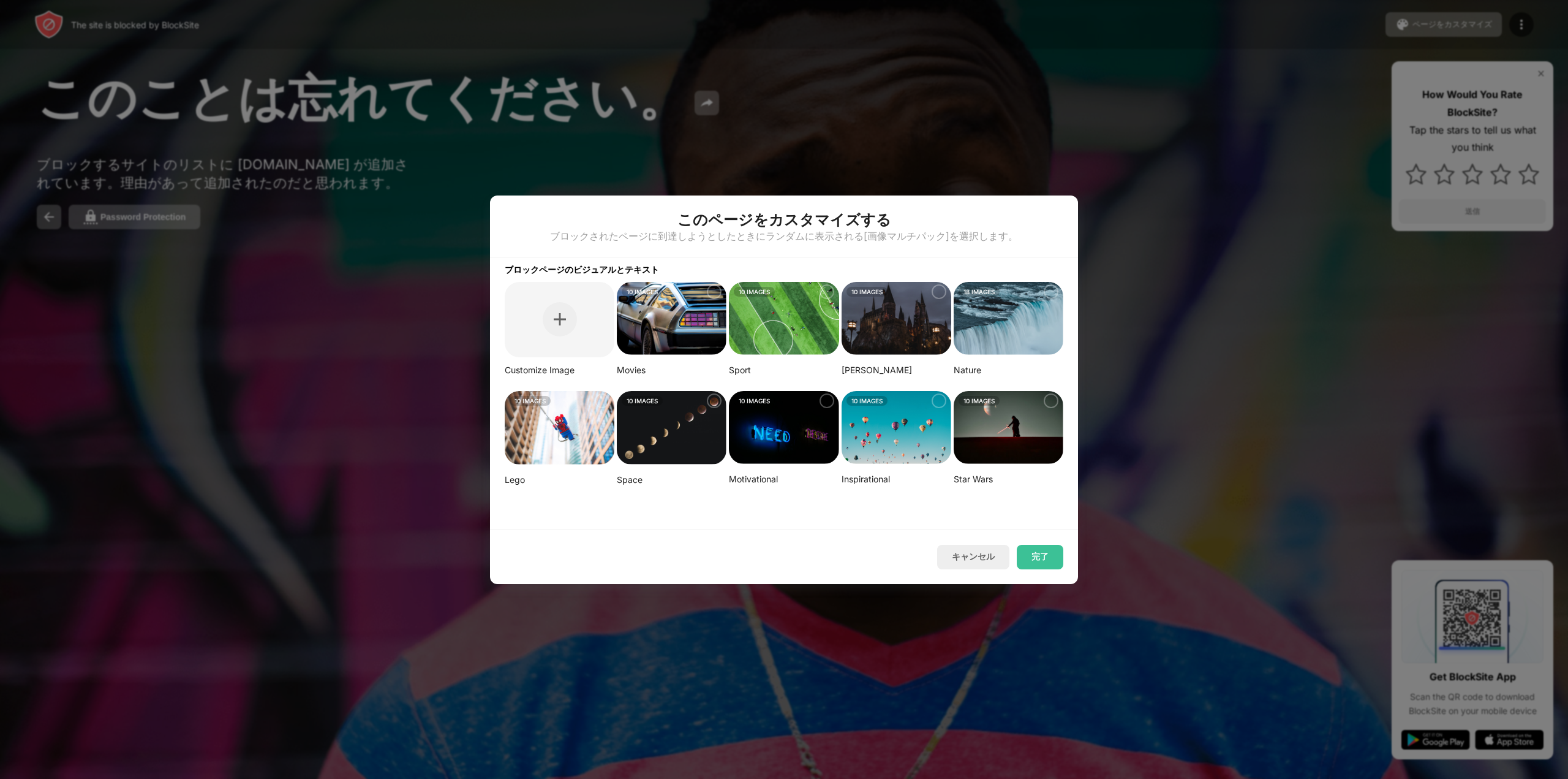
click at [982, 308] on img at bounding box center [1009, 319] width 110 height 73
click at [1040, 554] on button "完了" at bounding box center [1039, 557] width 47 height 24
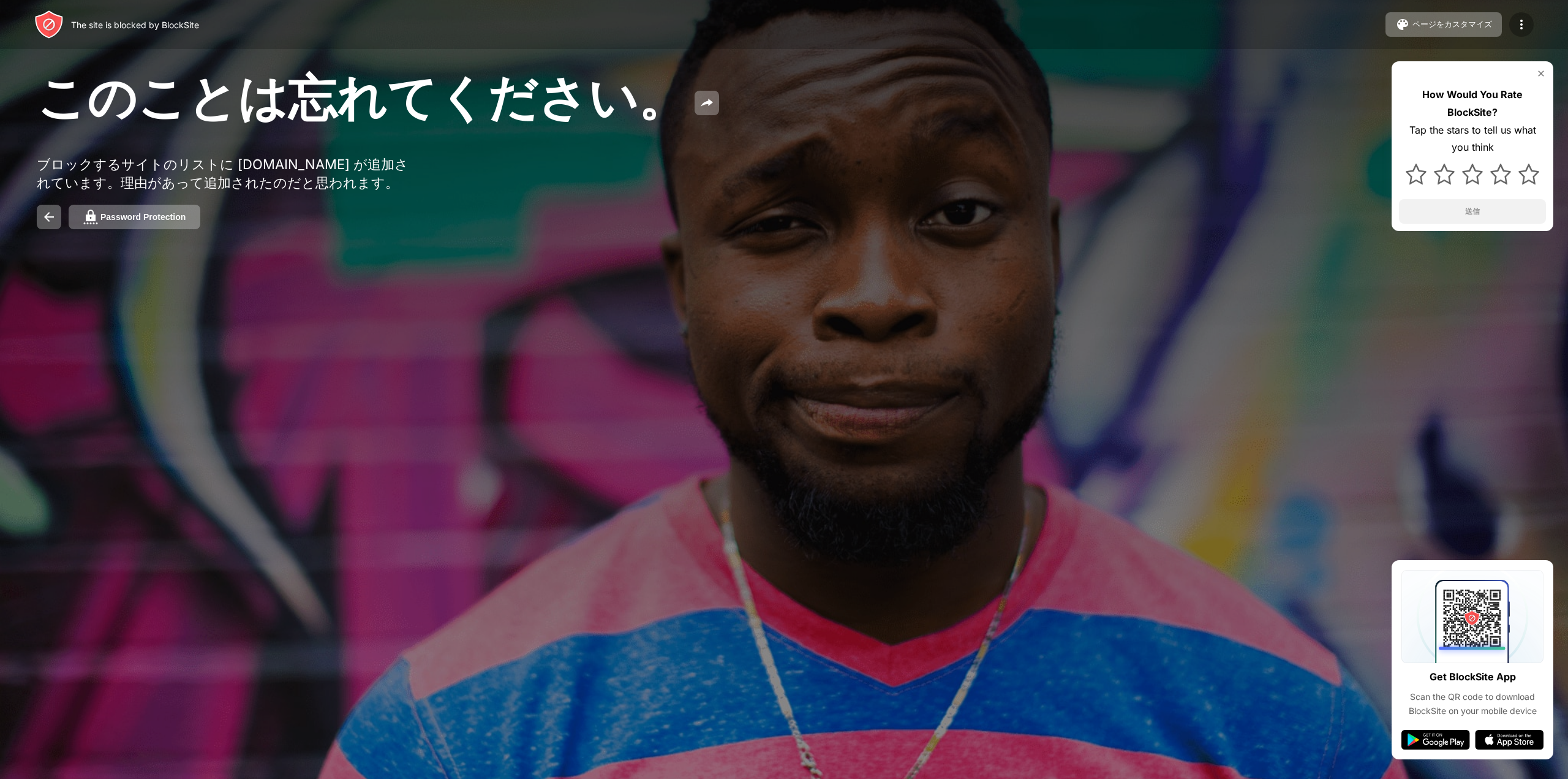
click at [1525, 20] on img at bounding box center [1521, 24] width 14 height 14
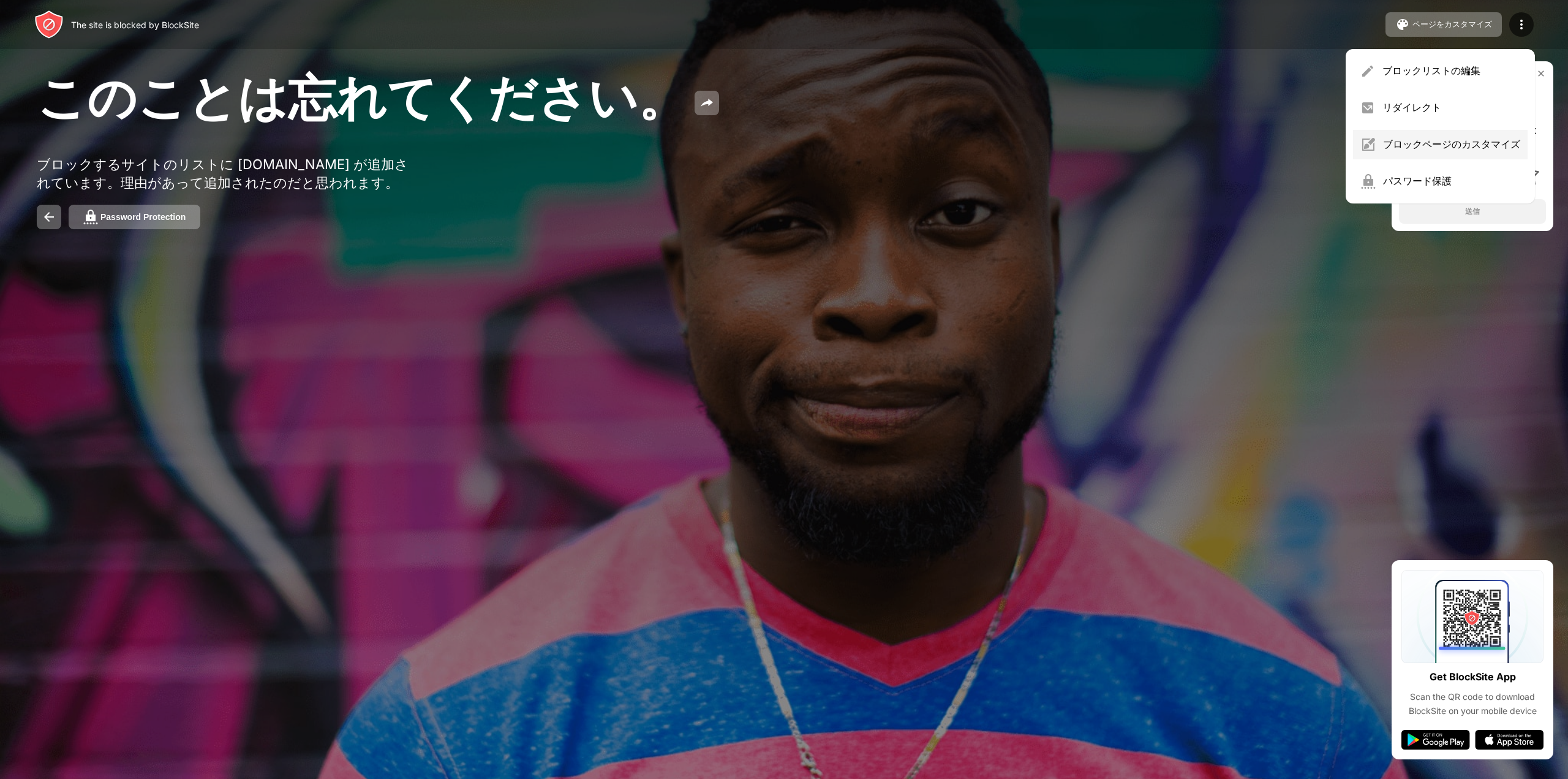
click at [1390, 151] on div "ブロックページのカスタマイズ" at bounding box center [1440, 144] width 175 height 30
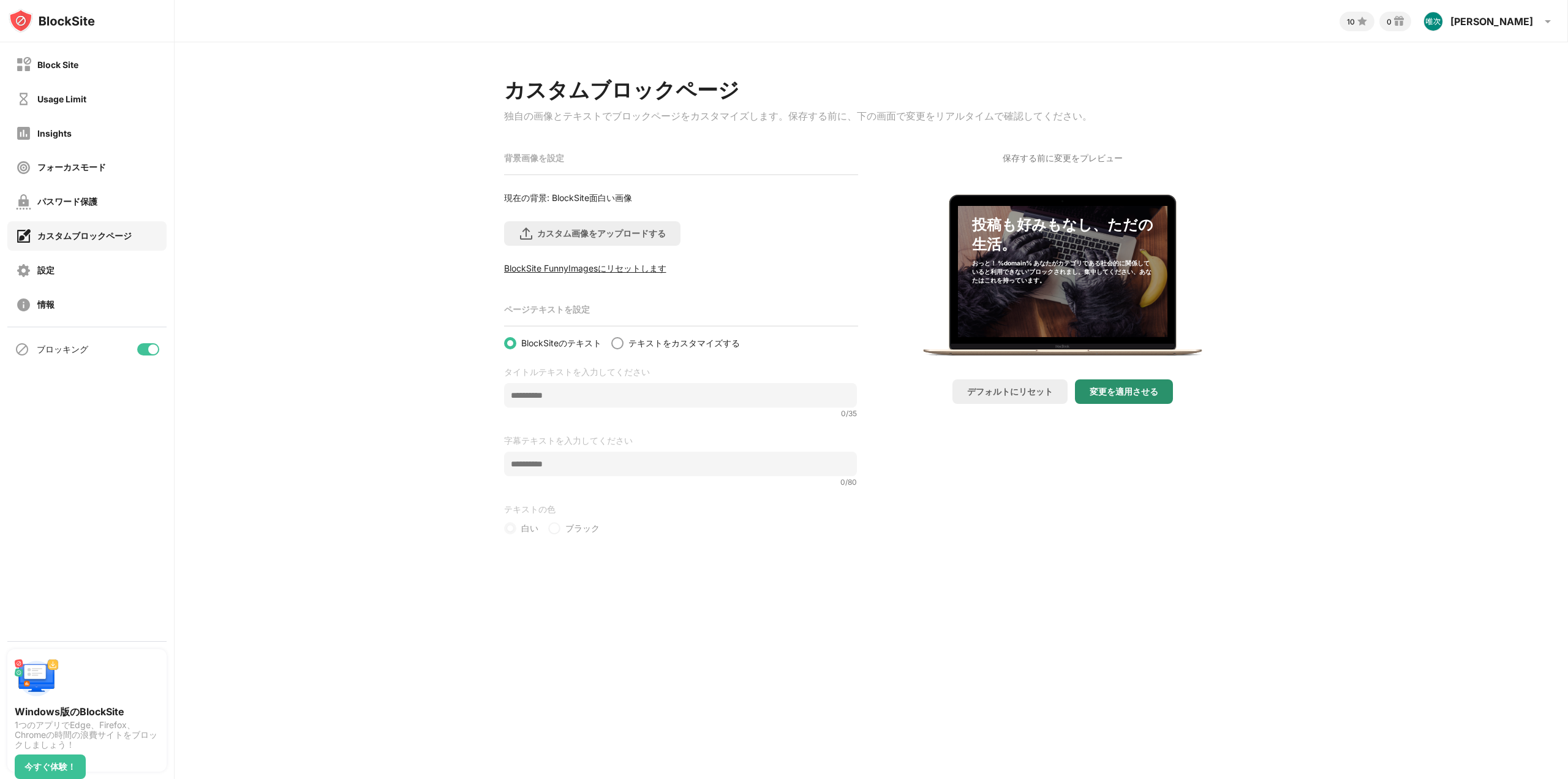
click at [1143, 402] on div "変更を適用させる" at bounding box center [1124, 391] width 98 height 24
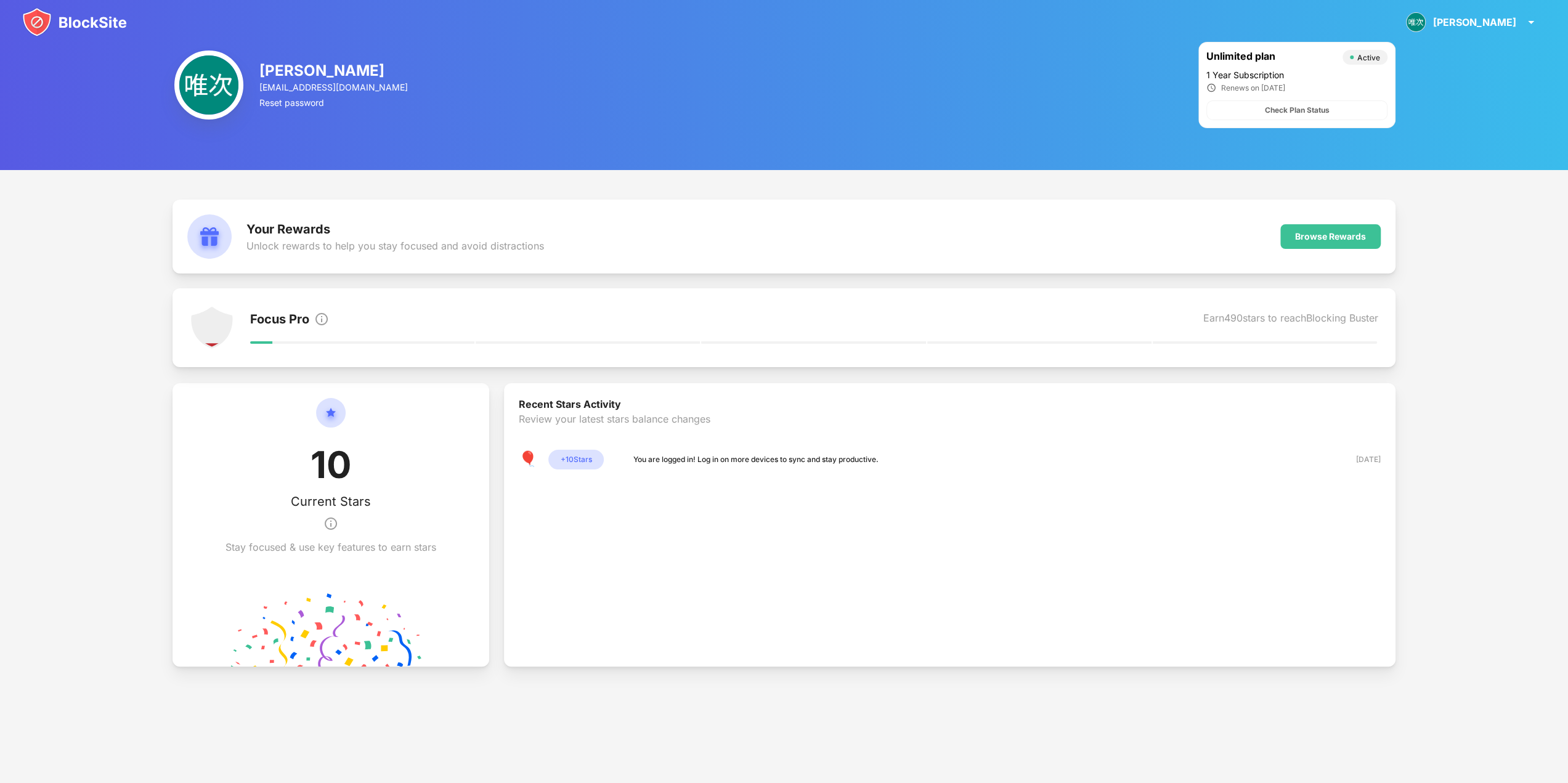
click at [84, 23] on img at bounding box center [74, 22] width 105 height 30
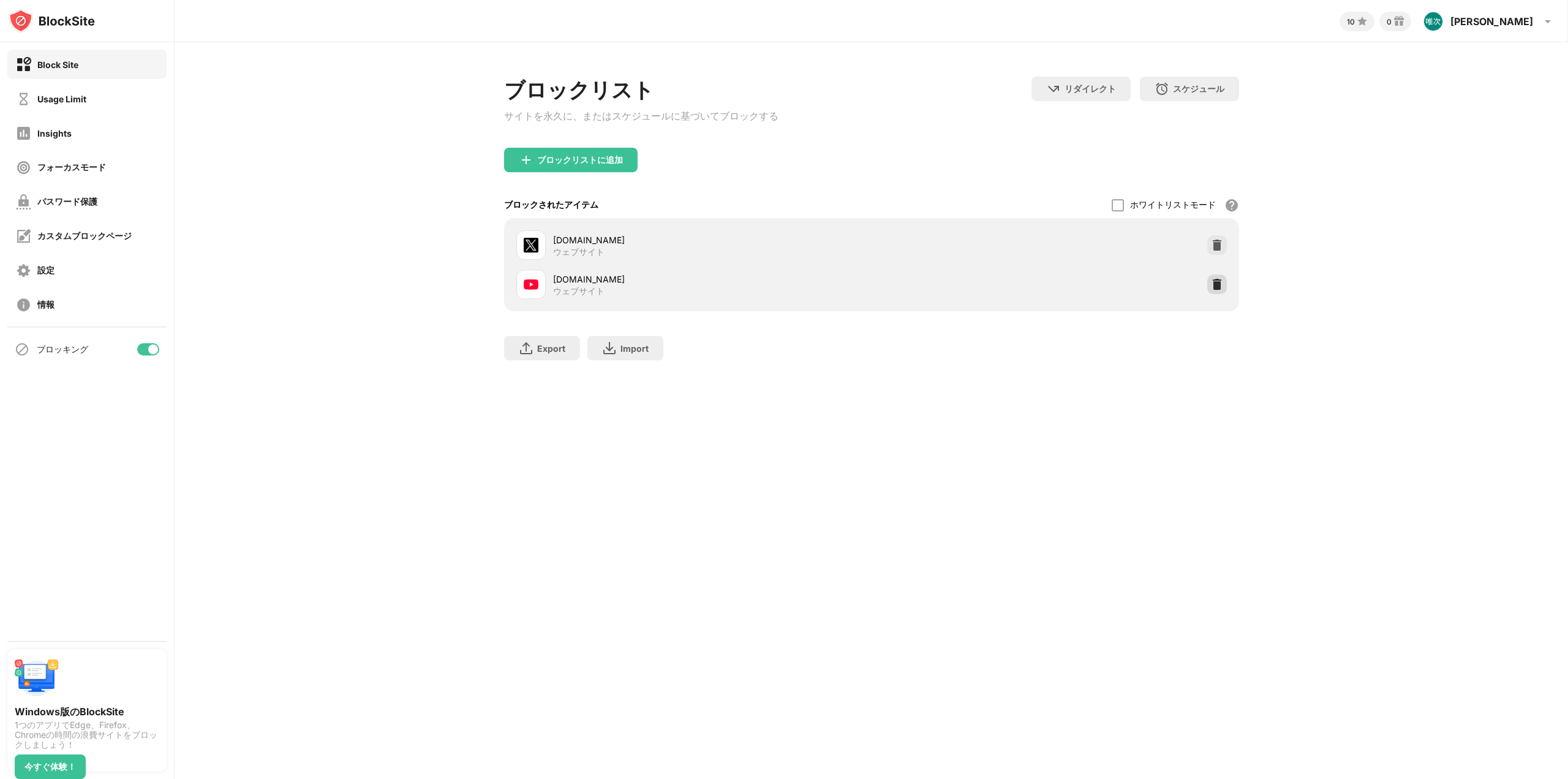
click at [1219, 287] on img at bounding box center [1217, 285] width 12 height 12
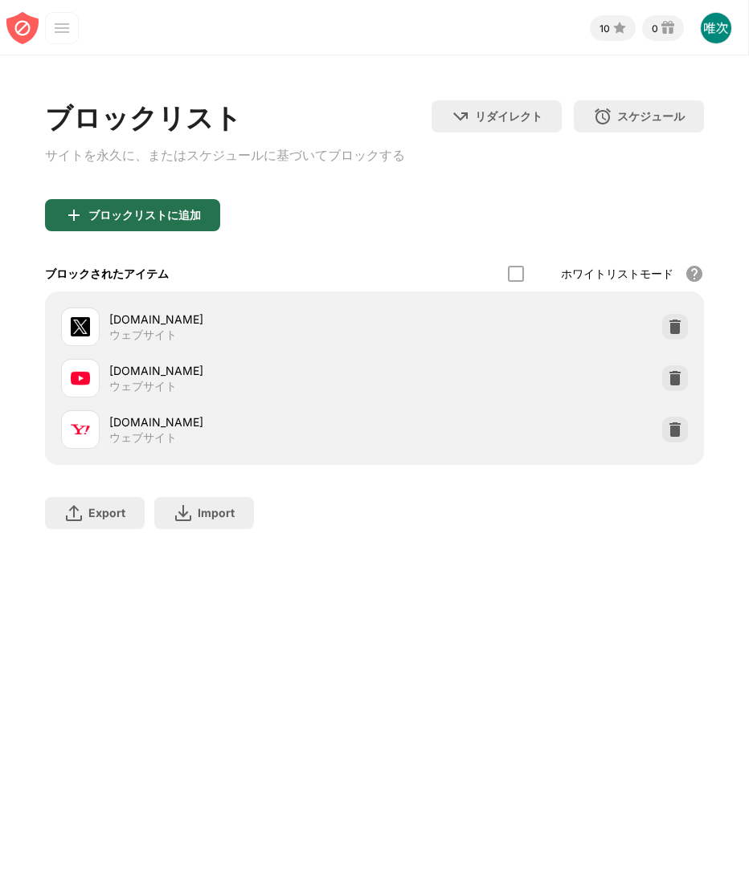
click at [182, 208] on div "ブロックリストに追加" at bounding box center [132, 215] width 175 height 32
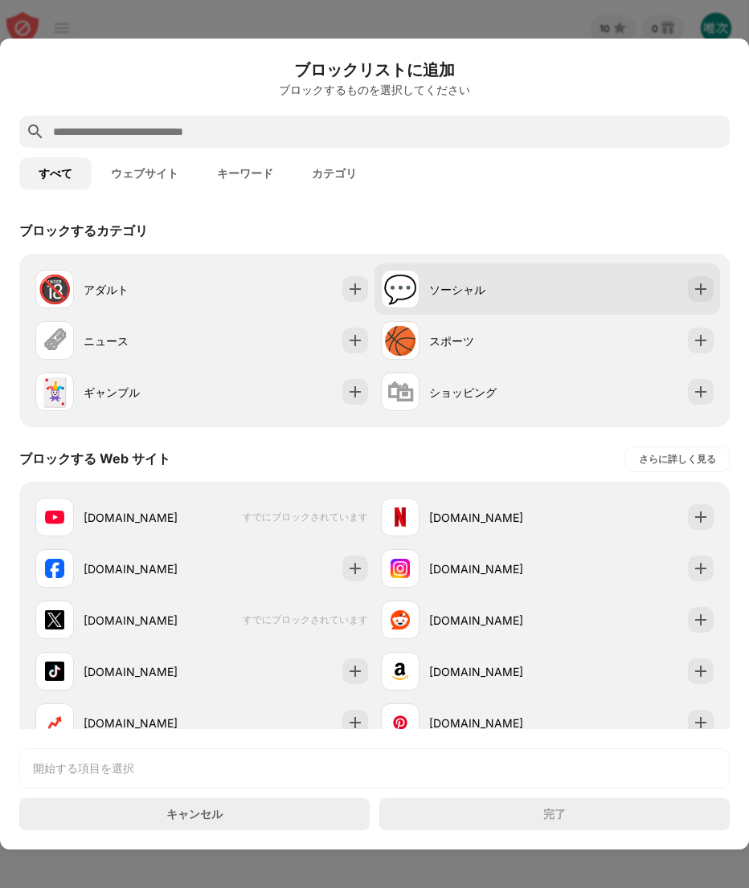
click at [463, 281] on div "ソーシャル" at bounding box center [488, 289] width 118 height 17
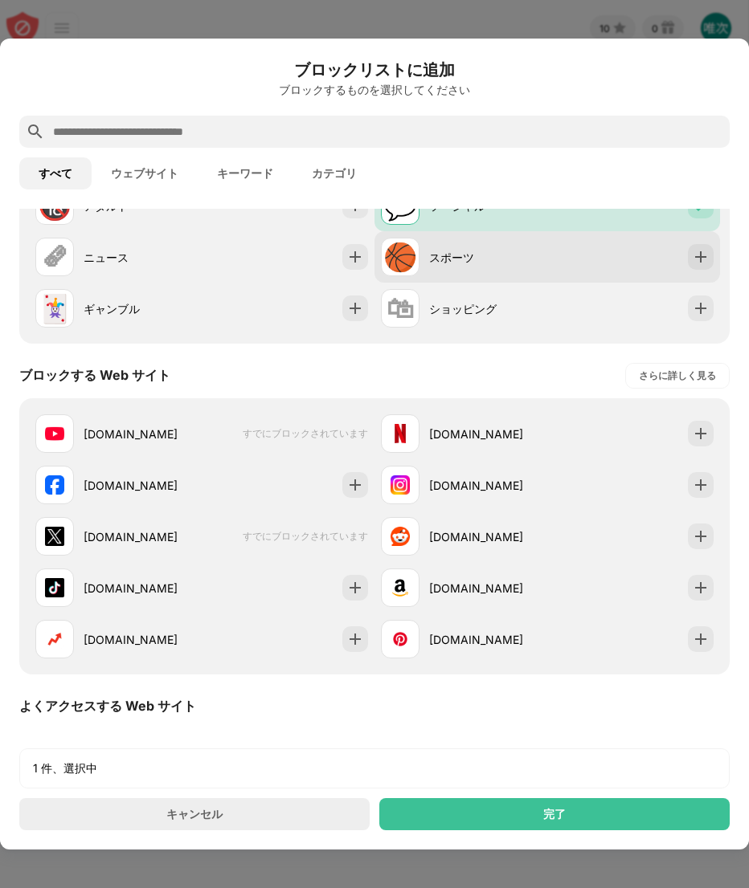
scroll to position [80, 0]
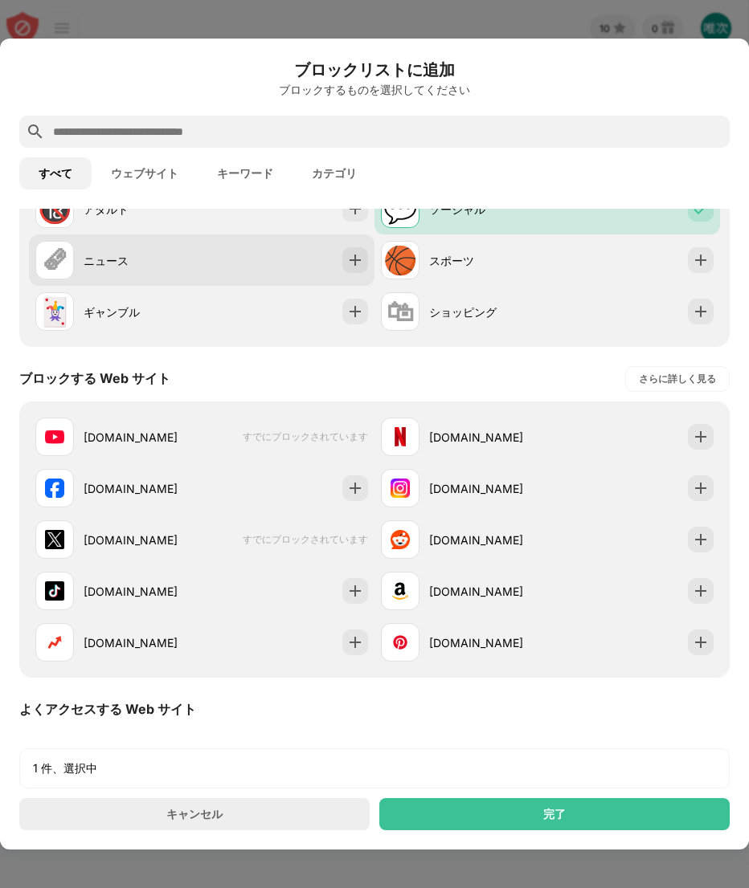
click at [274, 255] on div "🗞 ニュース" at bounding box center [201, 260] width 345 height 51
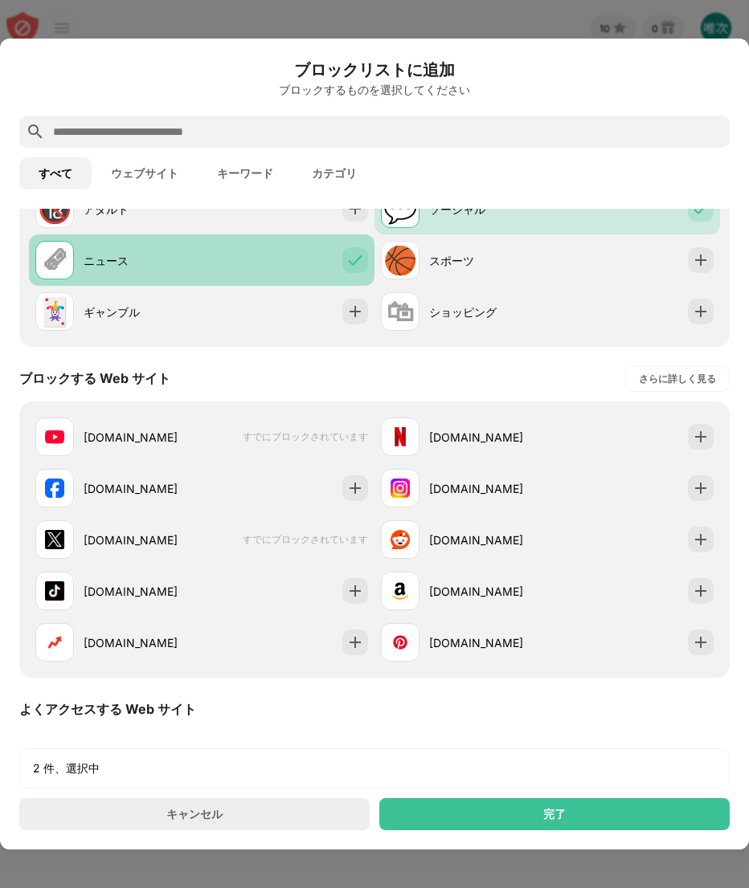
click at [296, 252] on div "🗞 ニュース" at bounding box center [201, 260] width 345 height 51
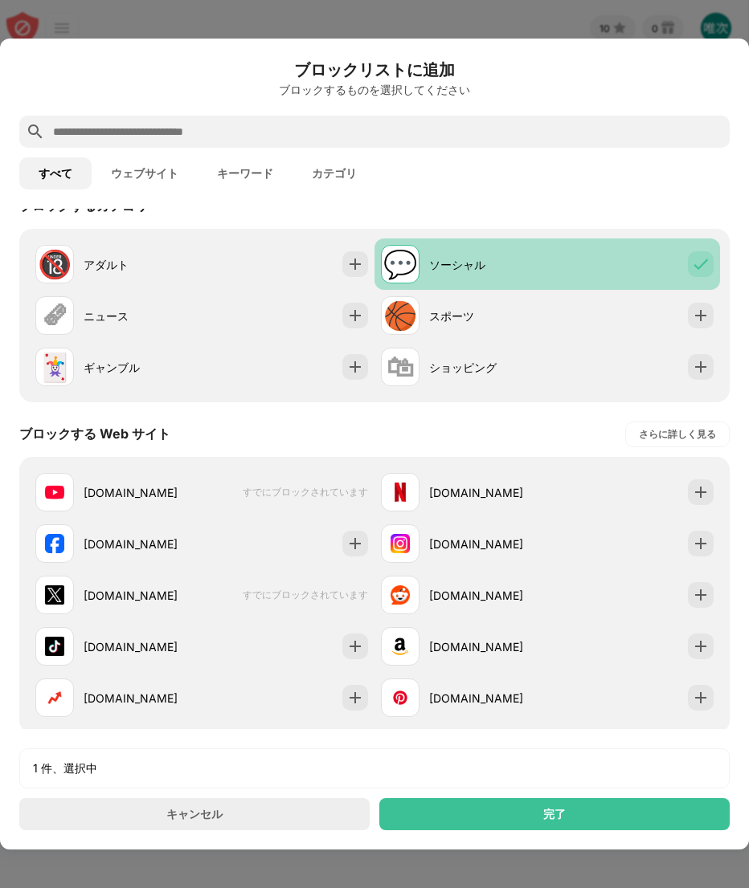
scroll to position [0, 0]
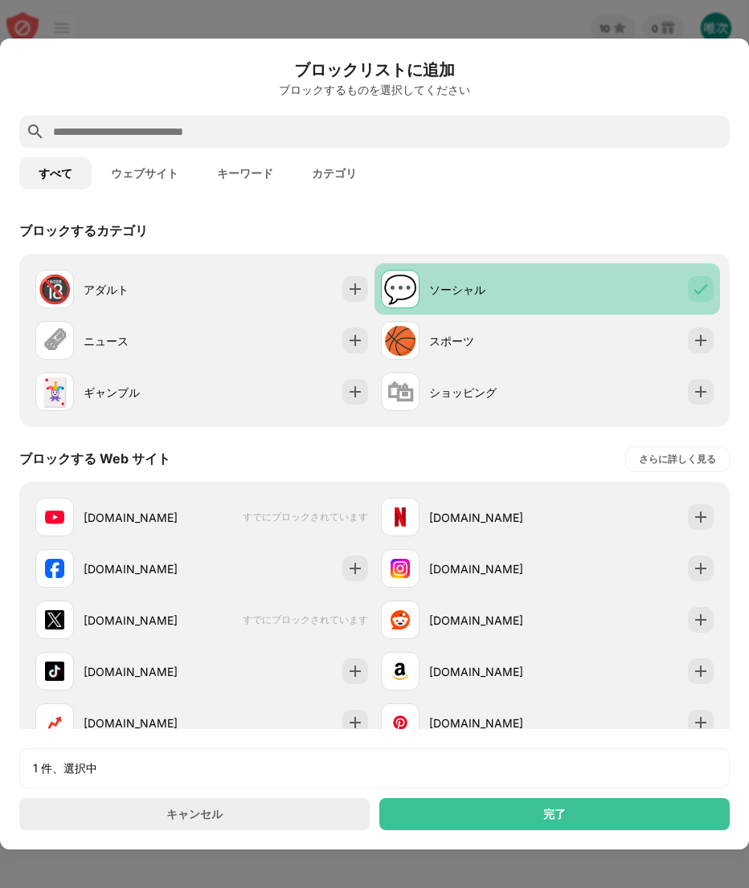
click at [561, 300] on div "💬 ソーシャル" at bounding box center [546, 288] width 345 height 51
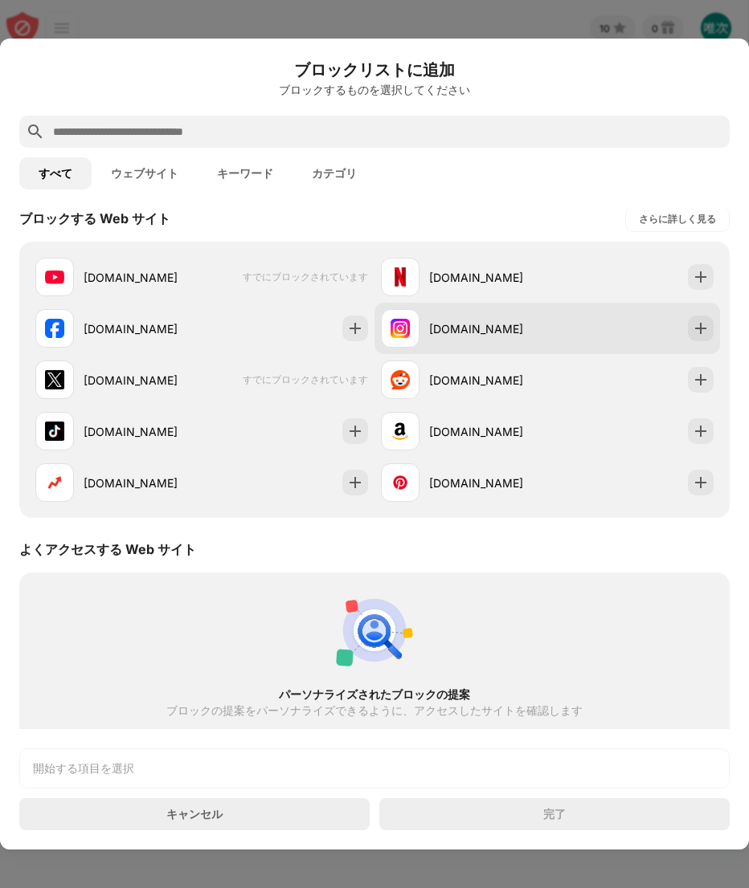
scroll to position [241, 0]
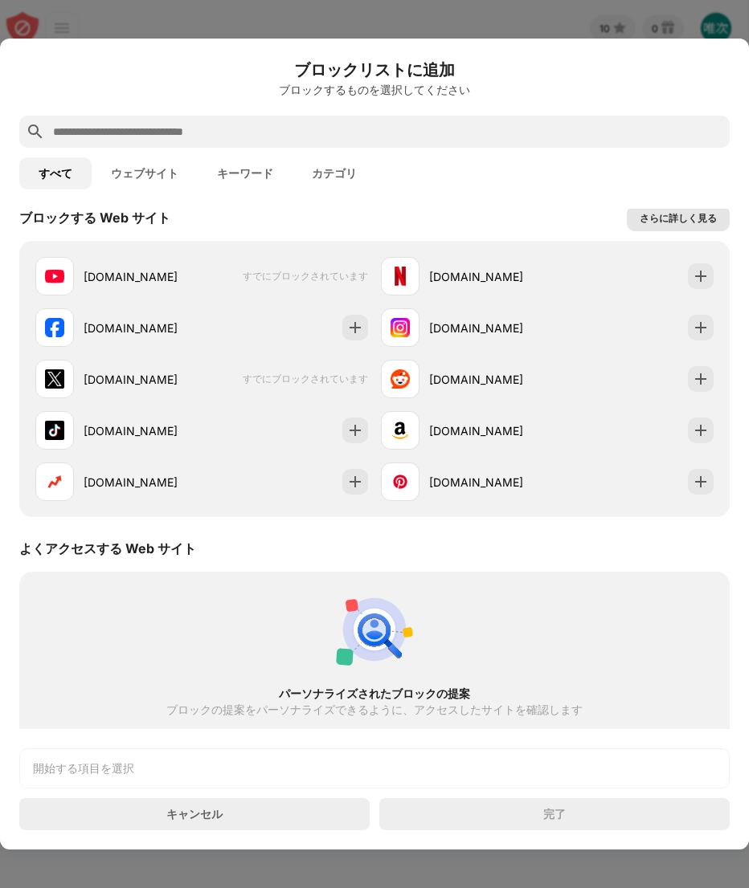
click at [639, 219] on div "さらに詳しく見る" at bounding box center [677, 218] width 77 height 16
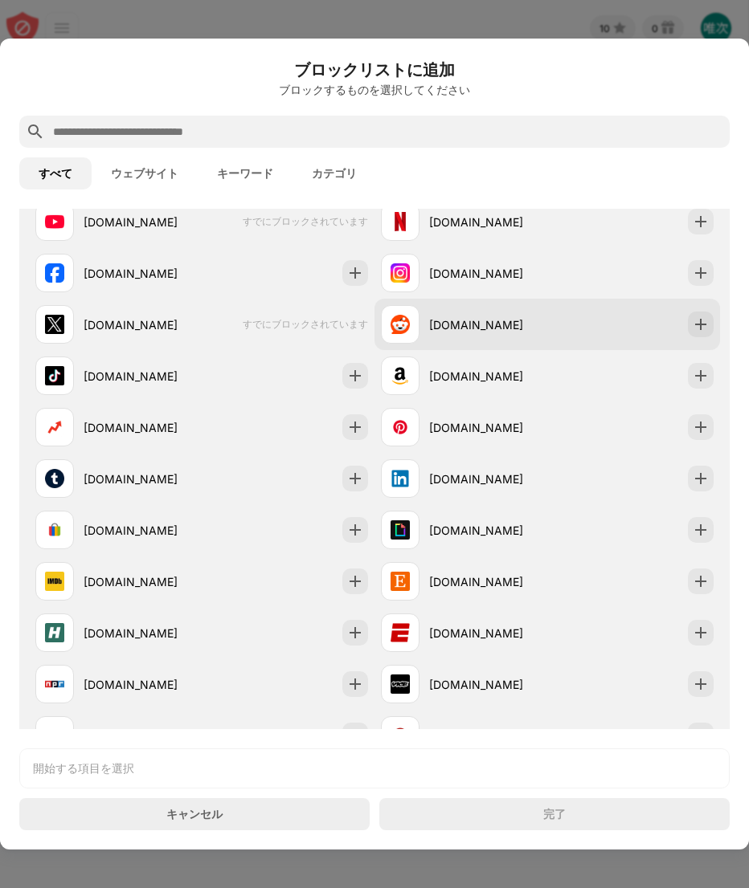
scroll to position [321, 0]
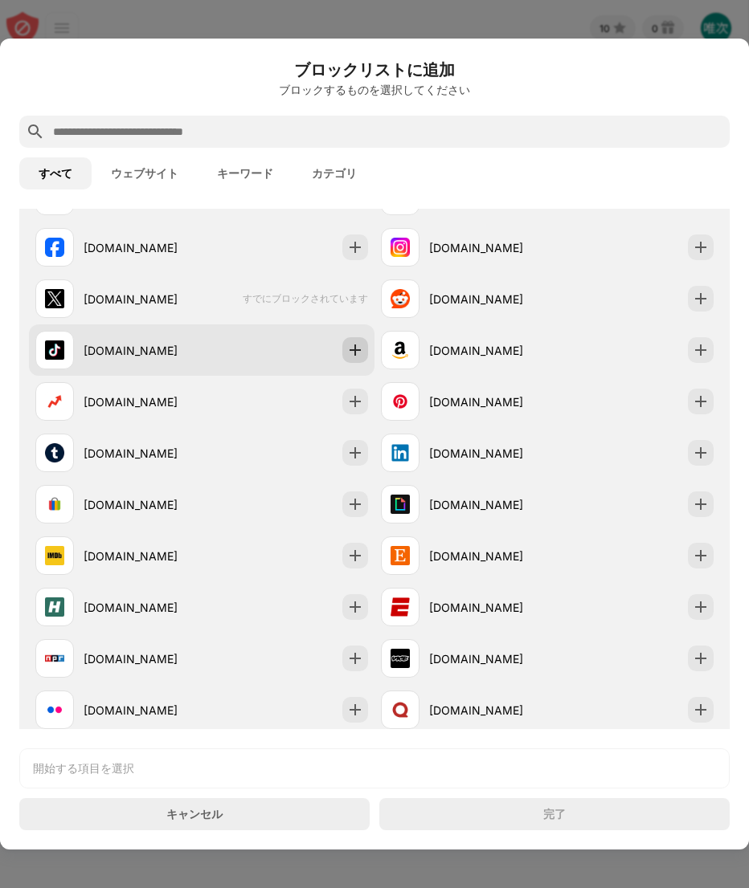
click at [350, 352] on img at bounding box center [355, 350] width 16 height 16
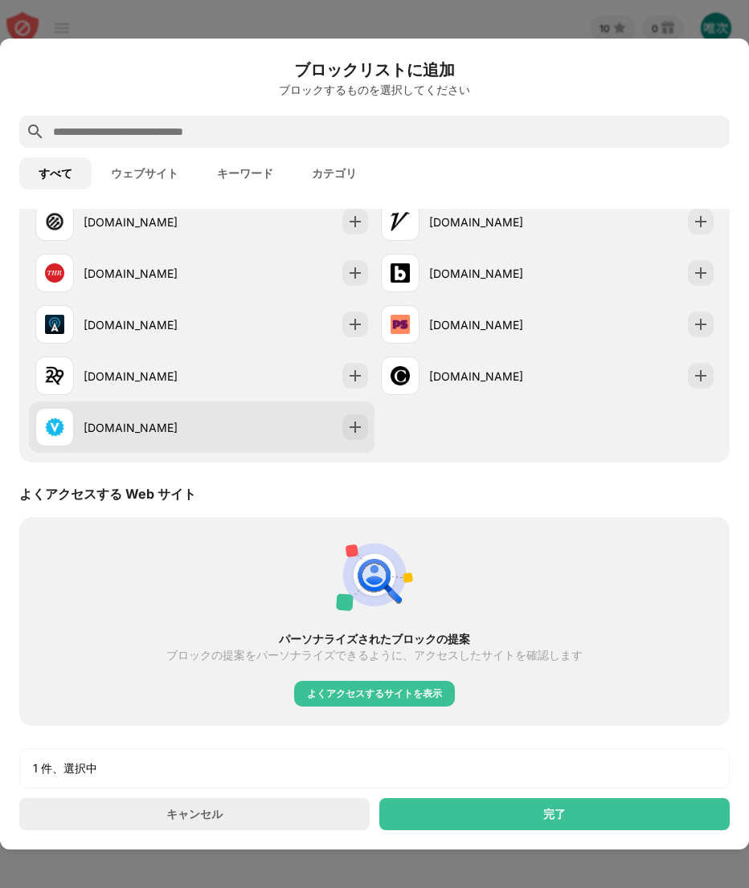
scroll to position [1928, 0]
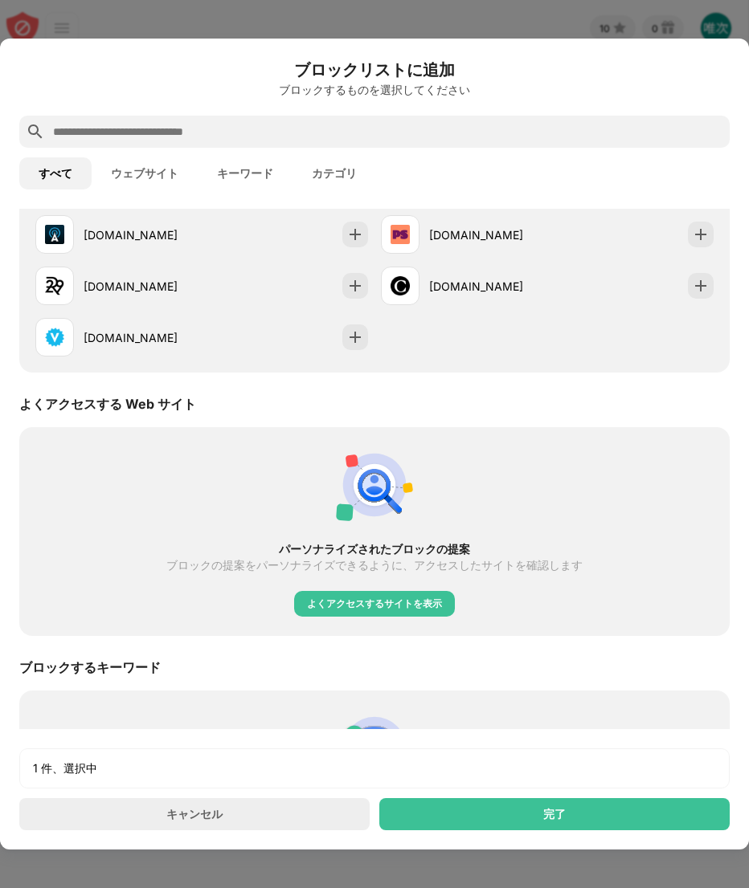
click at [259, 161] on button "キーワード" at bounding box center [245, 173] width 95 height 32
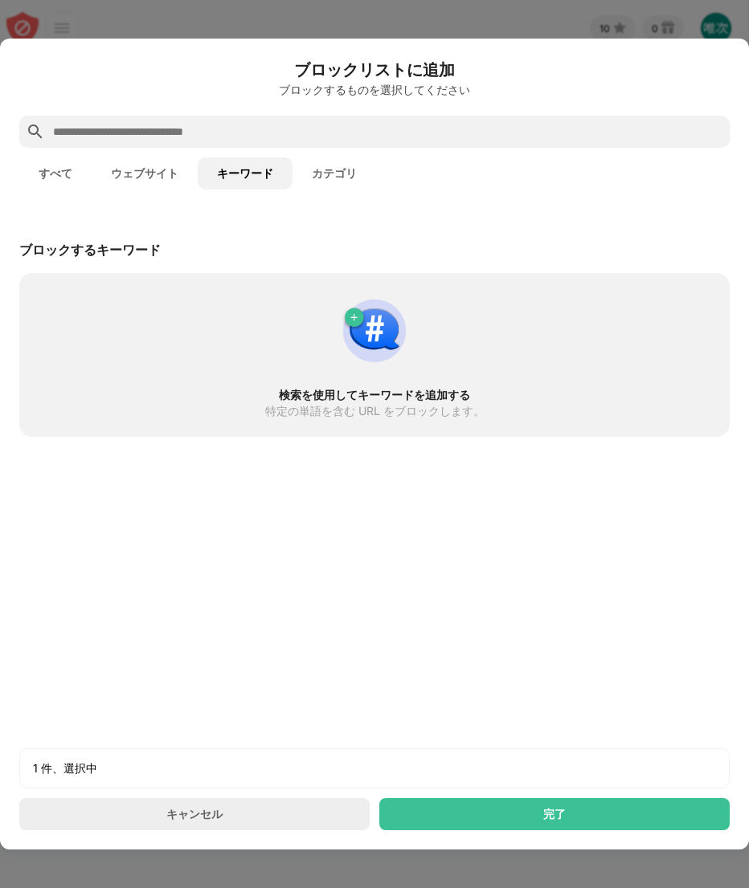
click at [321, 172] on button "カテゴリ" at bounding box center [334, 173] width 84 height 32
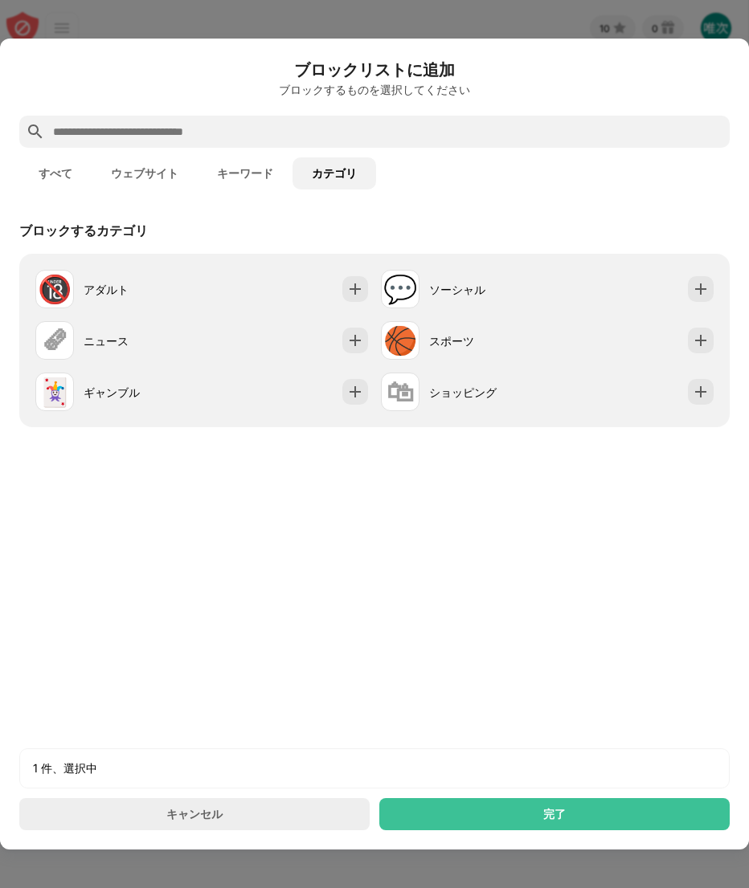
click at [138, 165] on button "ウェブサイト" at bounding box center [145, 173] width 106 height 32
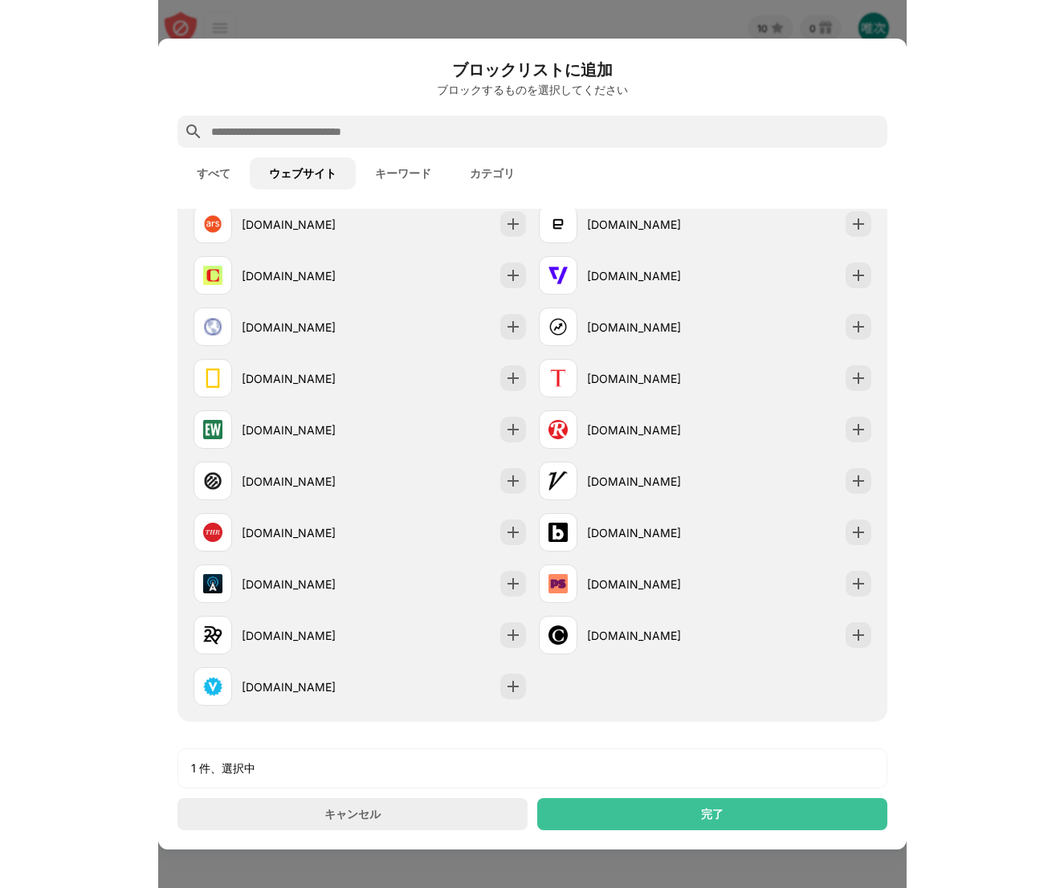
scroll to position [1366, 0]
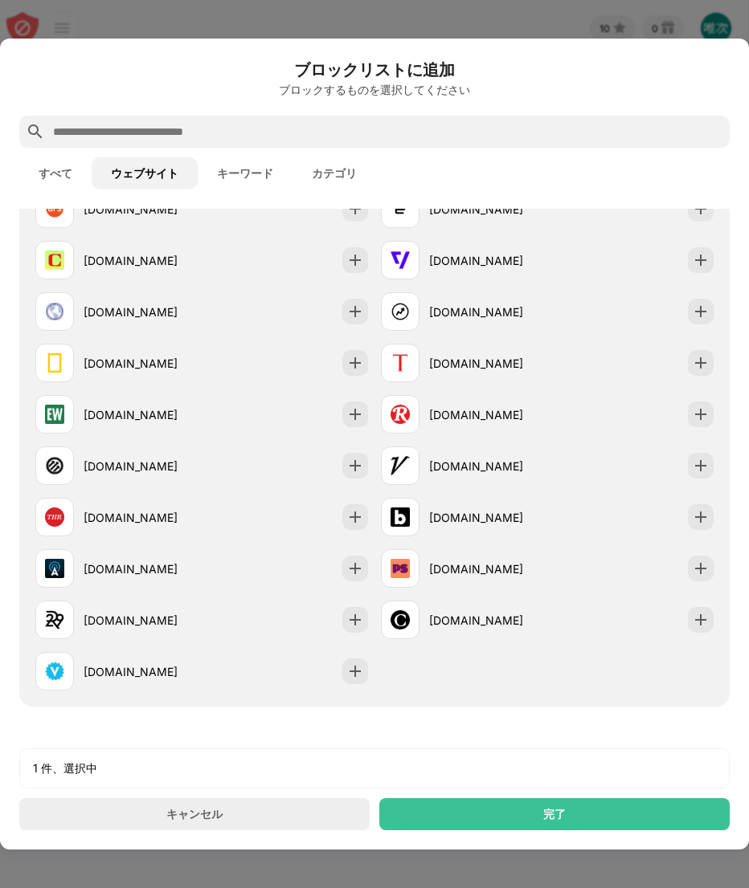
click at [372, 14] on div at bounding box center [374, 444] width 749 height 888
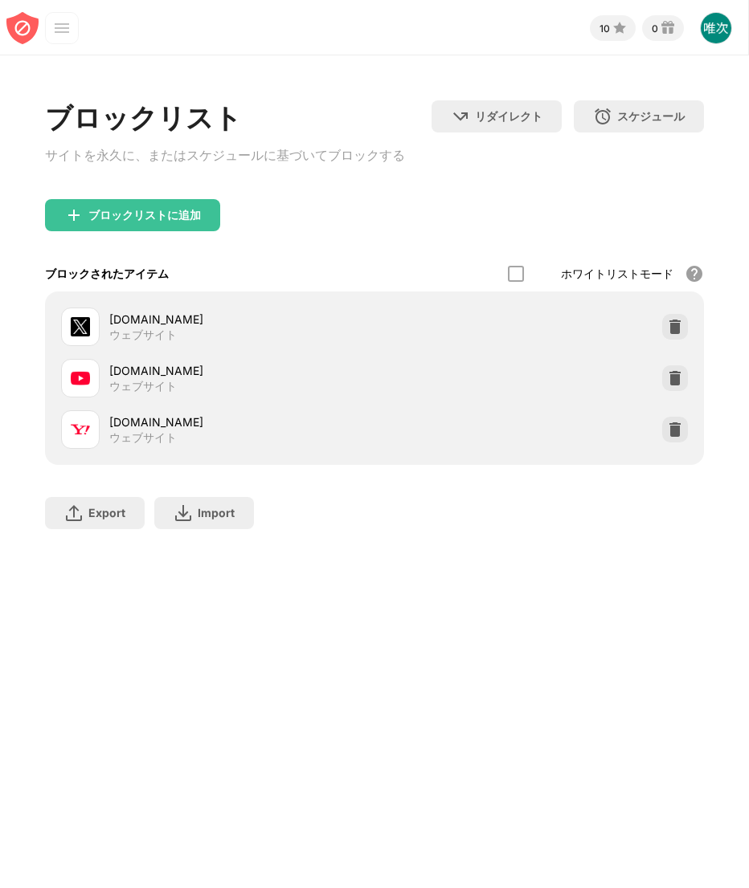
drag, startPoint x: 748, startPoint y: 73, endPoint x: 1117, endPoint y: 68, distance: 369.5
click at [749, 68] on html "10 0 大塚唯次 View Account Insights Rewards Settings Support Log Out Block Site Usa…" at bounding box center [374, 444] width 749 height 888
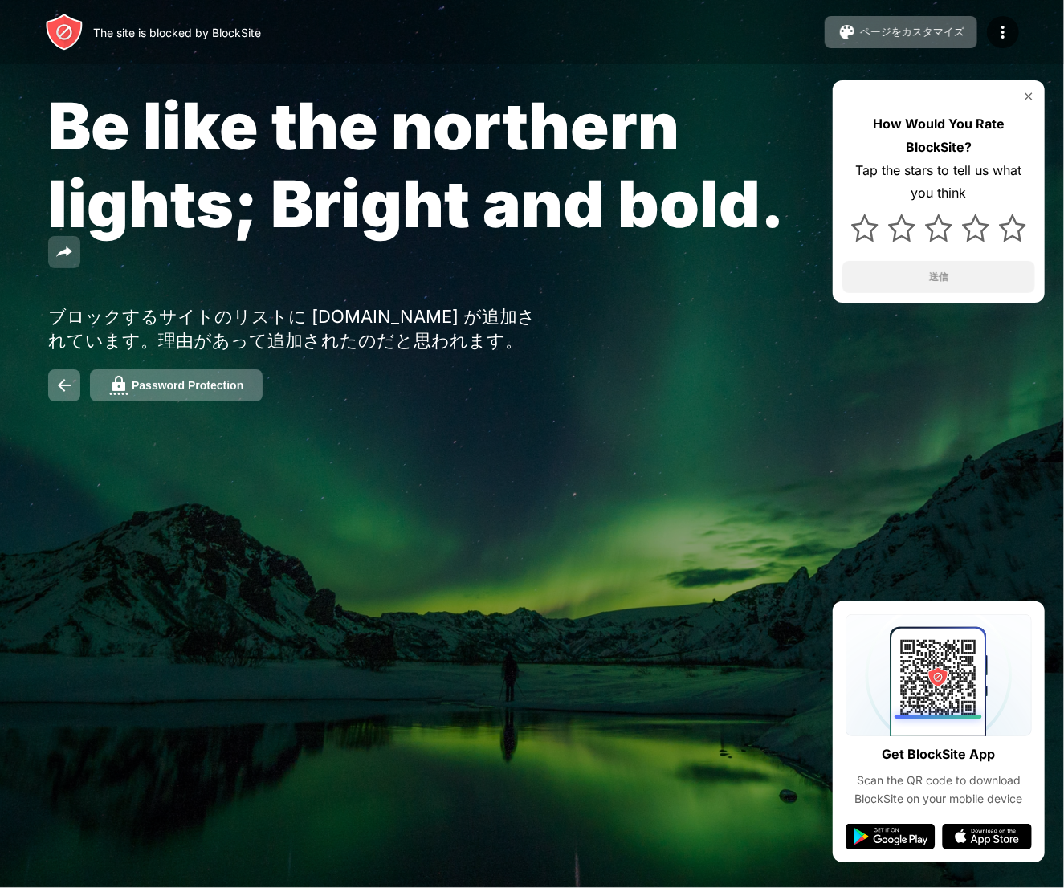
drag, startPoint x: 953, startPoint y: 0, endPoint x: 55, endPoint y: 255, distance: 933.5
click at [55, 255] on button at bounding box center [64, 252] width 32 height 32
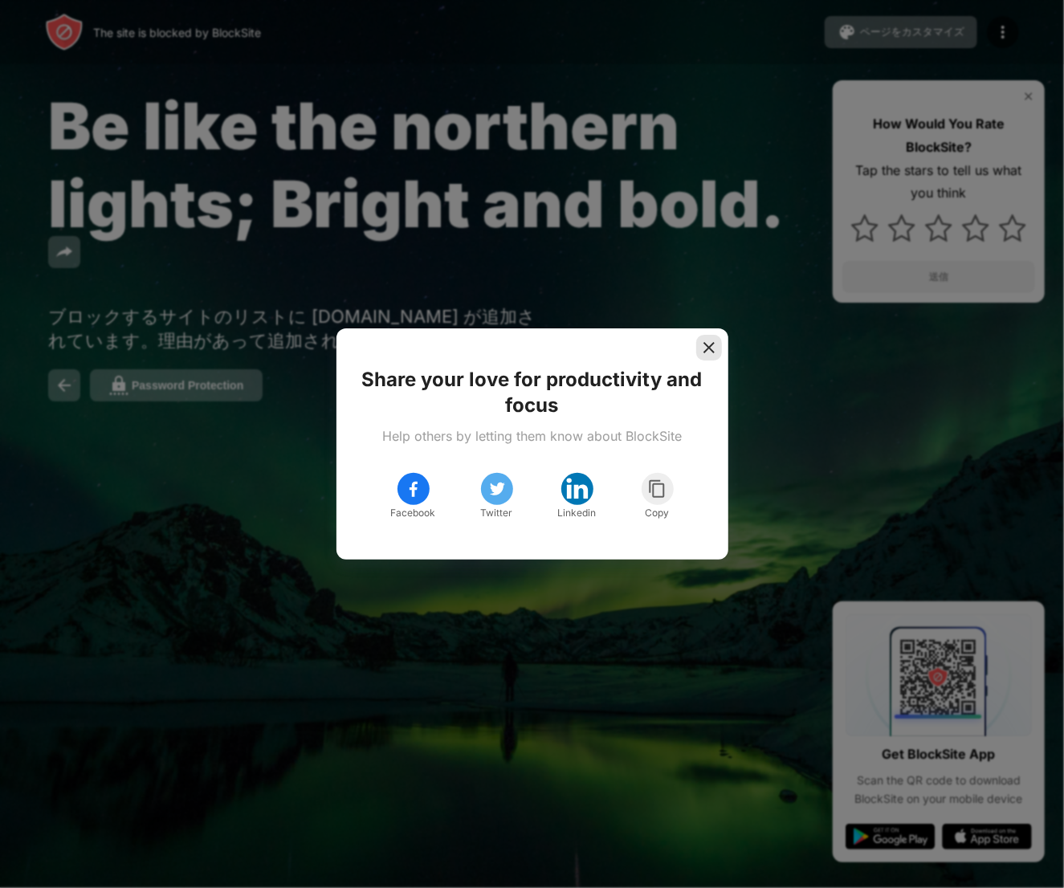
click at [710, 347] on img at bounding box center [709, 348] width 16 height 16
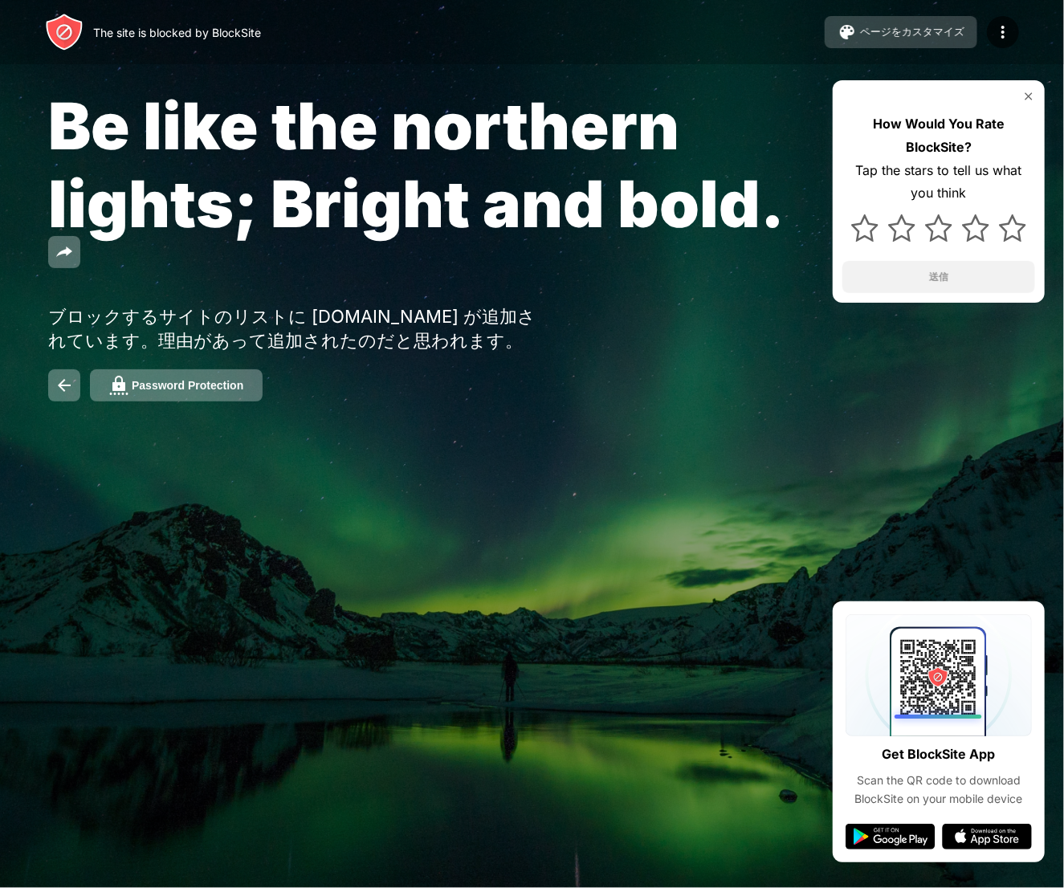
click at [896, 41] on button "ページをカスタマイズ" at bounding box center [901, 32] width 153 height 32
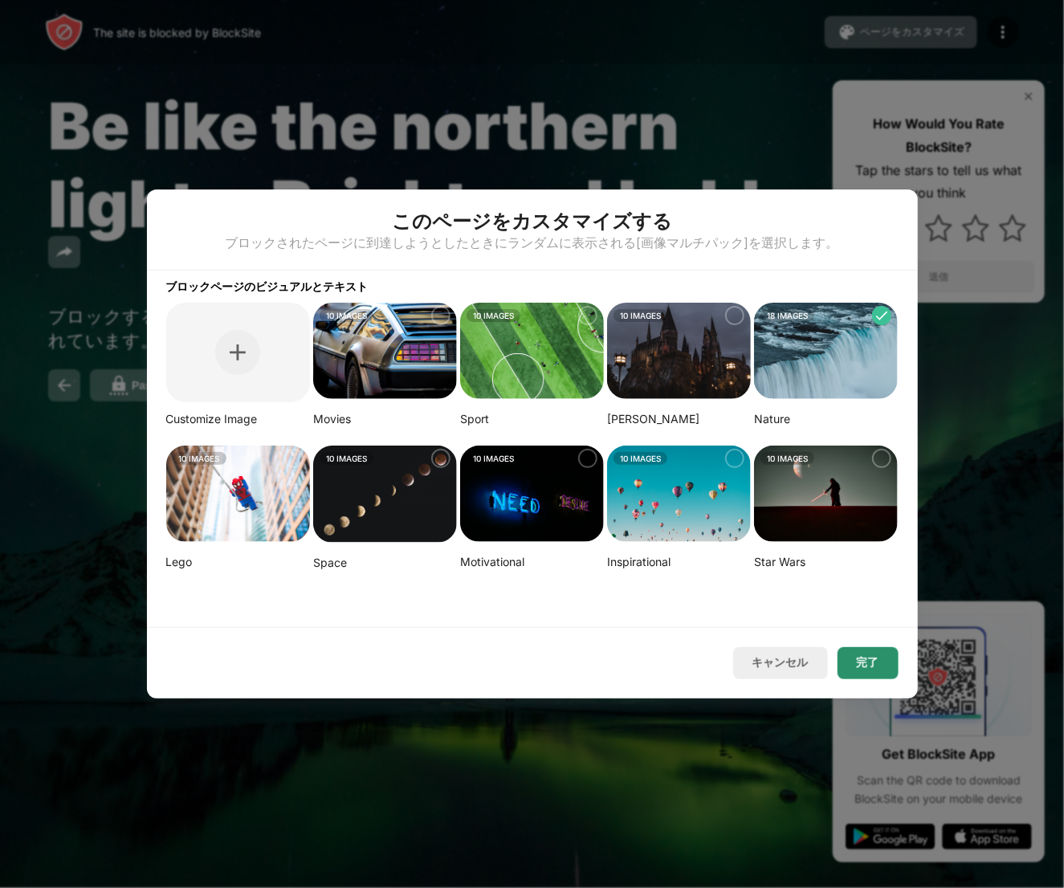
click at [864, 654] on button "完了" at bounding box center [868, 663] width 61 height 32
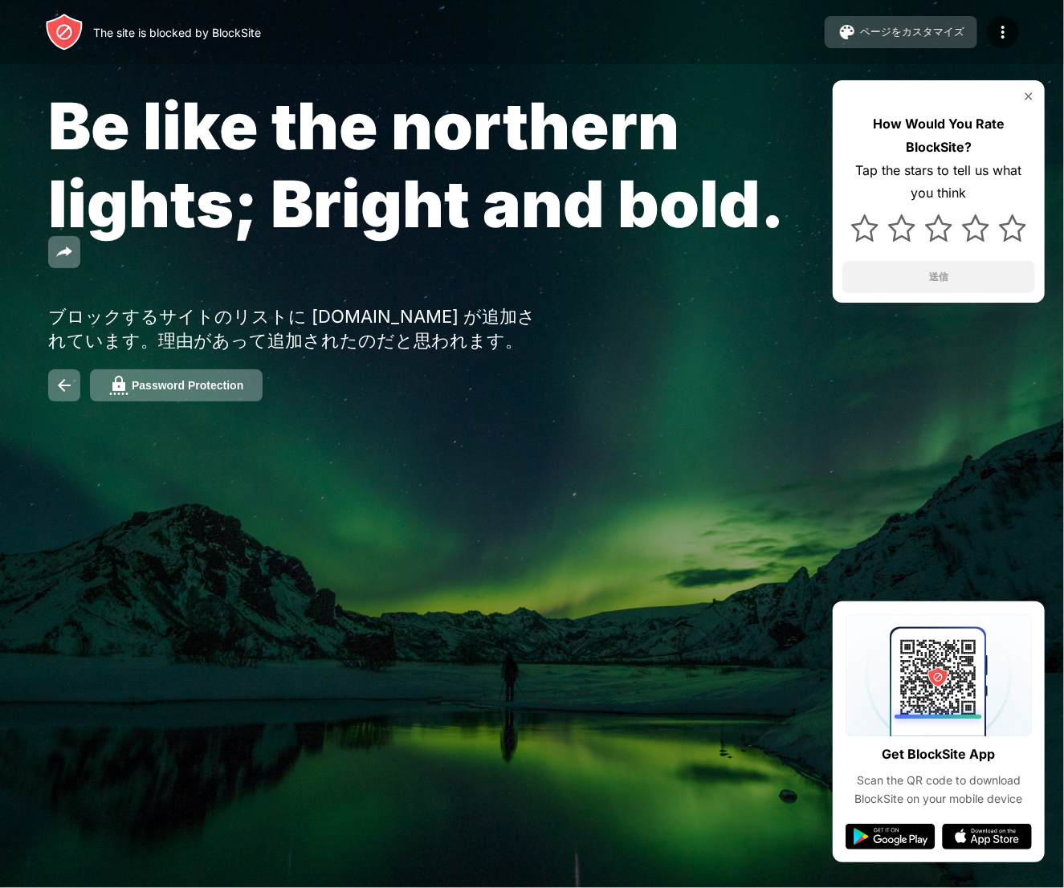
click at [932, 41] on button "ページをカスタマイズ" at bounding box center [901, 32] width 153 height 32
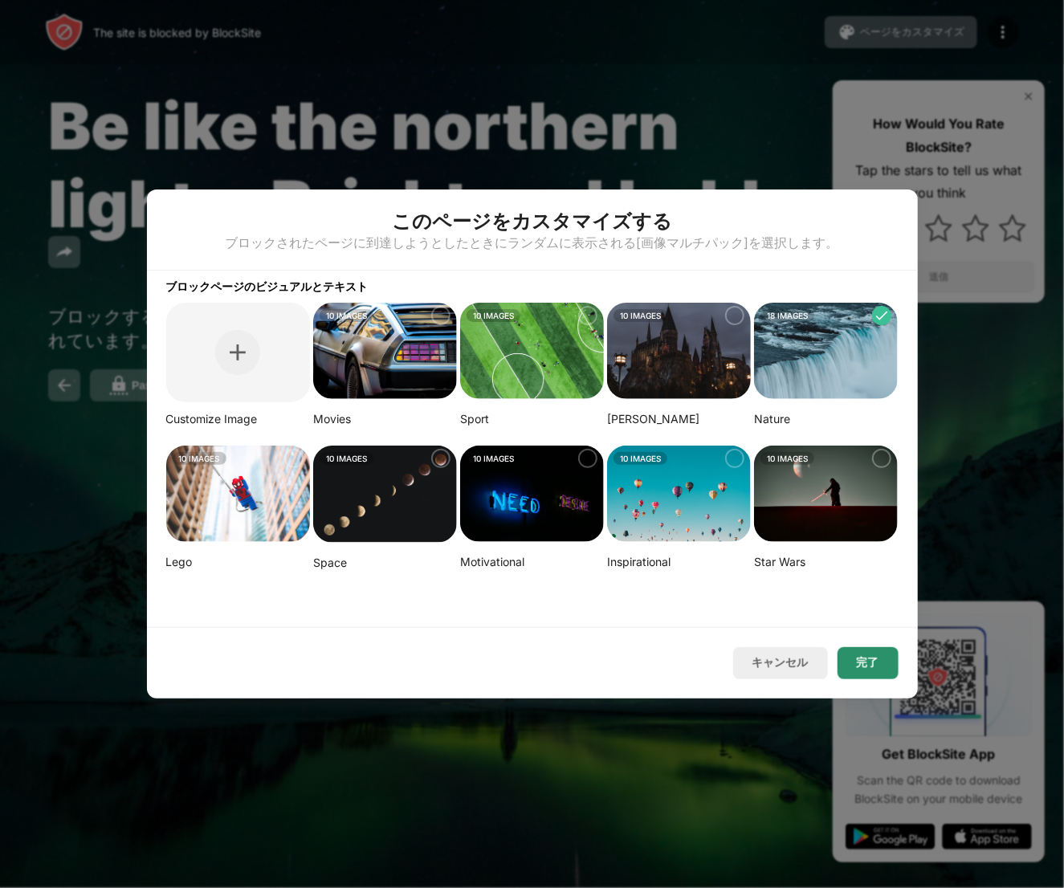
click at [858, 654] on button "完了" at bounding box center [868, 663] width 61 height 32
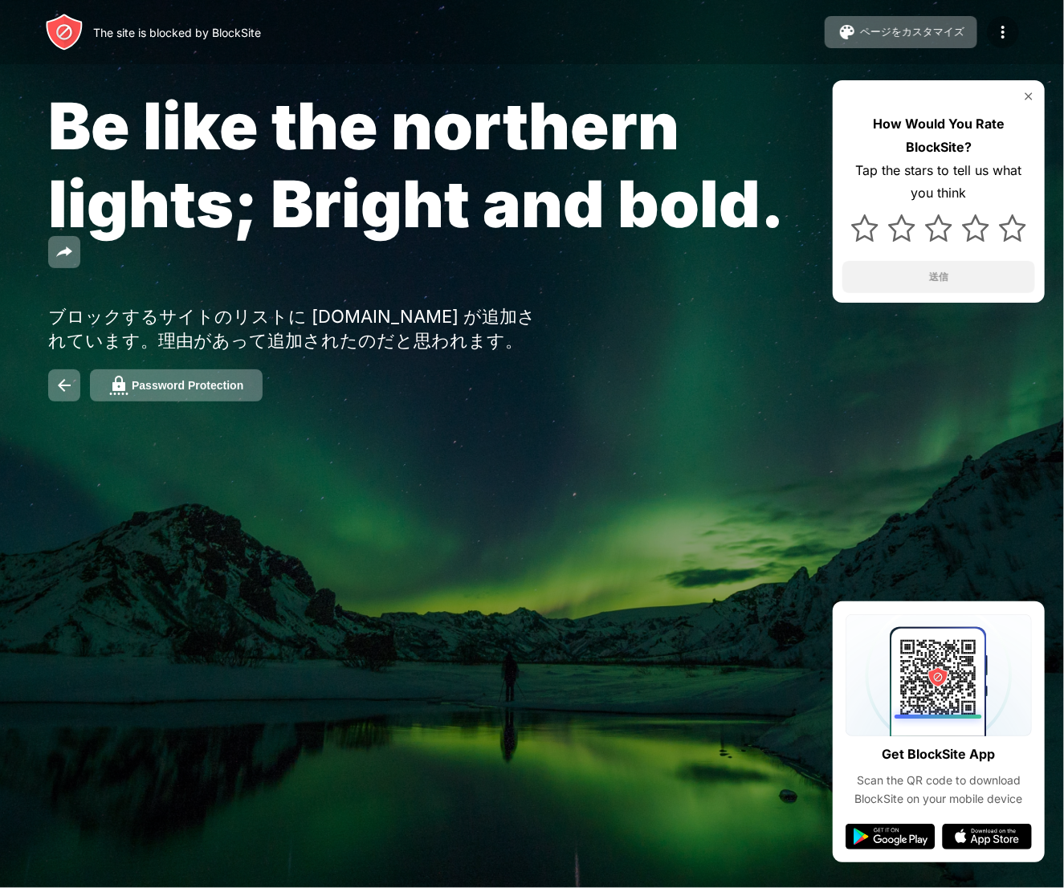
click at [996, 34] on img at bounding box center [1003, 31] width 19 height 19
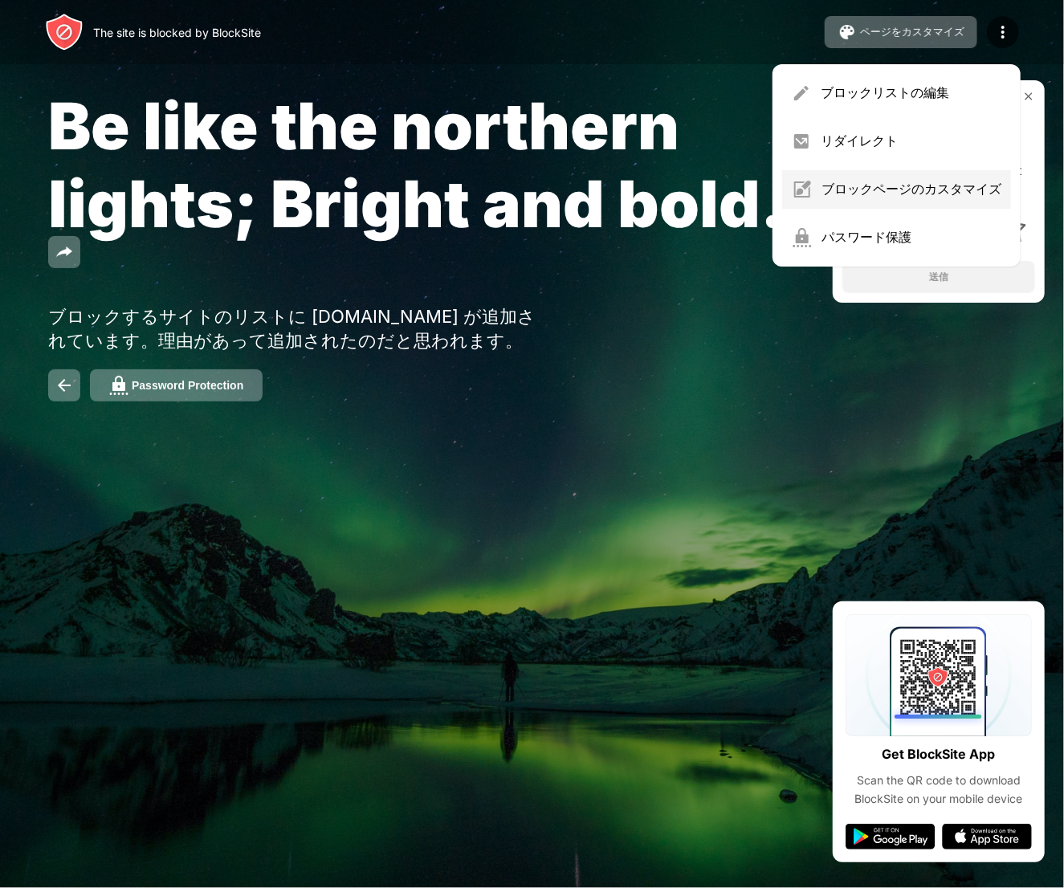
click at [861, 178] on div "ブロックページのカスタマイズ" at bounding box center [896, 189] width 229 height 39
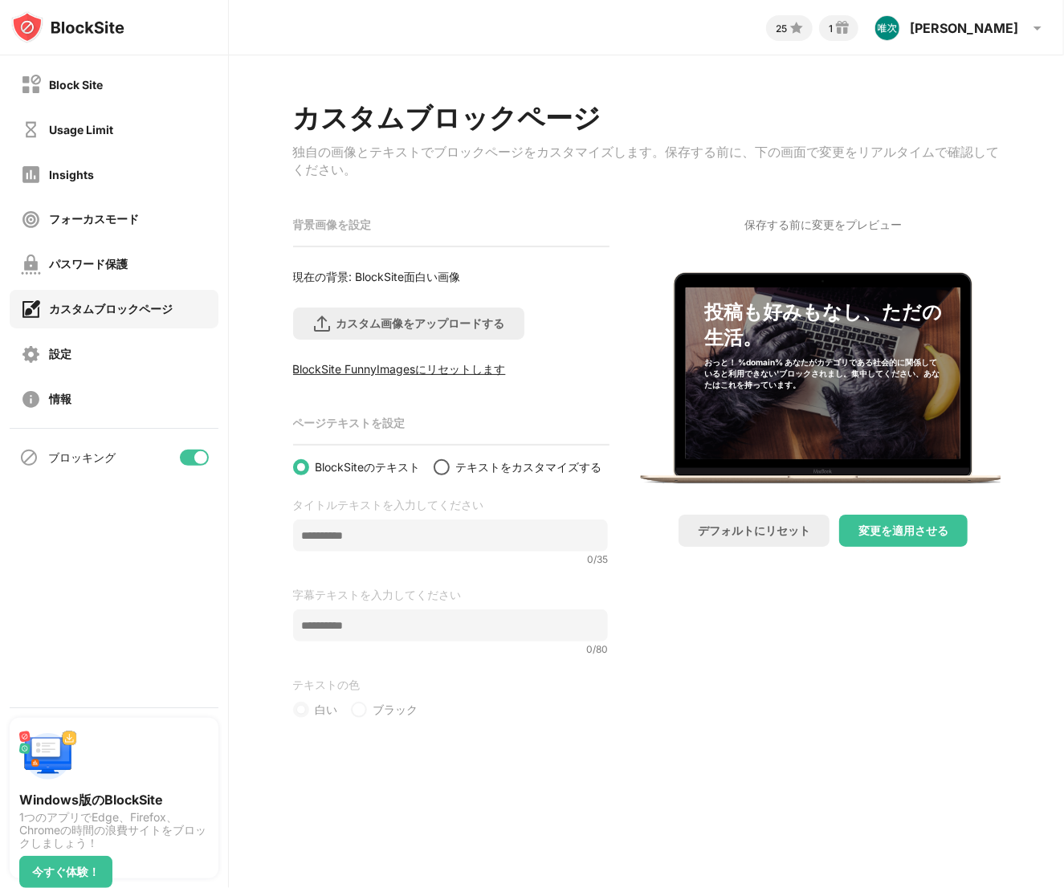
click at [447, 474] on div at bounding box center [441, 467] width 13 height 13
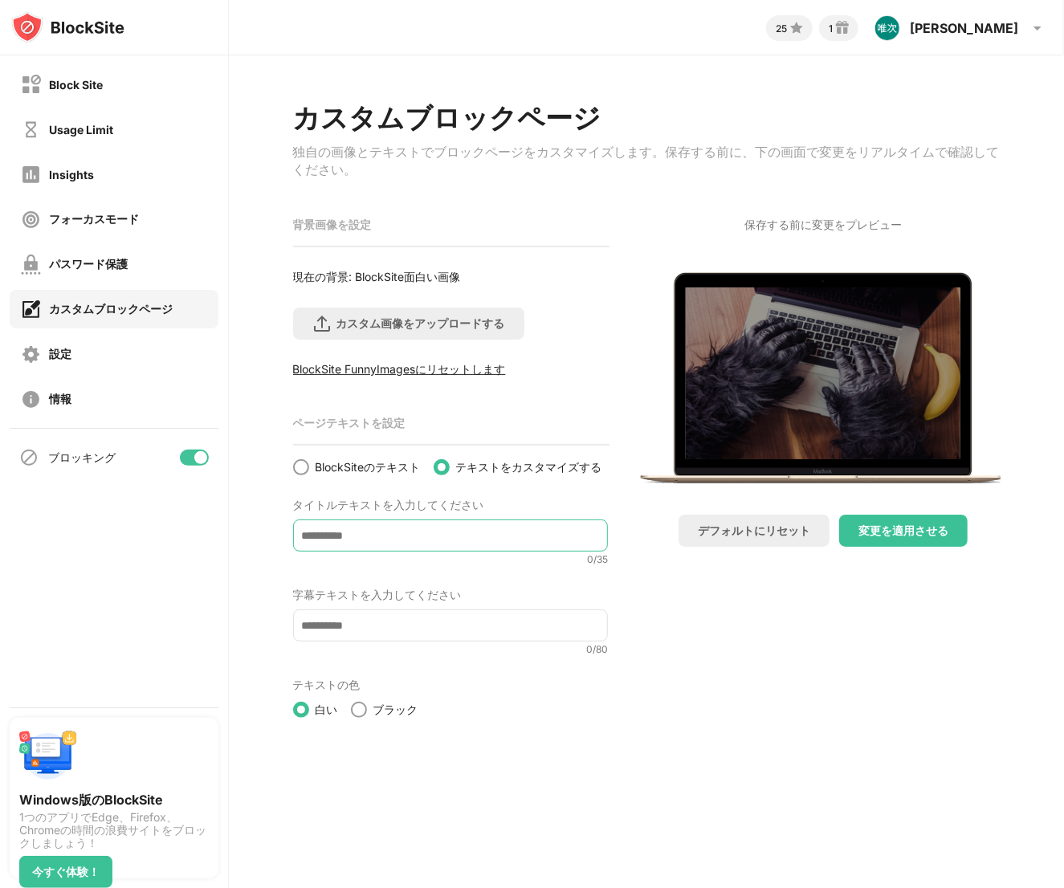
click at [395, 541] on input at bounding box center [451, 536] width 316 height 32
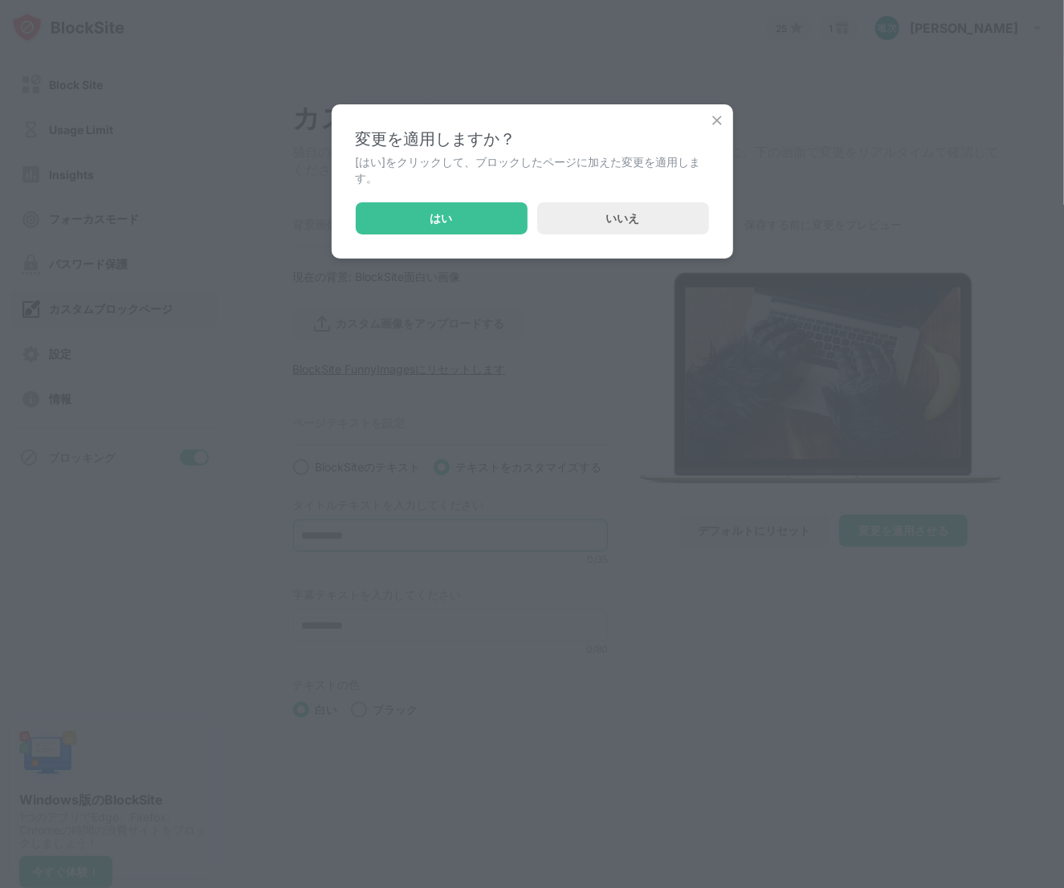
click at [588, 223] on div "いいえ" at bounding box center [623, 218] width 172 height 32
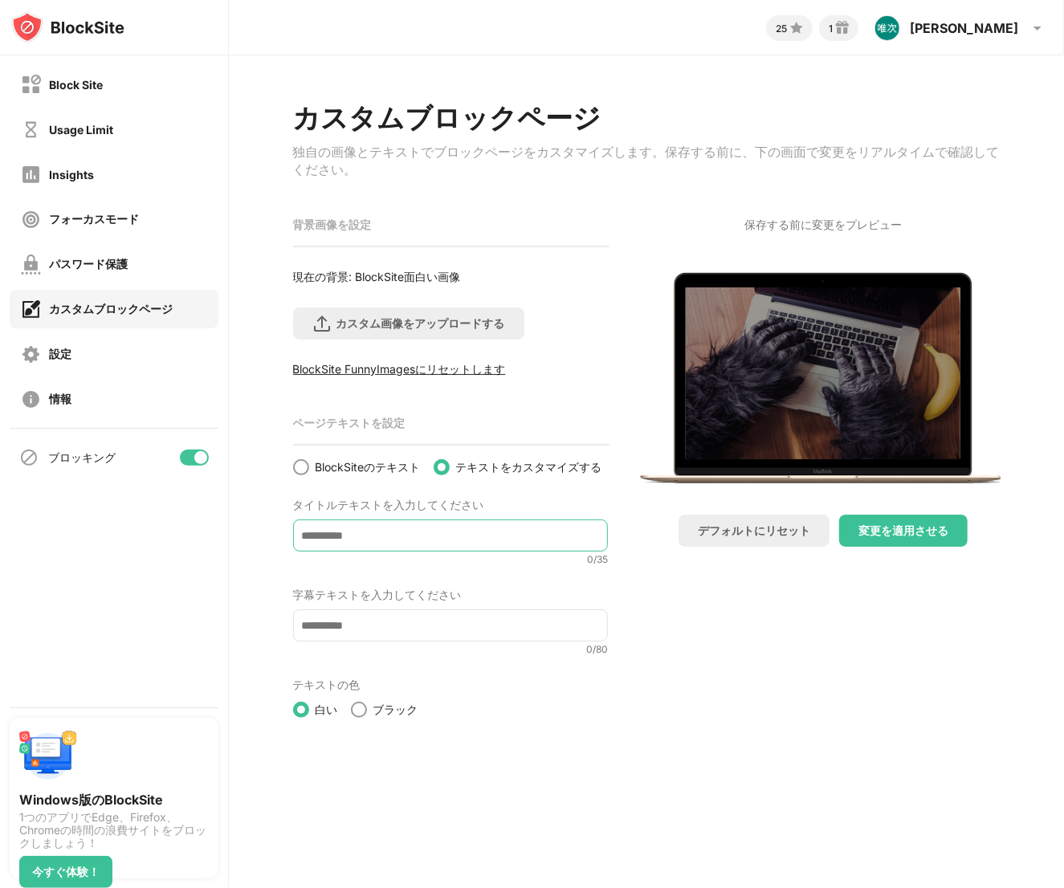
click at [421, 545] on input at bounding box center [451, 536] width 316 height 32
click at [353, 497] on div "ページテキストを設定 BlockSiteのテキスト テキストをカスタマイズする タイトルテキストを入力してください 0 / 35 字幕テキストを入力してくださ…" at bounding box center [451, 564] width 316 height 308
click at [422, 543] on input at bounding box center [451, 536] width 316 height 32
type input "**********"
click at [903, 537] on div "変更を適用させる" at bounding box center [904, 531] width 90 height 13
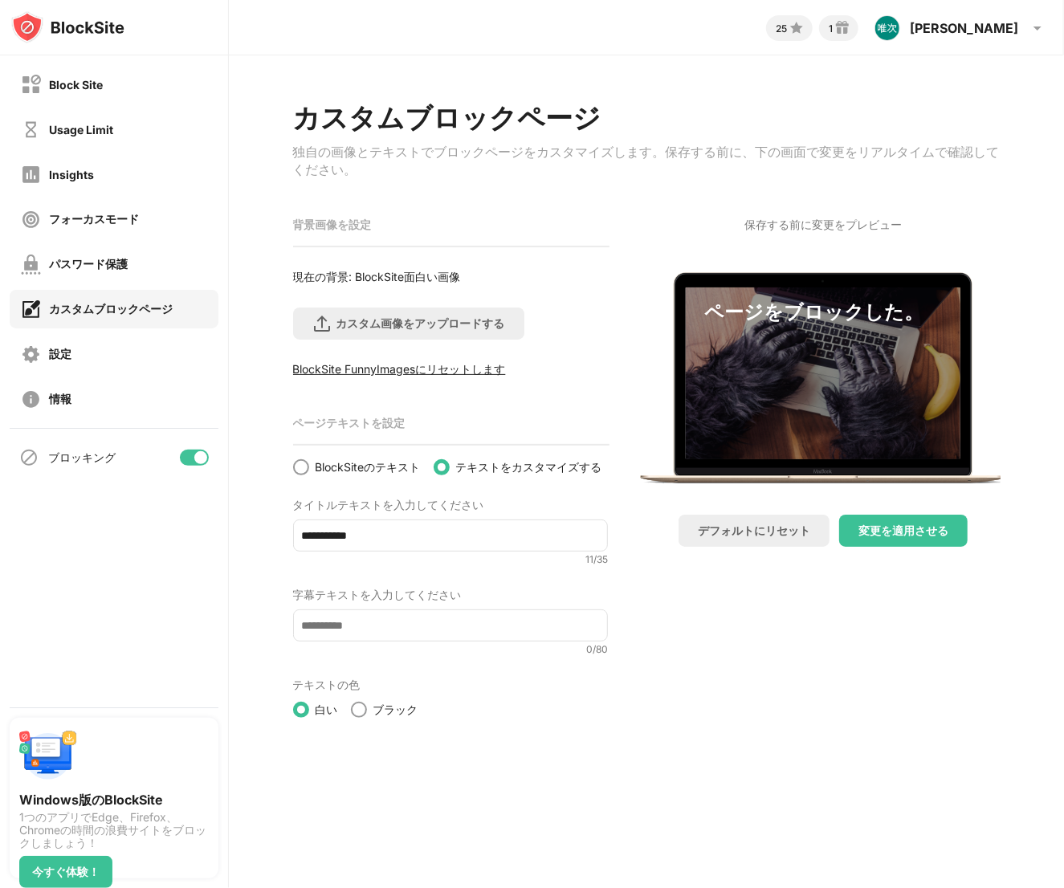
click at [800, 332] on div "ページをブロックした。" at bounding box center [823, 331] width 238 height 63
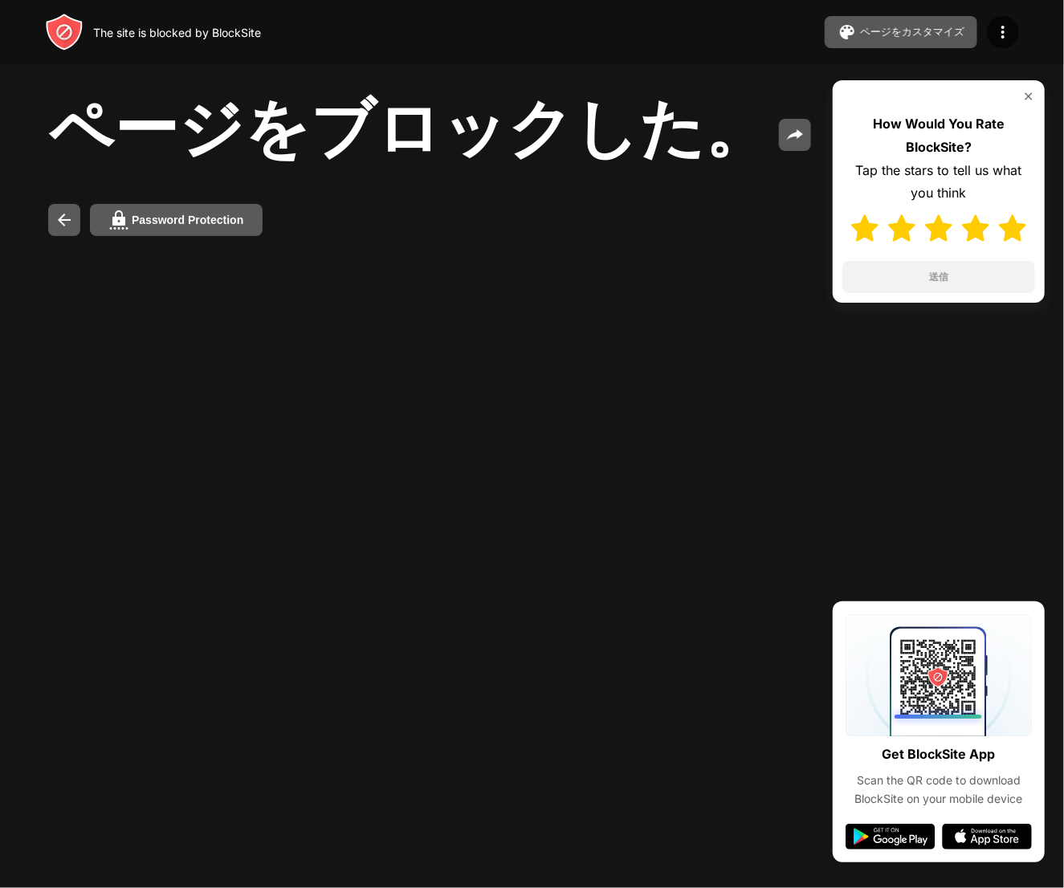
click at [1020, 229] on img at bounding box center [1012, 227] width 27 height 27
click at [989, 288] on button "送信" at bounding box center [939, 277] width 193 height 32
